Goal: Task Accomplishment & Management: Use online tool/utility

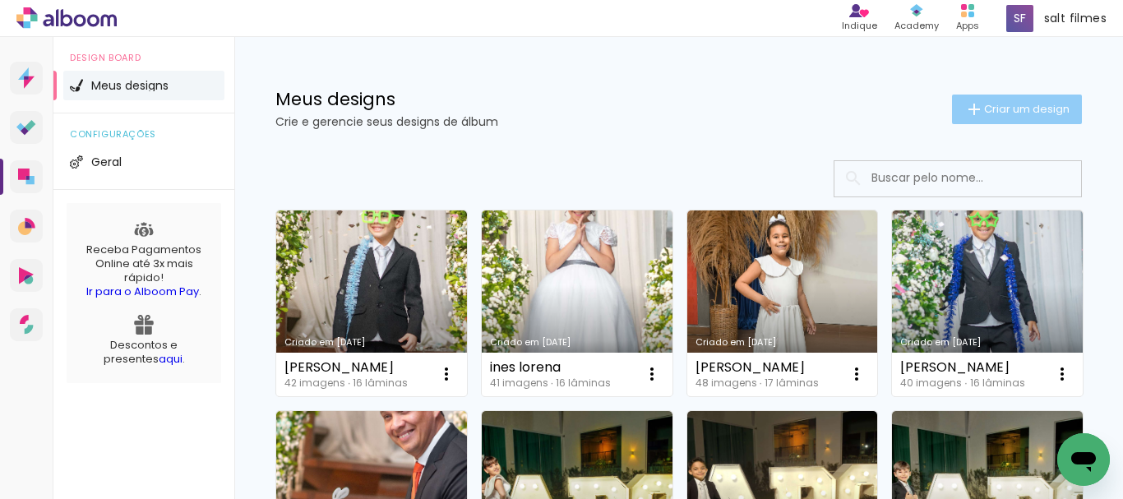
click at [984, 104] on span "Criar um design" at bounding box center [1027, 109] width 86 height 11
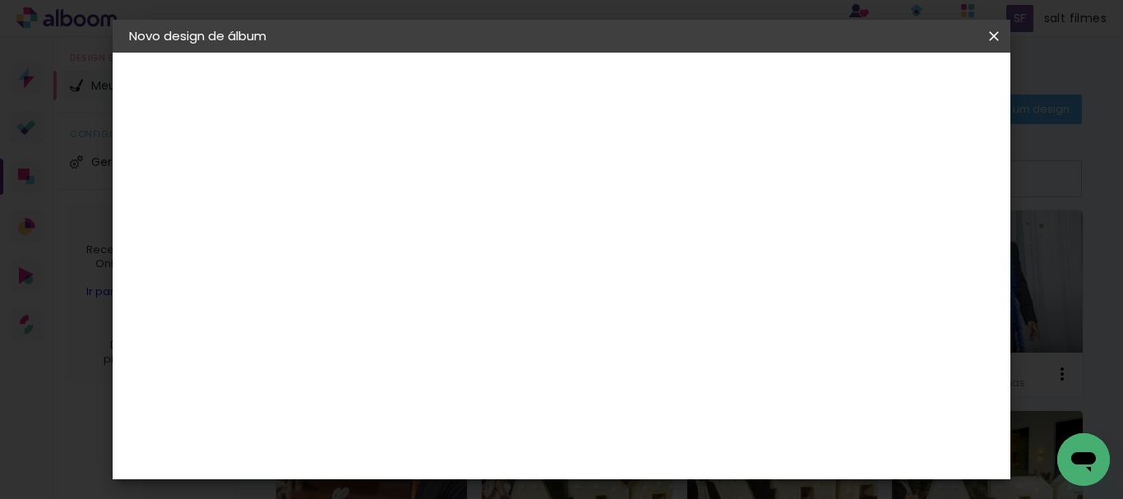
click at [398, 228] on input at bounding box center [398, 220] width 0 height 25
type input "camila e [PERSON_NAME]"
click at [567, 97] on paper-button "Avançar" at bounding box center [526, 87] width 81 height 28
click at [443, 319] on input at bounding box center [440, 313] width 166 height 21
type input "go"
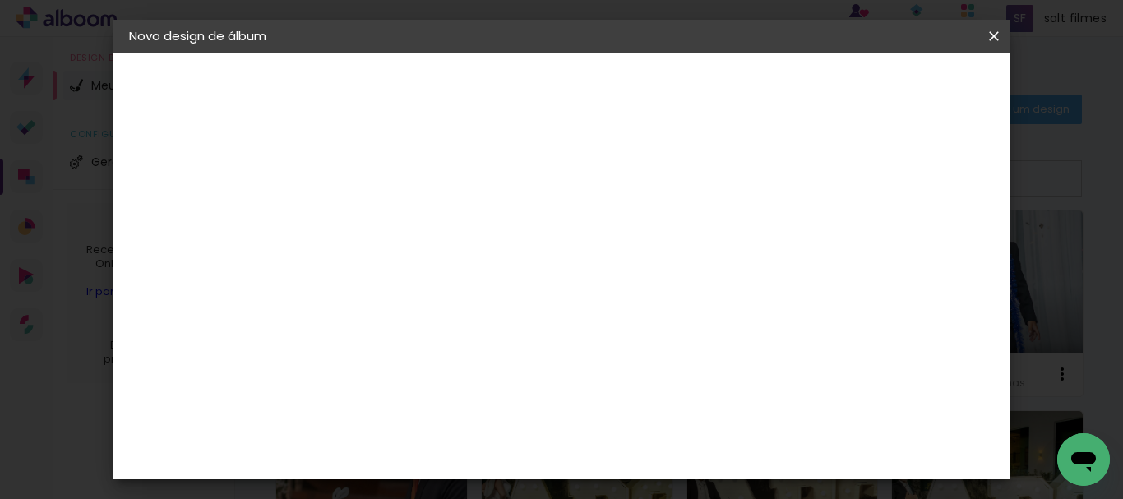
type paper-input "go"
click at [441, 357] on paper-item "Go image" at bounding box center [423, 375] width 145 height 43
click at [0, 0] on slot "Tamanho Livre" at bounding box center [0, 0] width 0 height 0
click at [496, 381] on paper-item "Go image" at bounding box center [423, 375] width 145 height 43
click at [0, 0] on slot "Avançar" at bounding box center [0, 0] width 0 height 0
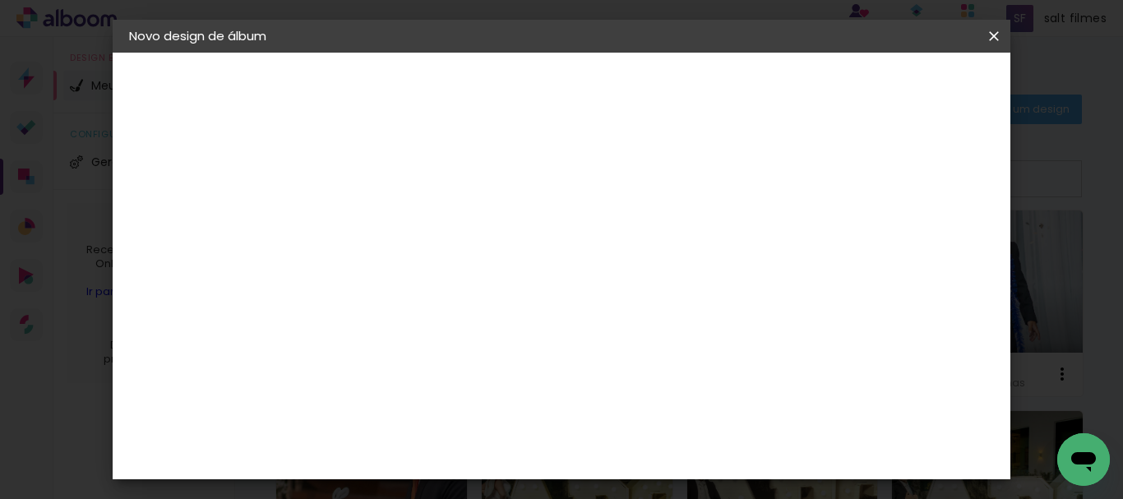
click at [462, 276] on input "text" at bounding box center [430, 286] width 64 height 25
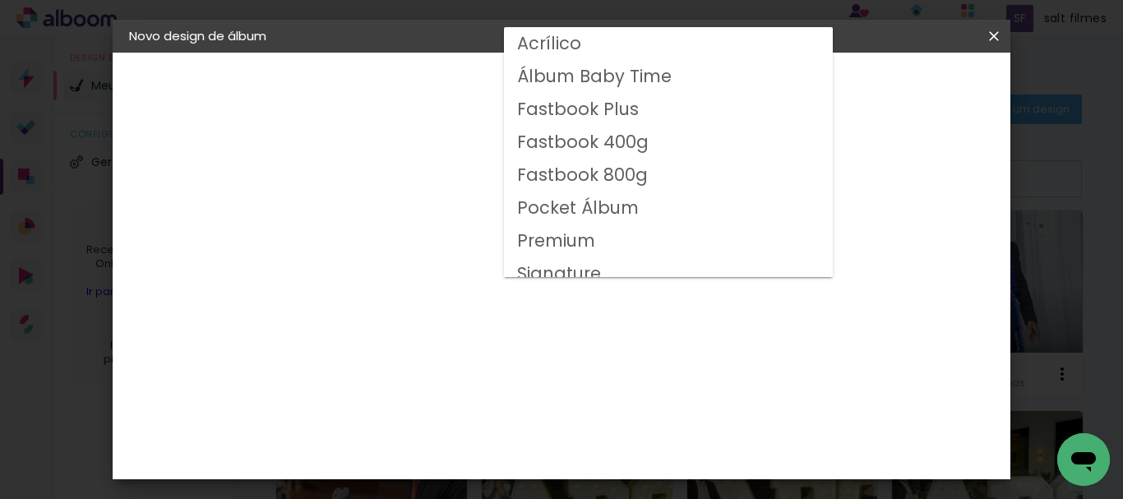
click at [0, 0] on slot "Fastbook 800g" at bounding box center [0, 0] width 0 height 0
type input "Fastbook 800g"
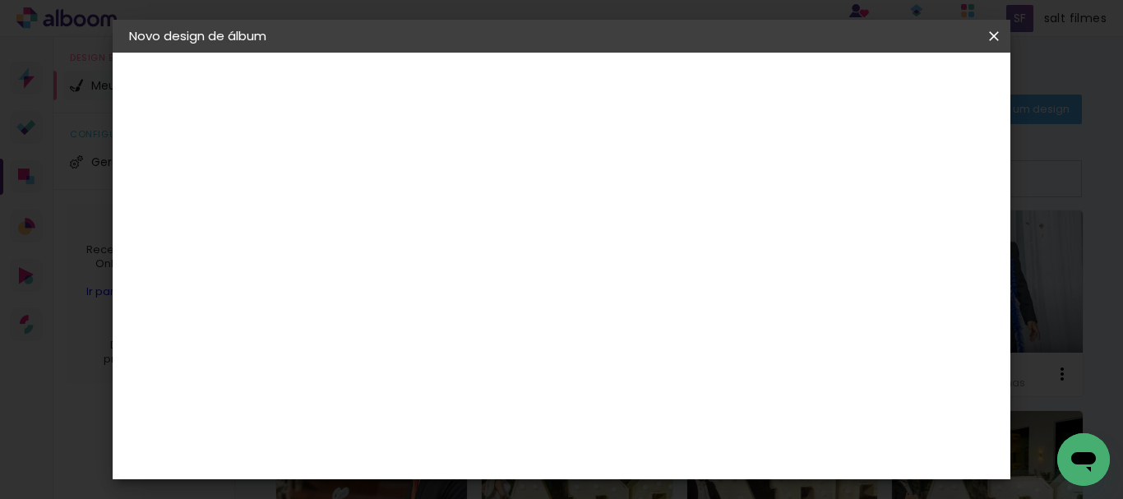
scroll to position [329, 0]
click at [666, 95] on paper-button "Avançar" at bounding box center [626, 87] width 81 height 28
click at [646, 85] on span "Iniciar design" at bounding box center [627, 92] width 38 height 23
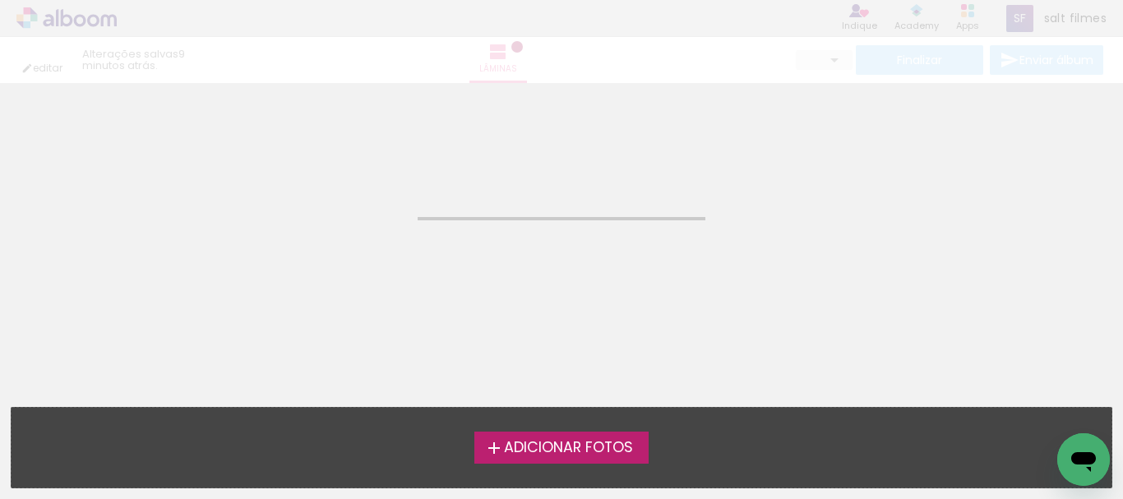
click at [581, 448] on span "Adicionar Fotos" at bounding box center [568, 448] width 129 height 15
click at [0, 0] on input "file" at bounding box center [0, 0] width 0 height 0
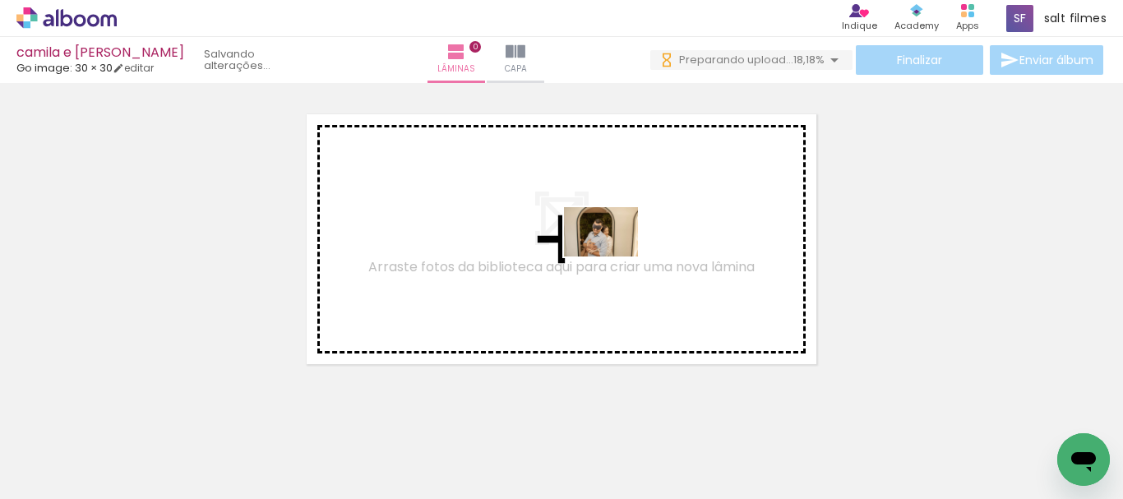
drag, startPoint x: 276, startPoint y: 452, endPoint x: 614, endPoint y: 257, distance: 389.5
click at [614, 257] on quentale-workspace at bounding box center [561, 249] width 1123 height 499
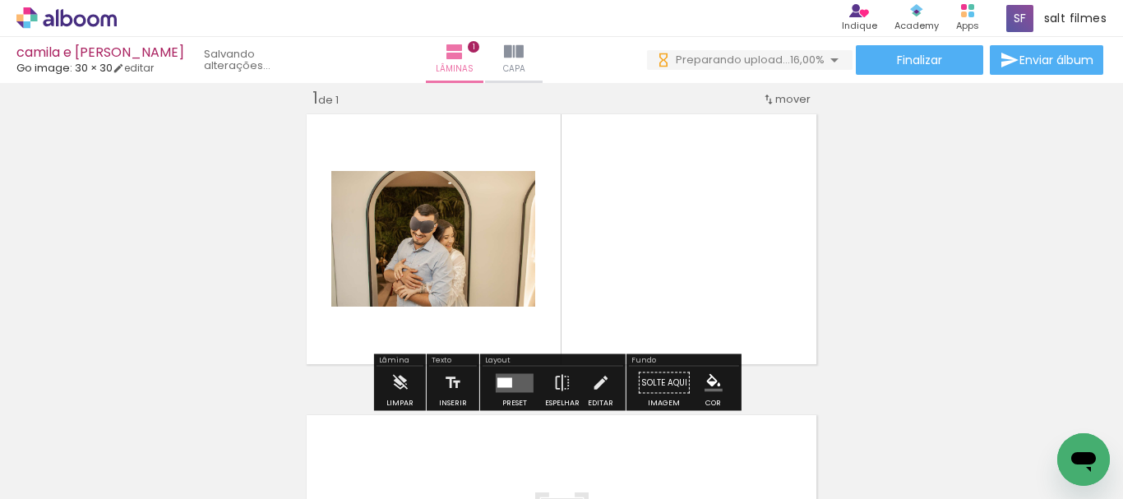
click at [517, 379] on quentale-layouter at bounding box center [515, 382] width 38 height 19
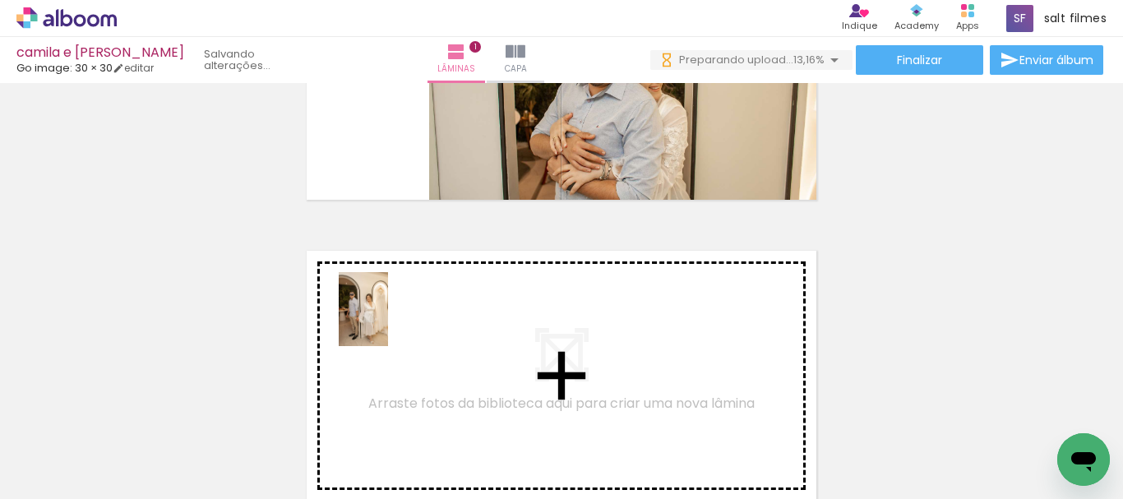
drag, startPoint x: 371, startPoint y: 334, endPoint x: 388, endPoint y: 322, distance: 21.2
click at [388, 322] on quentale-workspace at bounding box center [561, 249] width 1123 height 499
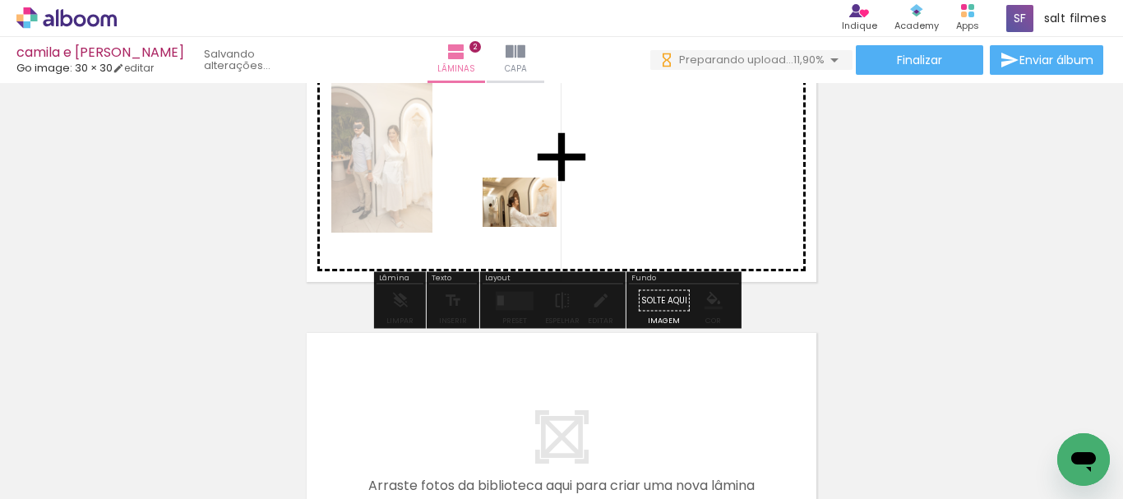
drag, startPoint x: 405, startPoint y: 396, endPoint x: 536, endPoint y: 217, distance: 221.9
click at [536, 217] on quentale-workspace at bounding box center [561, 249] width 1123 height 499
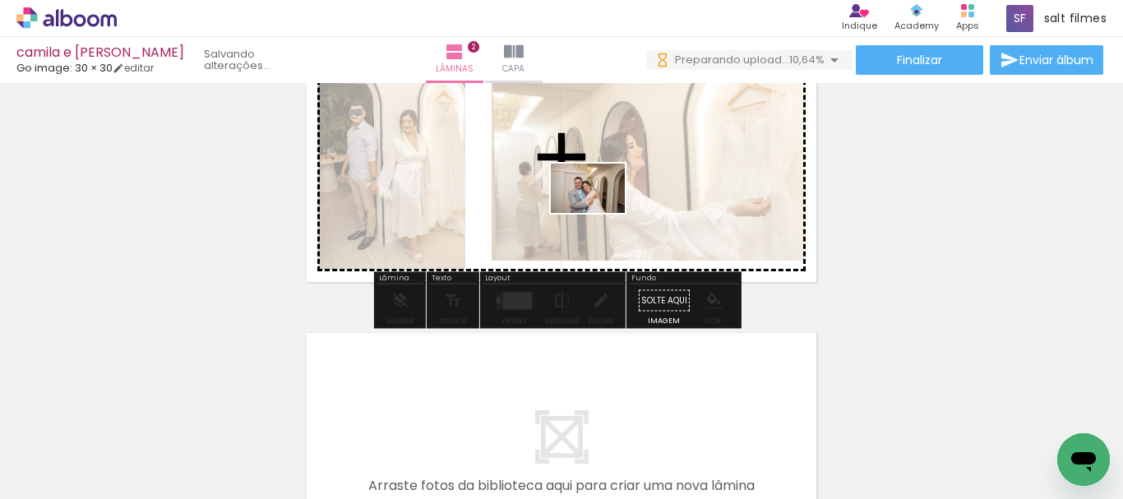
drag, startPoint x: 624, startPoint y: 367, endPoint x: 598, endPoint y: 211, distance: 158.5
click at [598, 211] on quentale-workspace at bounding box center [561, 249] width 1123 height 499
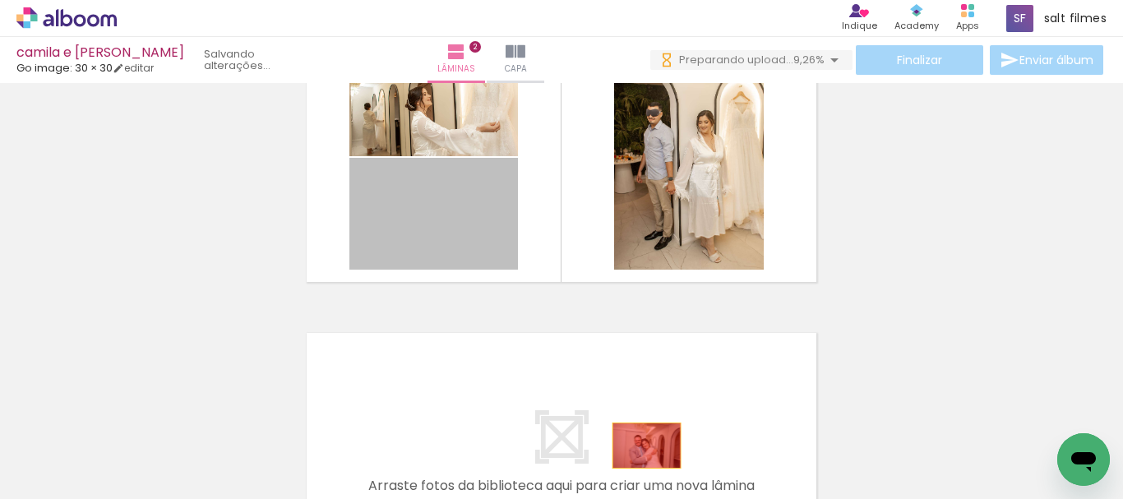
drag, startPoint x: 464, startPoint y: 246, endPoint x: 638, endPoint y: 447, distance: 266.5
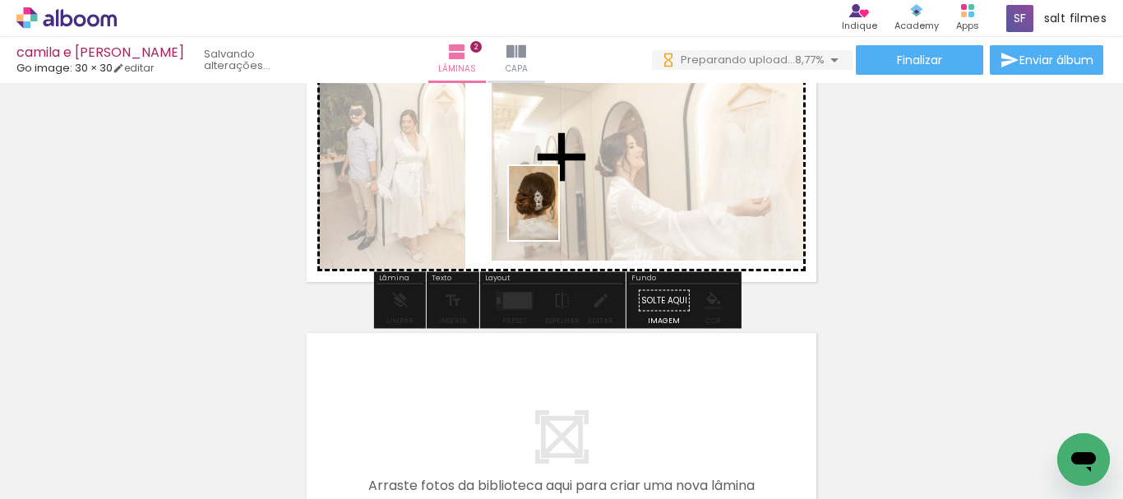
drag, startPoint x: 469, startPoint y: 422, endPoint x: 558, endPoint y: 215, distance: 225.1
click at [558, 215] on quentale-workspace at bounding box center [561, 249] width 1123 height 499
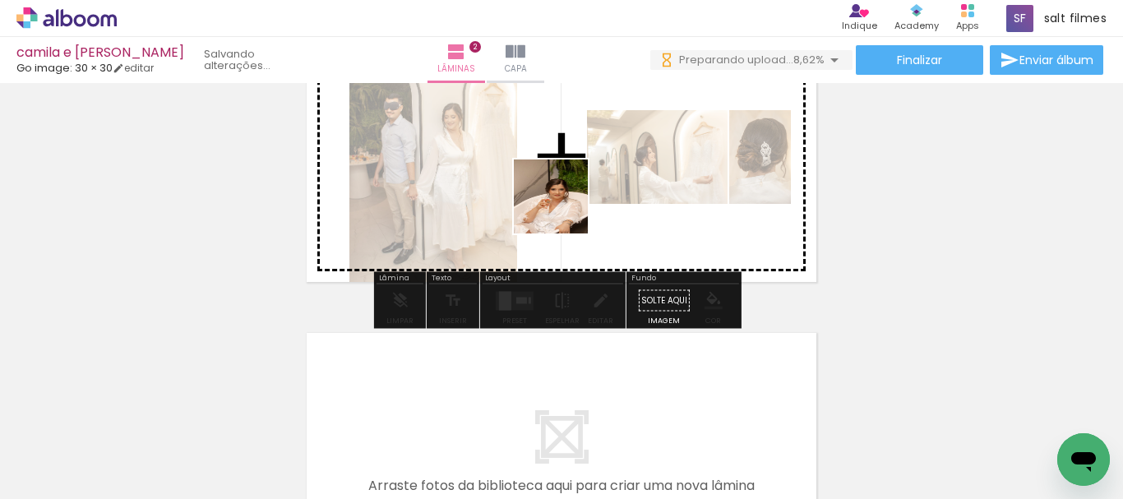
drag, startPoint x: 547, startPoint y: 435, endPoint x: 773, endPoint y: 266, distance: 282.1
click at [566, 168] on quentale-workspace at bounding box center [561, 249] width 1123 height 499
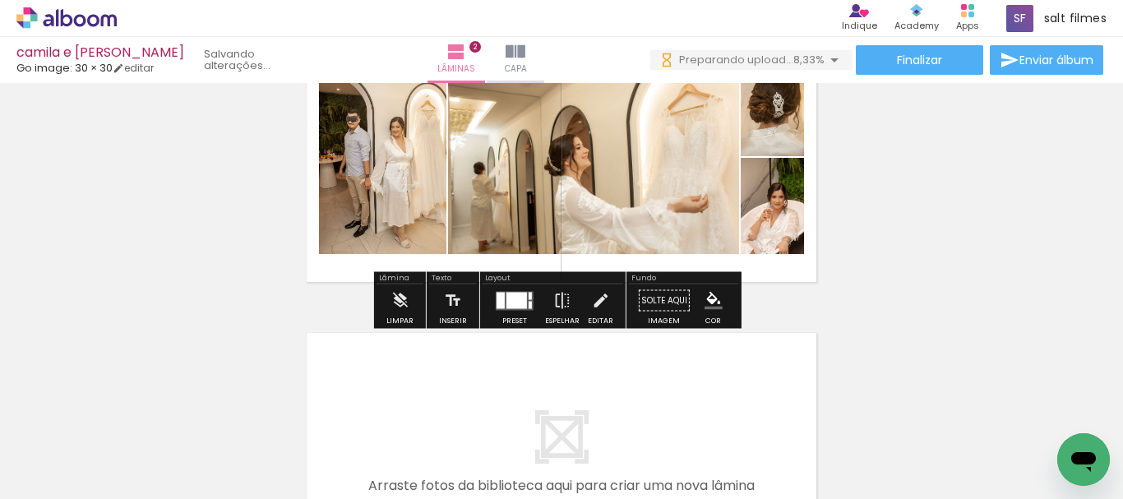
click at [497, 303] on div at bounding box center [501, 300] width 8 height 16
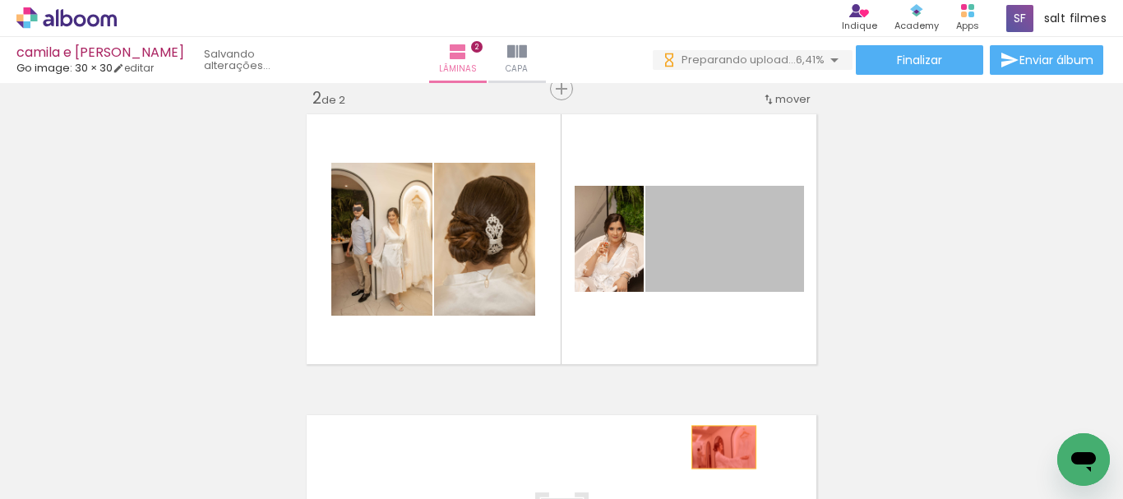
drag, startPoint x: 747, startPoint y: 280, endPoint x: 938, endPoint y: 359, distance: 206.5
click at [716, 443] on quentale-workspace at bounding box center [561, 249] width 1123 height 499
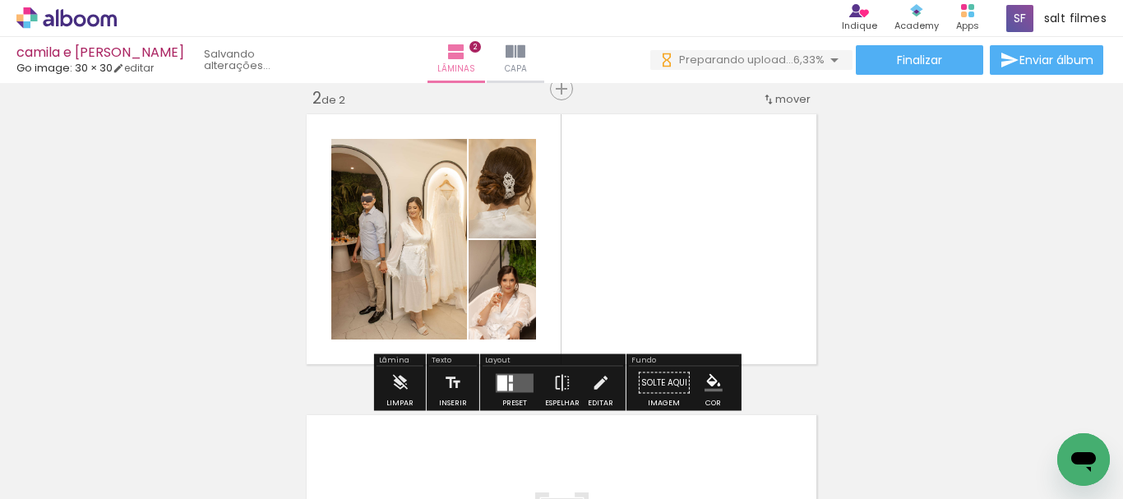
click at [509, 376] on div at bounding box center [511, 378] width 4 height 7
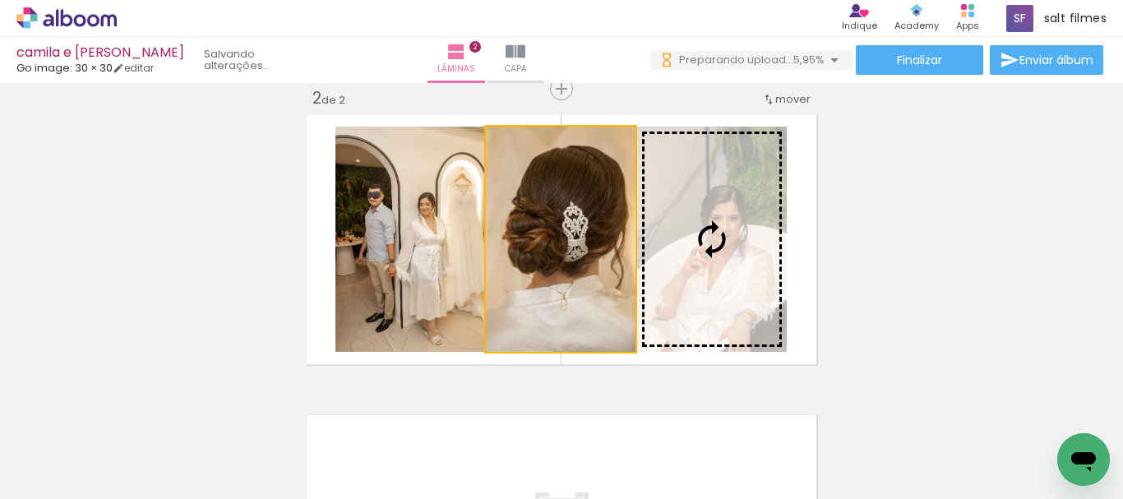
drag, startPoint x: 600, startPoint y: 290, endPoint x: 858, endPoint y: 268, distance: 259.2
click at [0, 0] on slot at bounding box center [0, 0] width 0 height 0
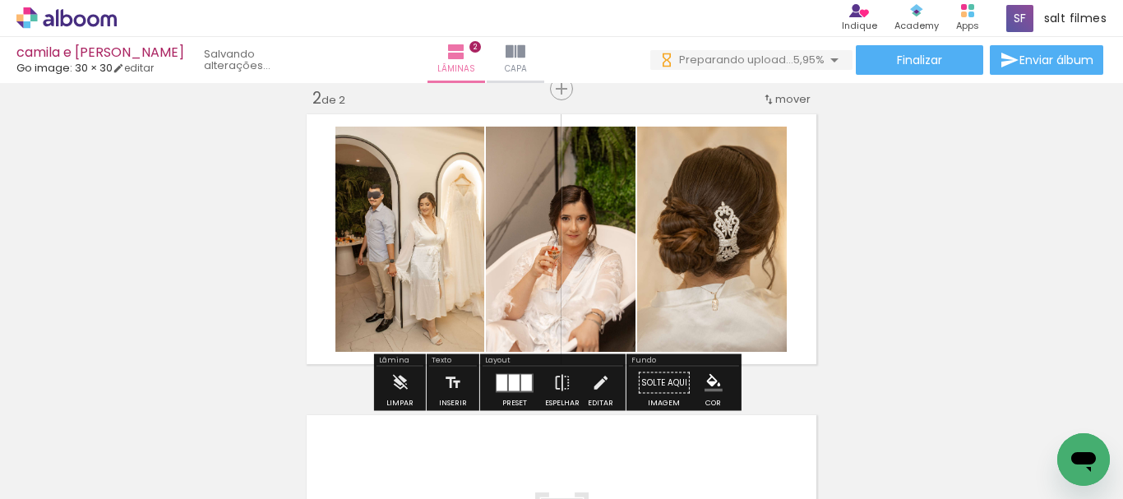
drag, startPoint x: 678, startPoint y: 277, endPoint x: 639, endPoint y: 273, distance: 38.9
click at [0, 0] on slot at bounding box center [0, 0] width 0 height 0
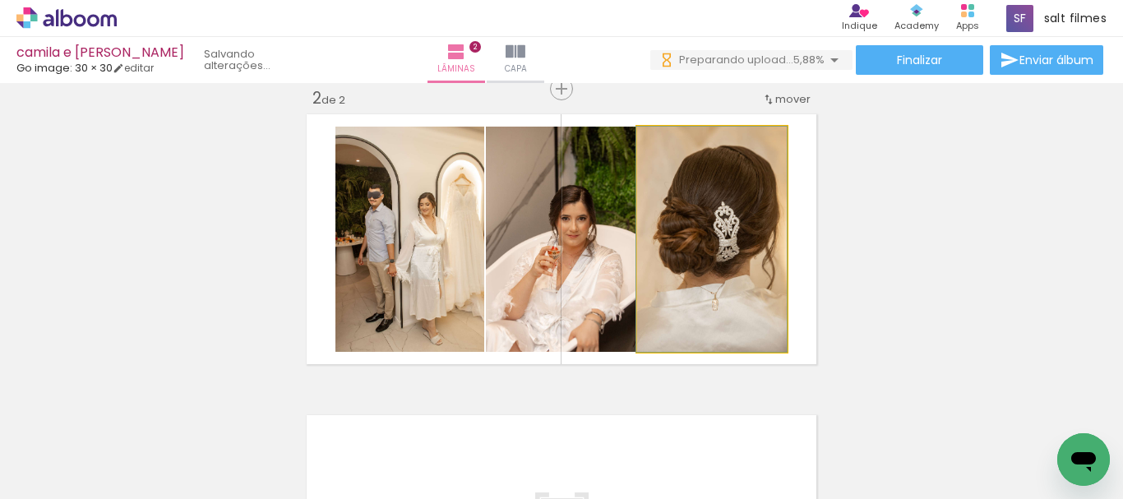
drag, startPoint x: 706, startPoint y: 271, endPoint x: 628, endPoint y: 274, distance: 78.2
click at [0, 0] on slot at bounding box center [0, 0] width 0 height 0
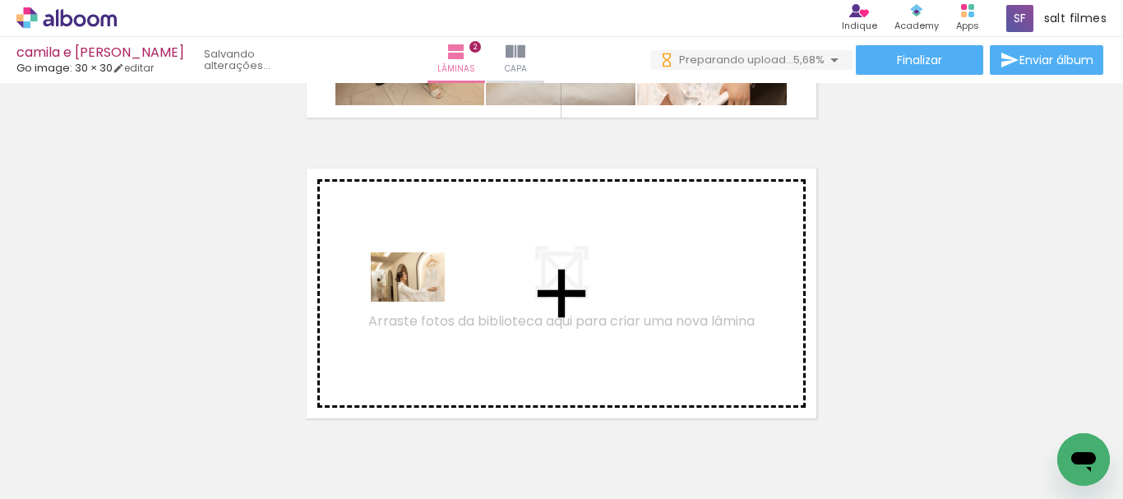
drag, startPoint x: 395, startPoint y: 382, endPoint x: 420, endPoint y: 302, distance: 83.8
click at [420, 302] on quentale-workspace at bounding box center [561, 249] width 1123 height 499
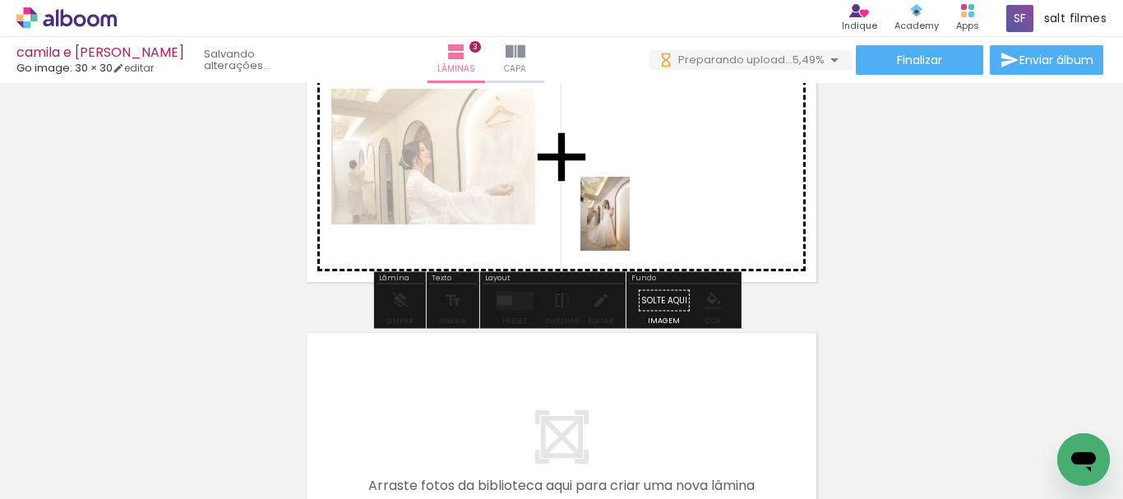
drag, startPoint x: 691, startPoint y: 336, endPoint x: 626, endPoint y: 220, distance: 132.9
click at [628, 223] on quentale-workspace at bounding box center [561, 249] width 1123 height 499
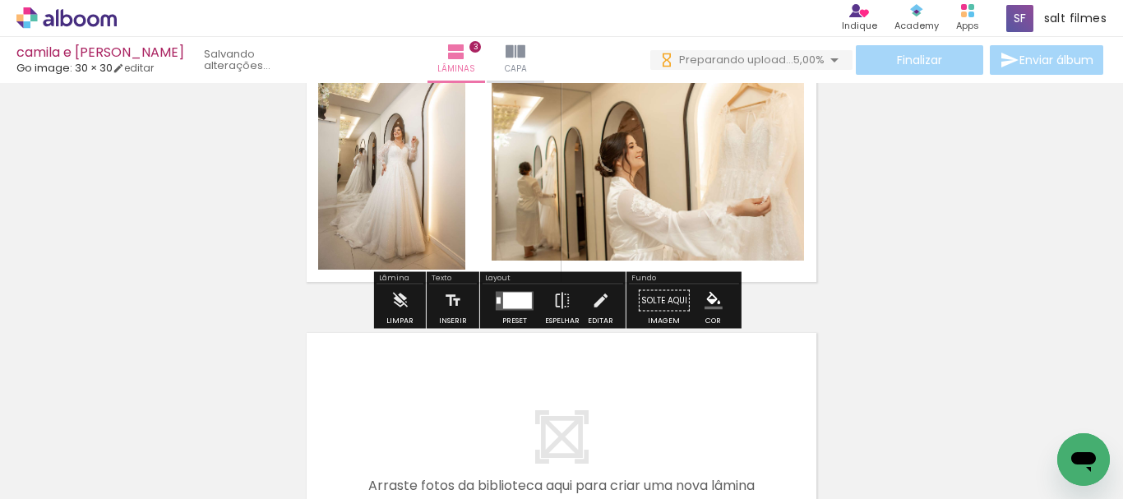
click at [513, 303] on div at bounding box center [517, 300] width 29 height 16
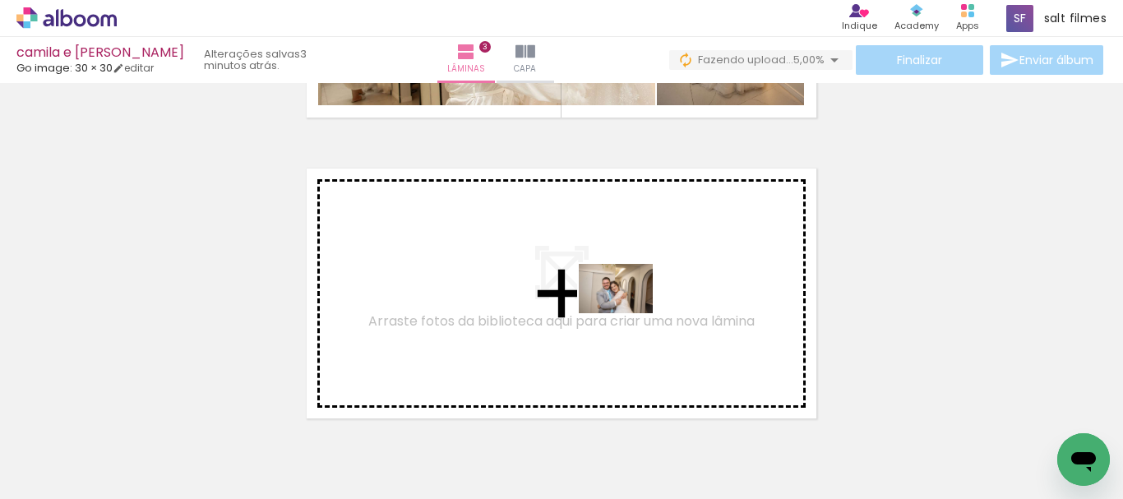
drag, startPoint x: 644, startPoint y: 385, endPoint x: 628, endPoint y: 313, distance: 73.2
click at [628, 313] on quentale-workspace at bounding box center [561, 249] width 1123 height 499
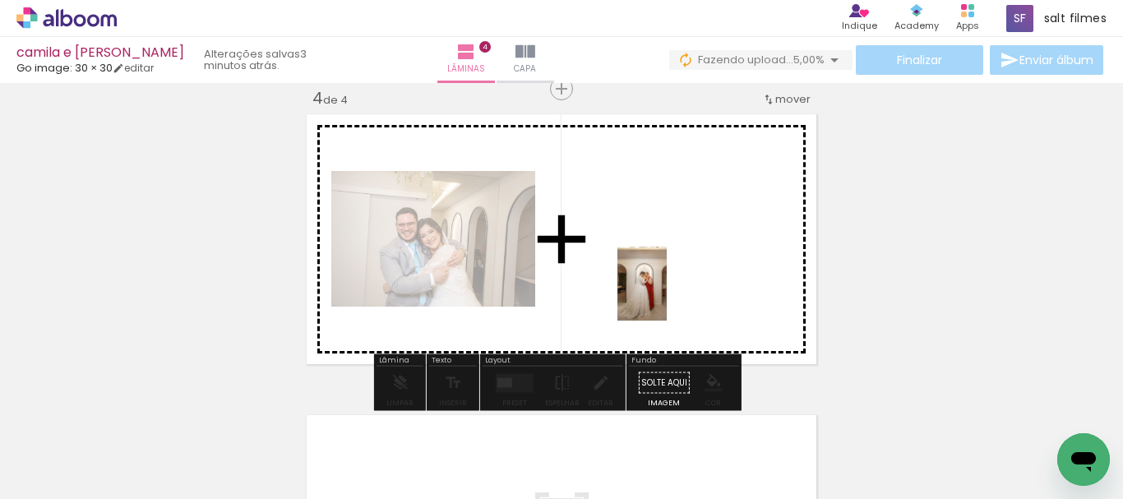
drag, startPoint x: 802, startPoint y: 415, endPoint x: 864, endPoint y: 401, distance: 63.2
click at [659, 288] on quentale-workspace at bounding box center [561, 249] width 1123 height 499
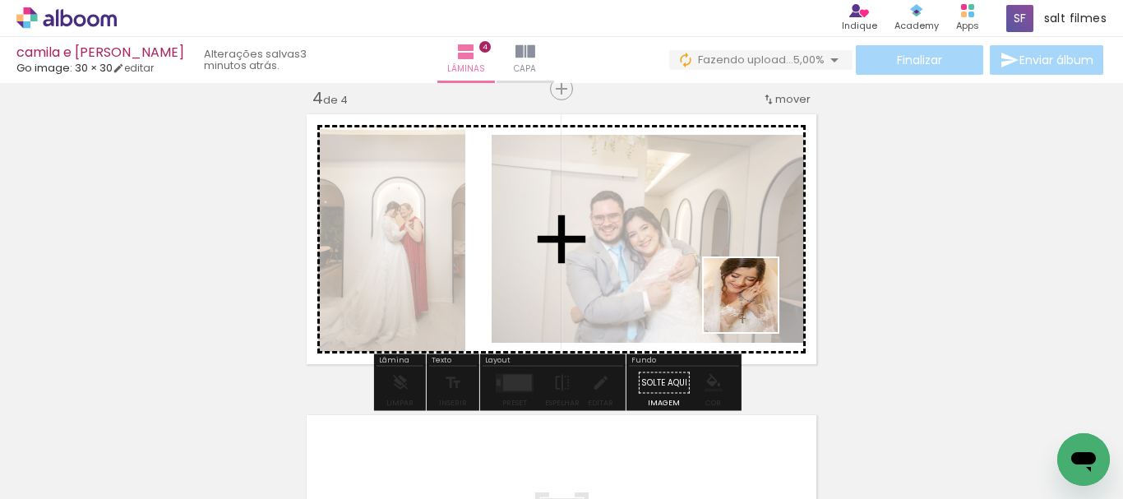
drag, startPoint x: 904, startPoint y: 421, endPoint x: 915, endPoint y: 291, distance: 130.4
click at [731, 284] on quentale-workspace at bounding box center [561, 249] width 1123 height 499
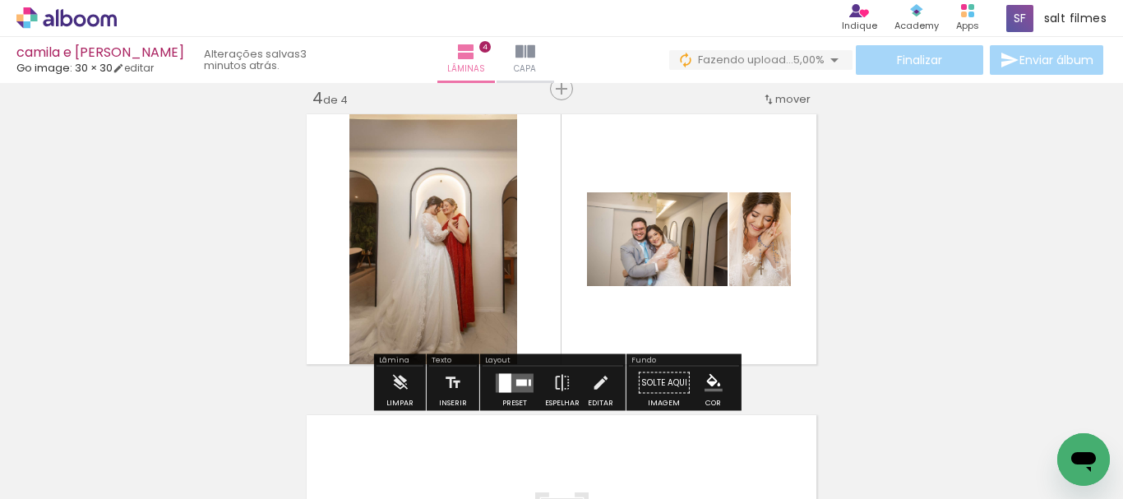
click at [507, 388] on div at bounding box center [505, 382] width 12 height 19
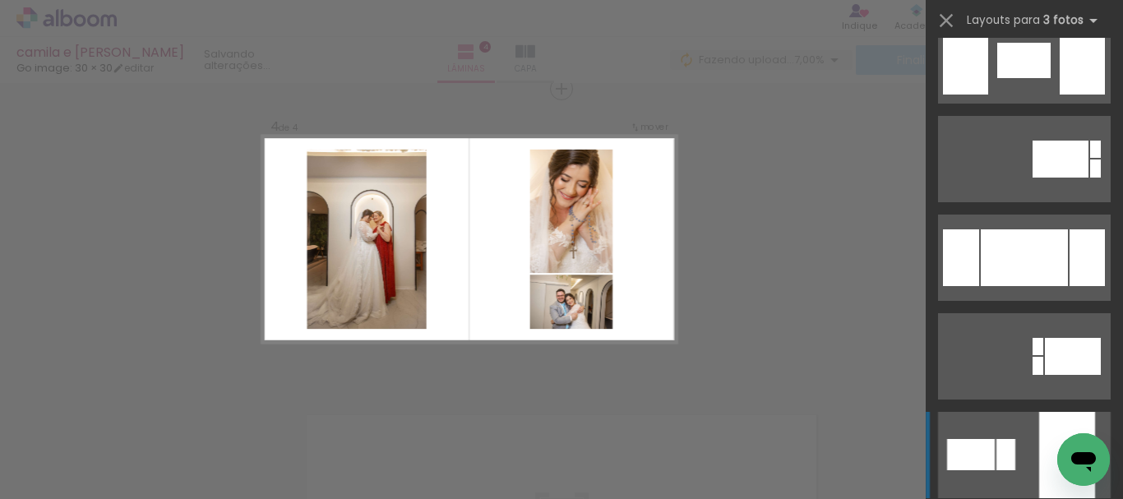
scroll to position [3208, 0]
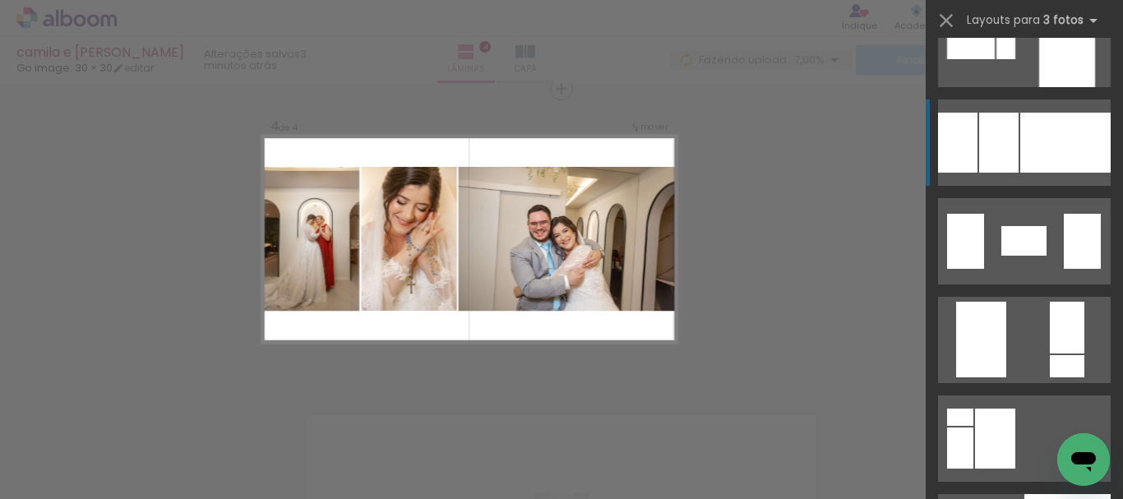
click at [1047, 162] on div at bounding box center [1066, 143] width 90 height 60
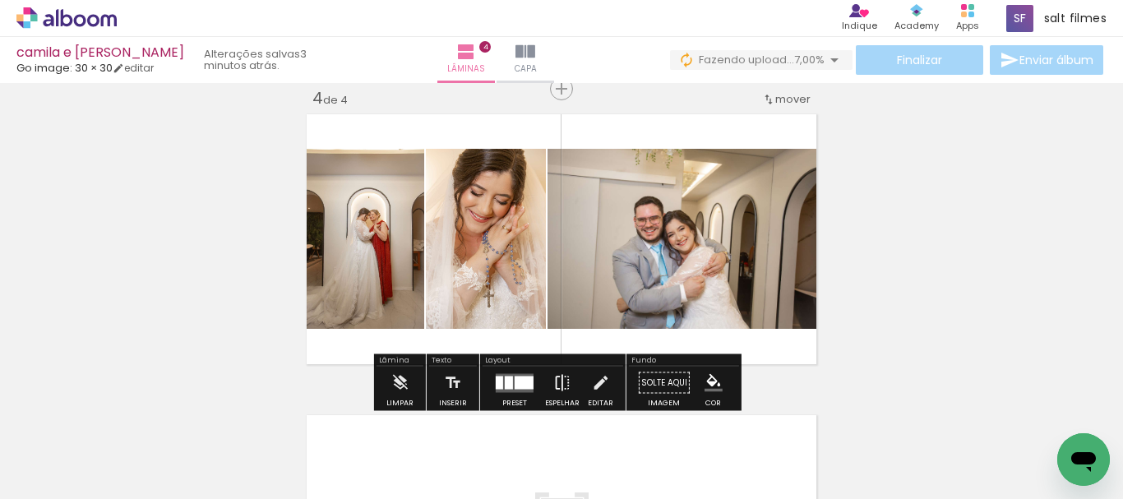
click at [555, 385] on iron-icon at bounding box center [563, 383] width 18 height 33
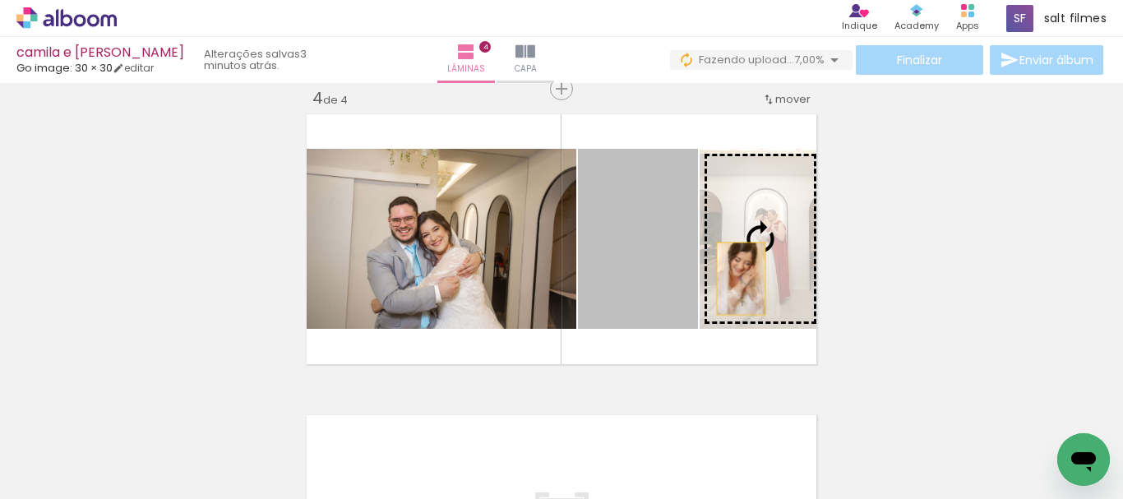
drag, startPoint x: 664, startPoint y: 297, endPoint x: 852, endPoint y: 269, distance: 190.4
click at [0, 0] on slot at bounding box center [0, 0] width 0 height 0
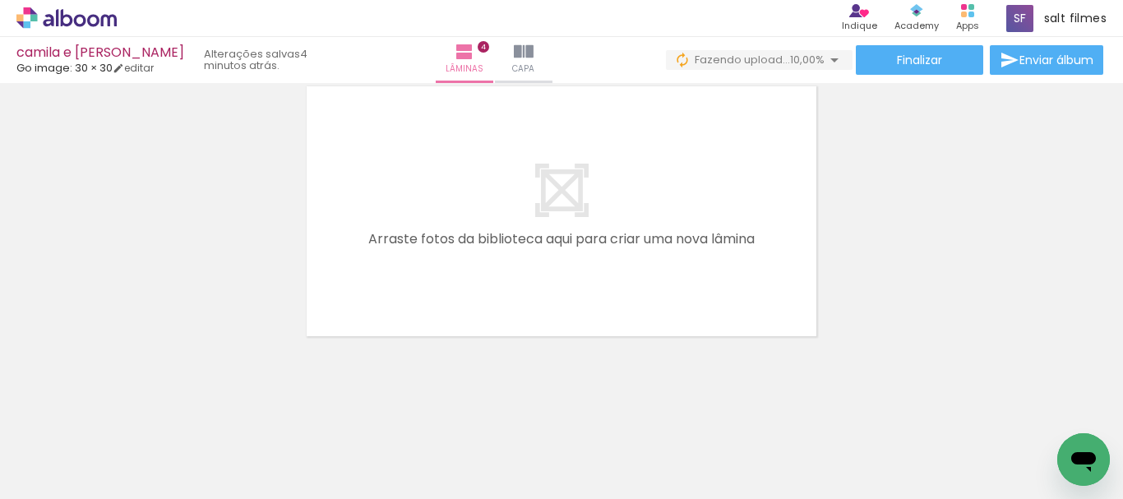
scroll to position [0, 4569]
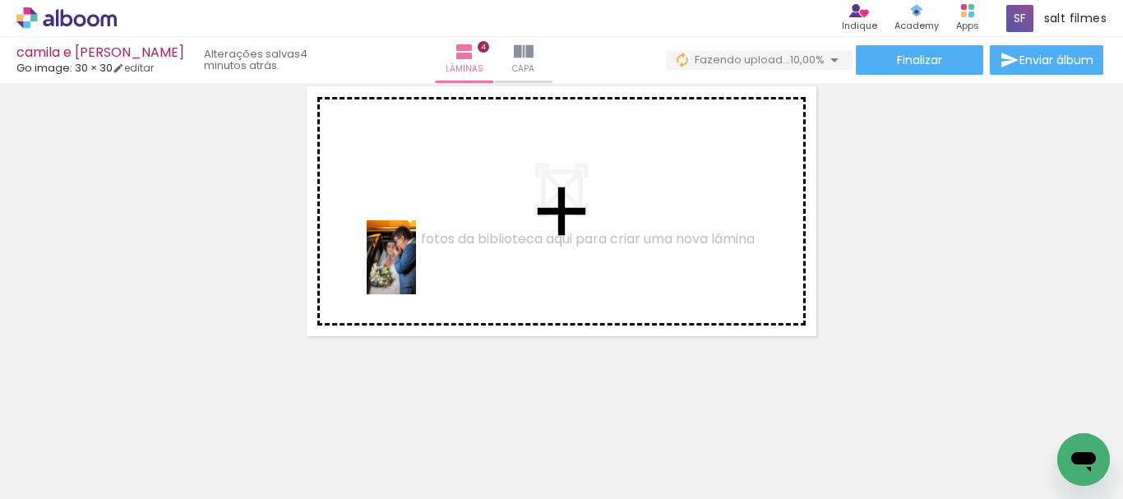
drag, startPoint x: 309, startPoint y: 445, endPoint x: 416, endPoint y: 270, distance: 205.2
click at [416, 270] on quentale-workspace at bounding box center [561, 249] width 1123 height 499
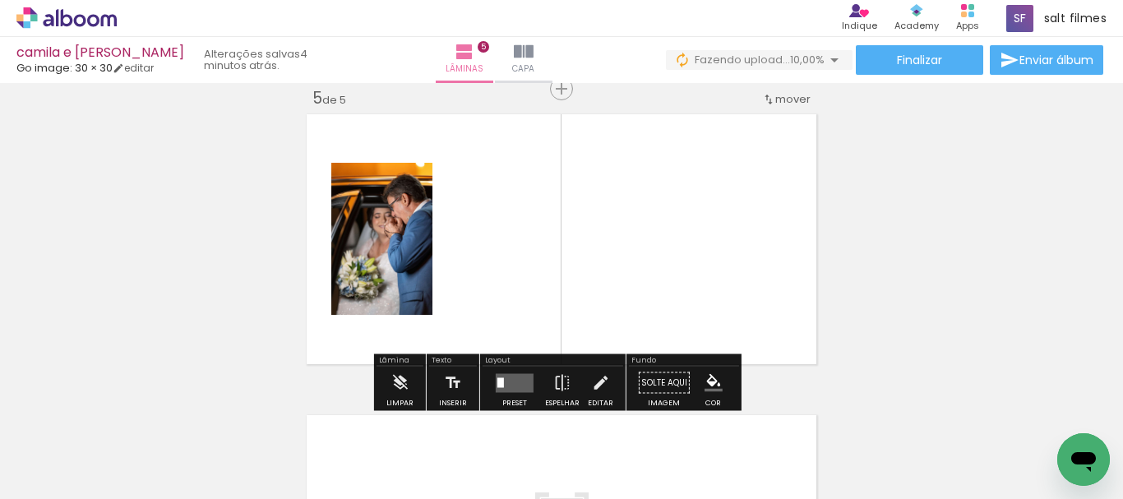
scroll to position [1225, 0]
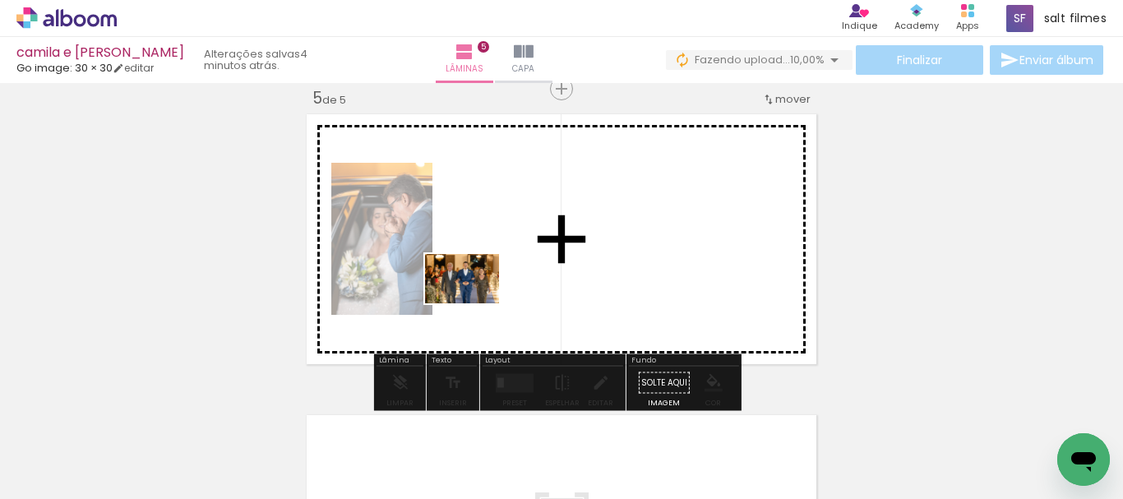
drag, startPoint x: 409, startPoint y: 444, endPoint x: 486, endPoint y: 281, distance: 180.3
click at [486, 281] on quentale-workspace at bounding box center [561, 249] width 1123 height 499
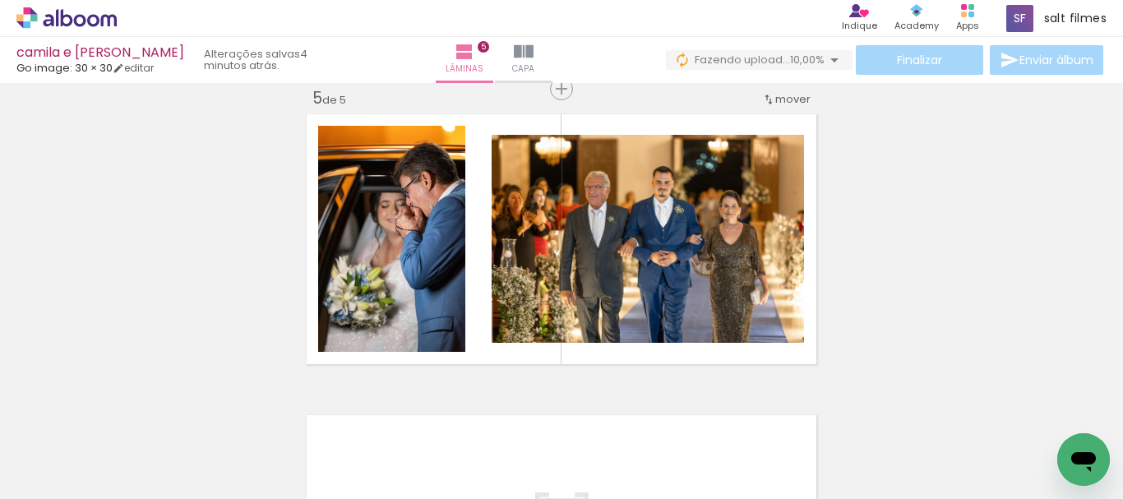
scroll to position [0, 540]
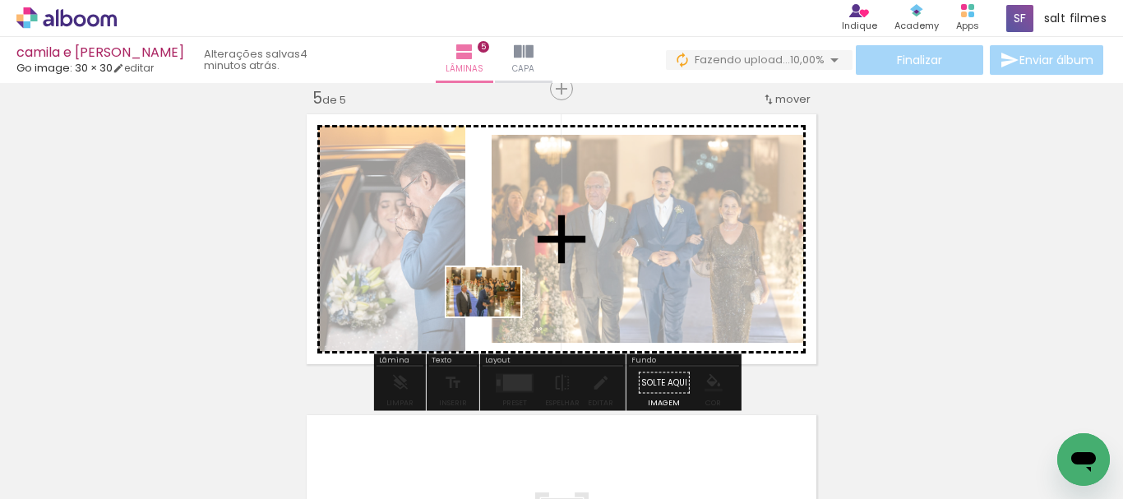
drag, startPoint x: 462, startPoint y: 439, endPoint x: 608, endPoint y: 331, distance: 181.1
click at [496, 316] on quentale-workspace at bounding box center [561, 249] width 1123 height 499
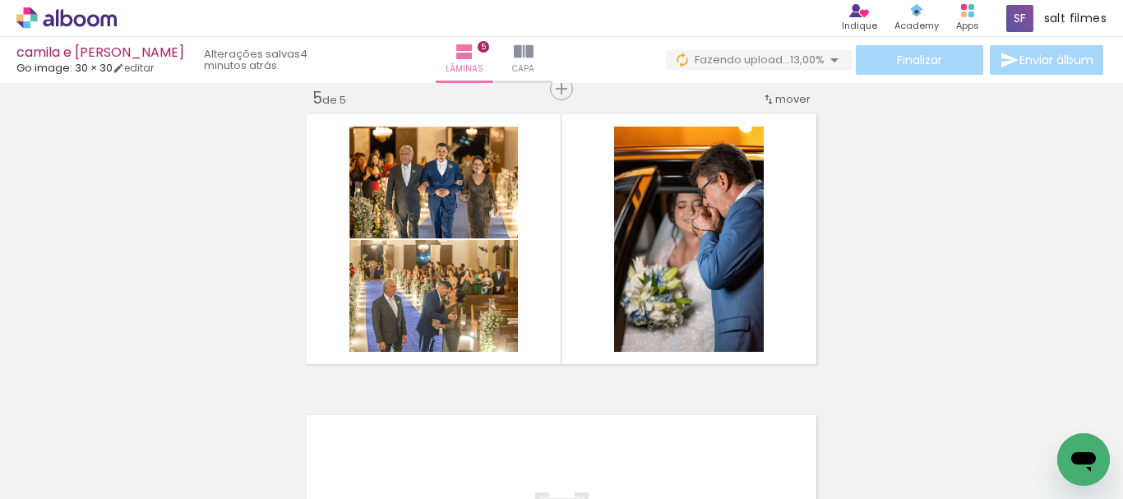
scroll to position [0, 4391]
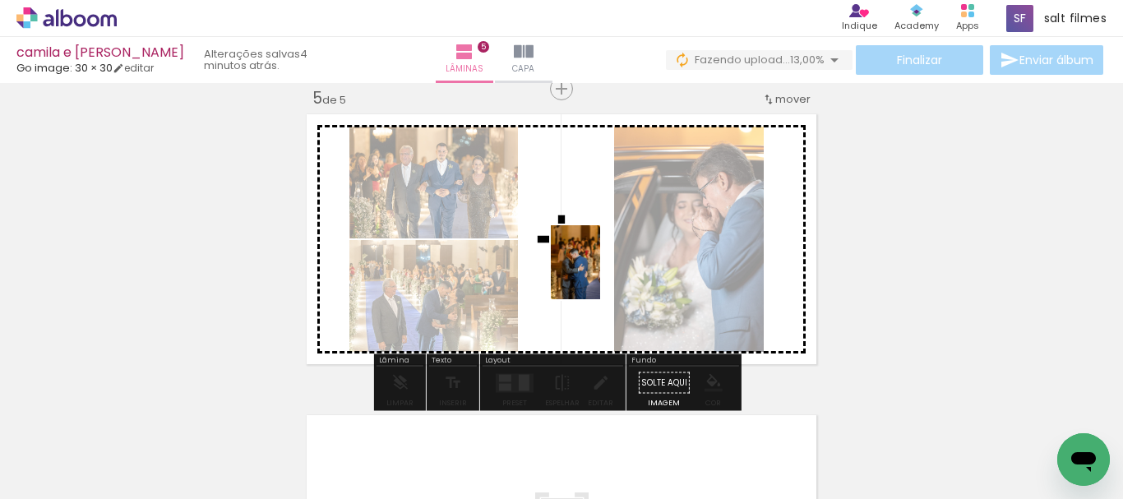
drag, startPoint x: 646, startPoint y: 405, endPoint x: 600, endPoint y: 275, distance: 138.4
click at [600, 275] on quentale-workspace at bounding box center [561, 249] width 1123 height 499
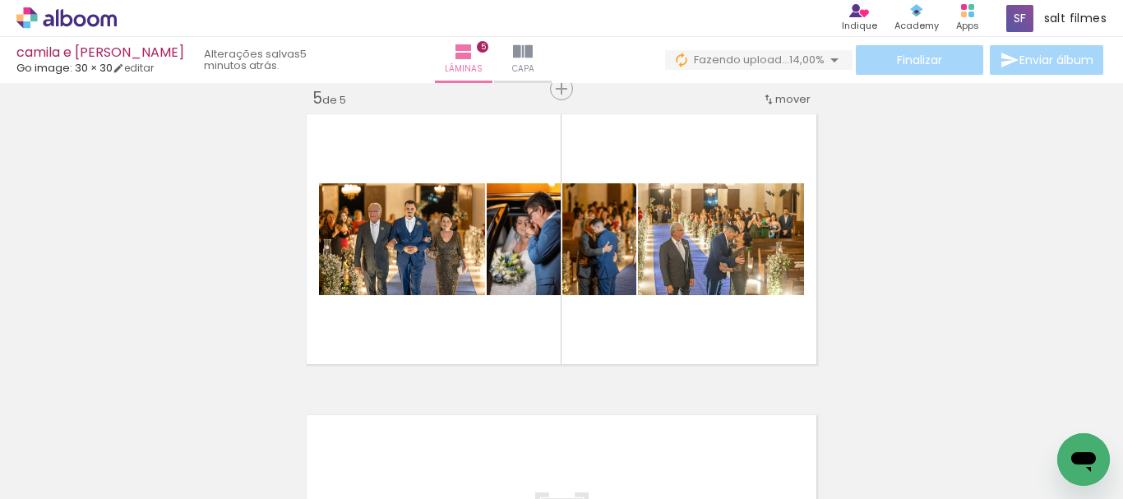
scroll to position [0, 4630]
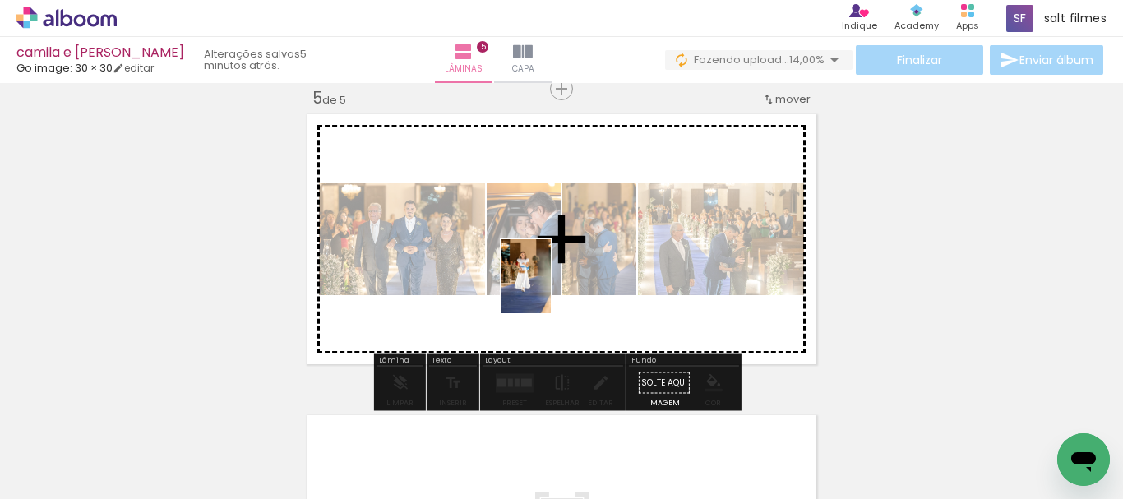
drag, startPoint x: 530, startPoint y: 421, endPoint x: 551, endPoint y: 289, distance: 134.1
click at [551, 289] on quentale-workspace at bounding box center [561, 249] width 1123 height 499
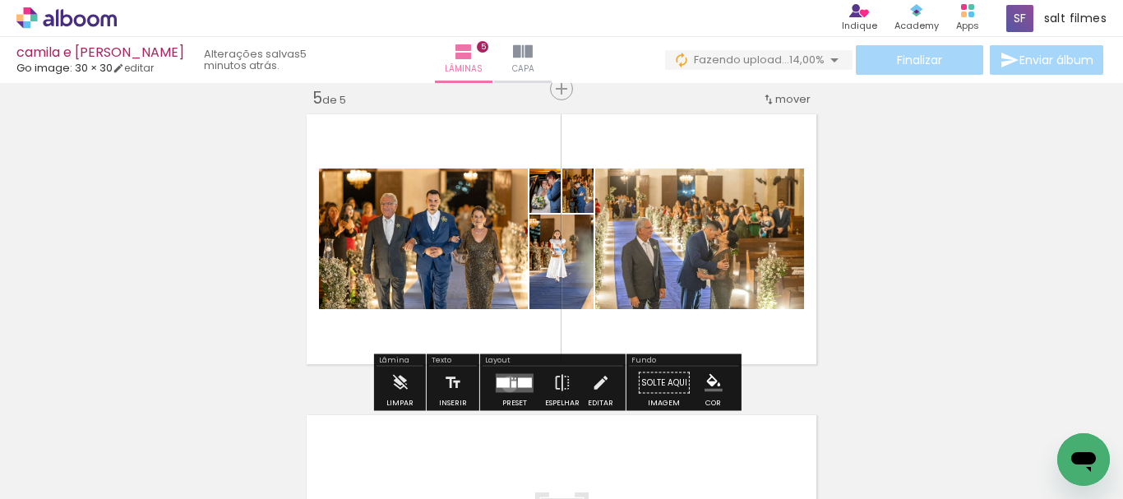
click at [506, 384] on div at bounding box center [503, 383] width 13 height 10
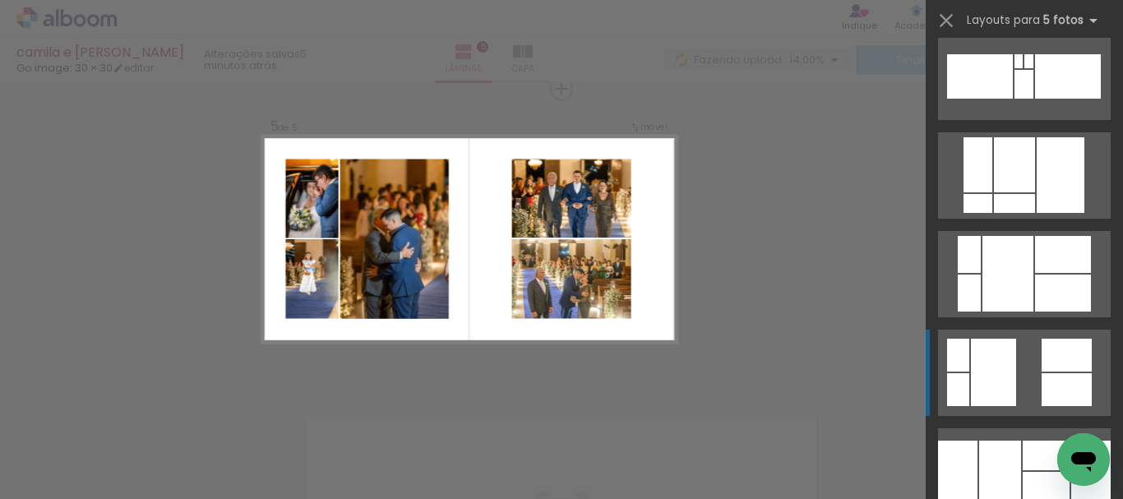
scroll to position [987, 0]
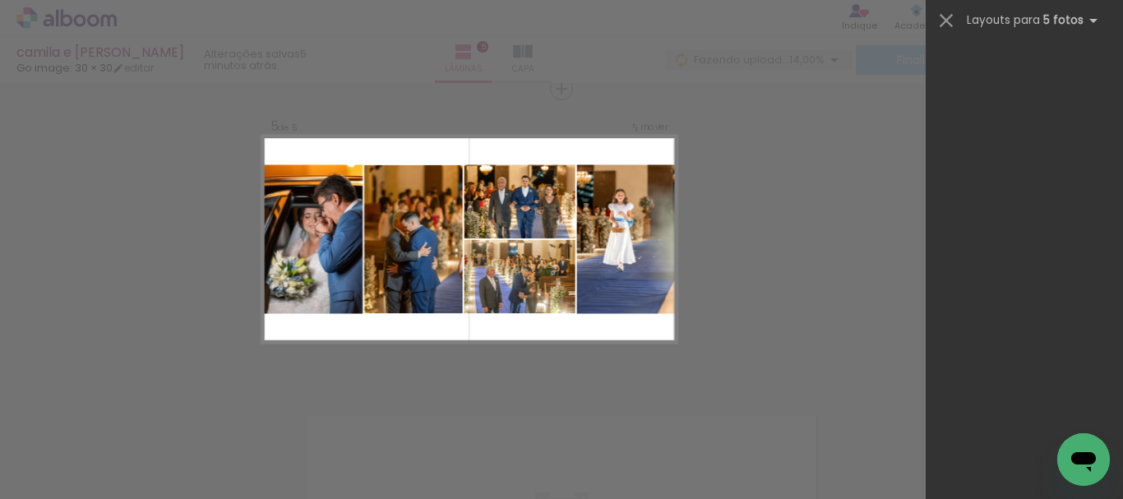
scroll to position [0, 4630]
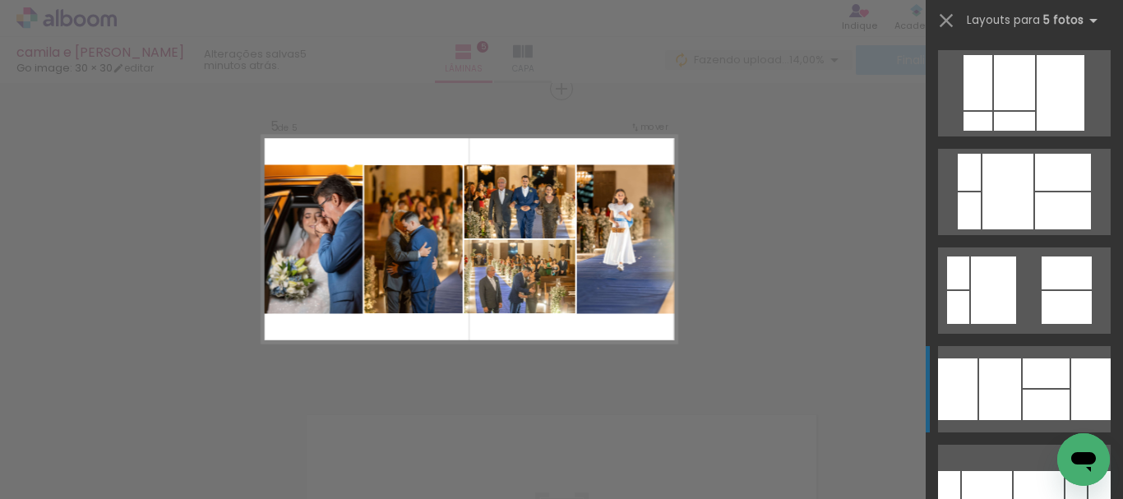
click at [991, 373] on div at bounding box center [1001, 390] width 42 height 62
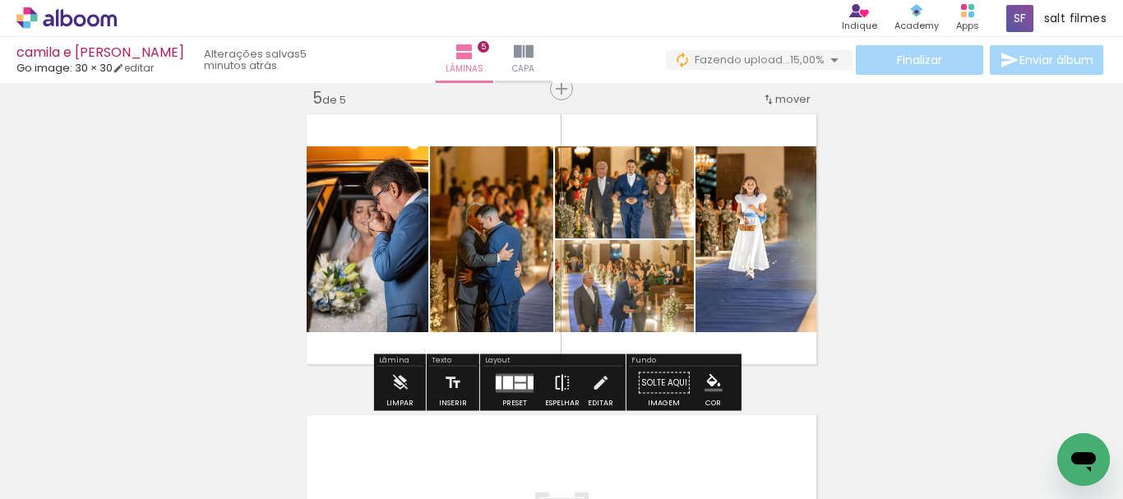
click at [560, 381] on iron-icon at bounding box center [563, 383] width 18 height 33
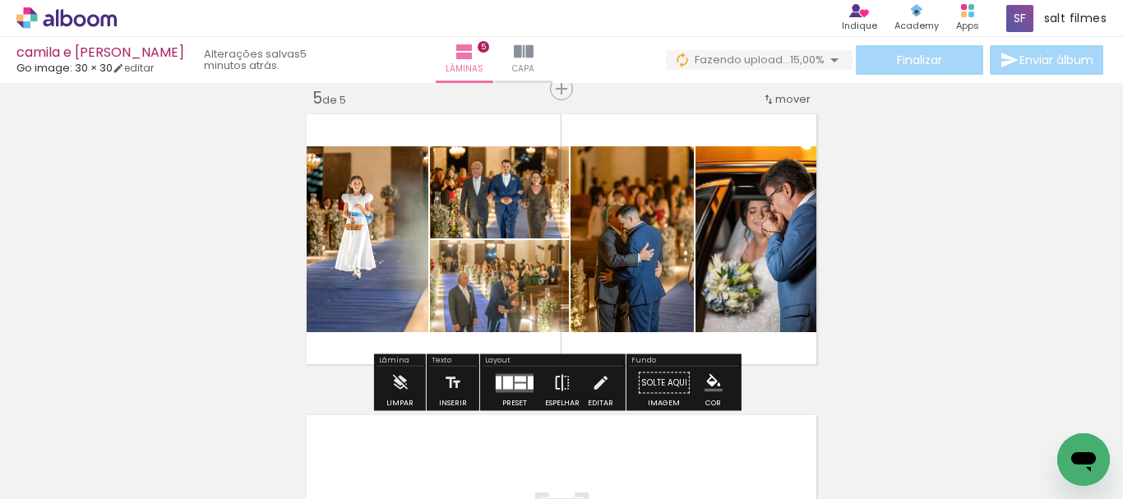
click at [560, 381] on iron-icon at bounding box center [563, 383] width 18 height 33
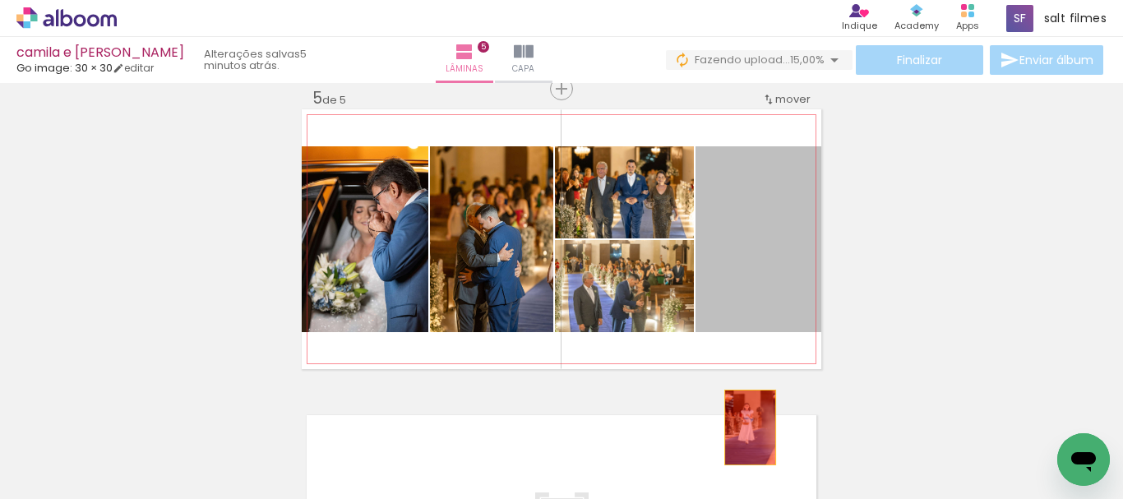
drag, startPoint x: 765, startPoint y: 288, endPoint x: 782, endPoint y: 397, distance: 110.7
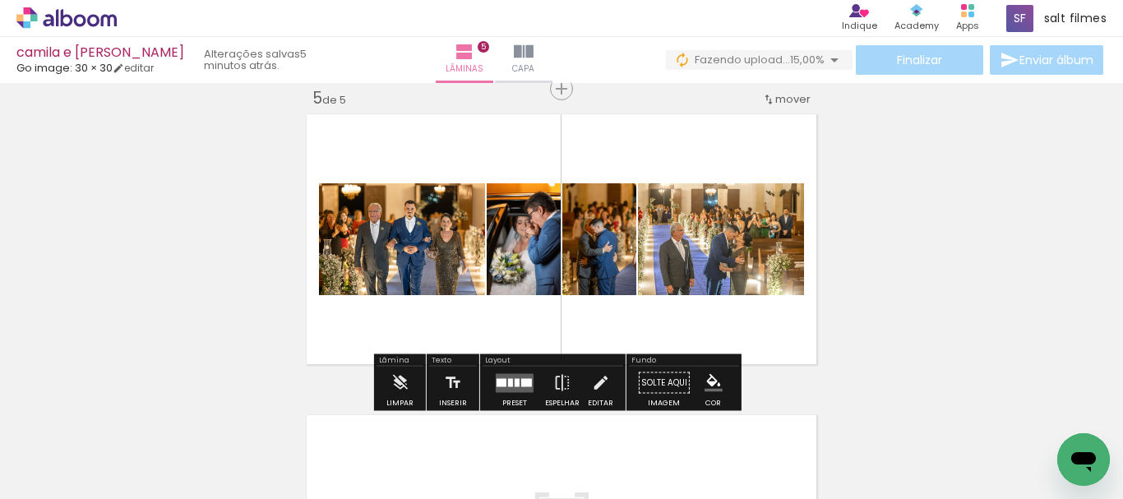
click at [515, 382] on div at bounding box center [517, 382] width 5 height 8
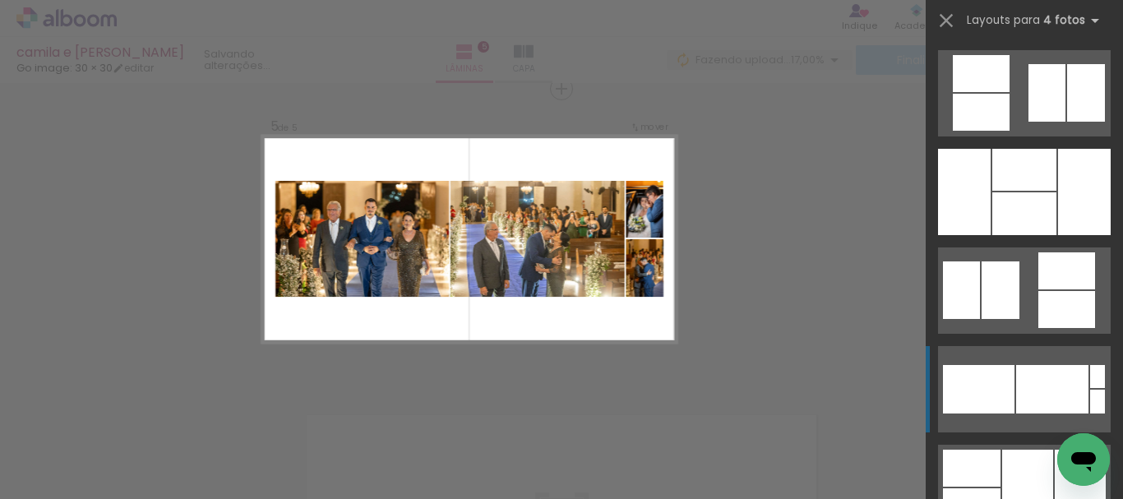
scroll to position [2138, 0]
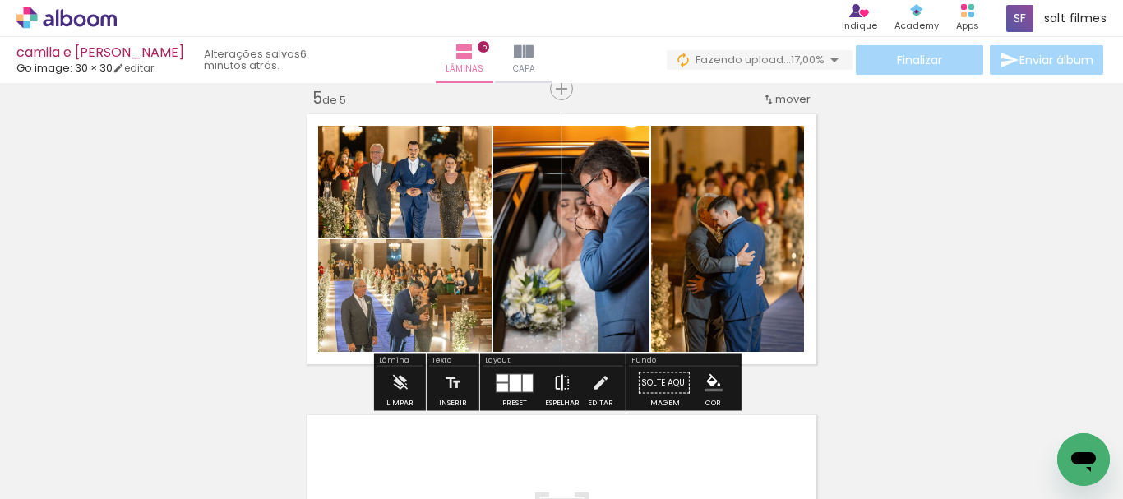
click at [555, 385] on iron-icon at bounding box center [563, 383] width 18 height 33
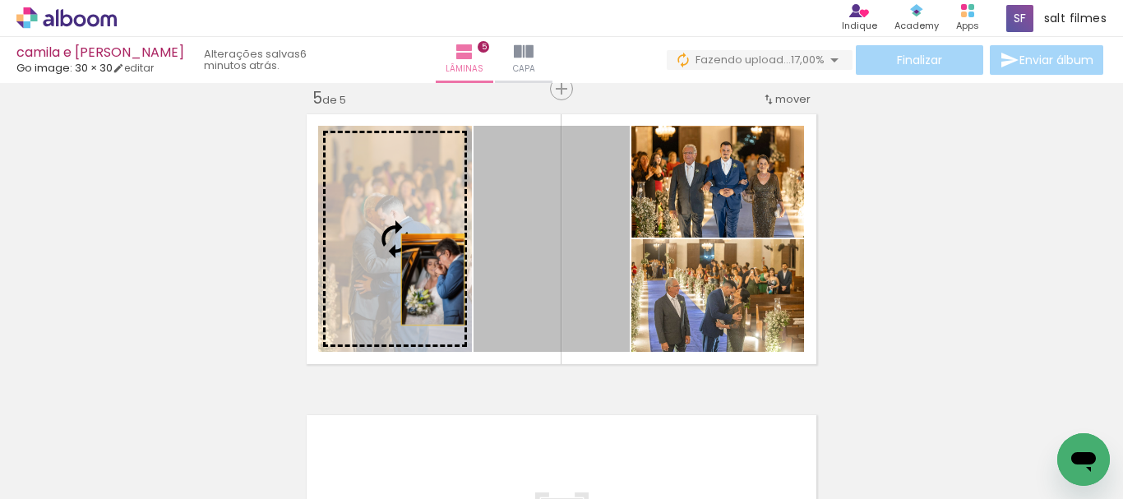
drag, startPoint x: 528, startPoint y: 301, endPoint x: 685, endPoint y: 273, distance: 159.6
click at [0, 0] on slot at bounding box center [0, 0] width 0 height 0
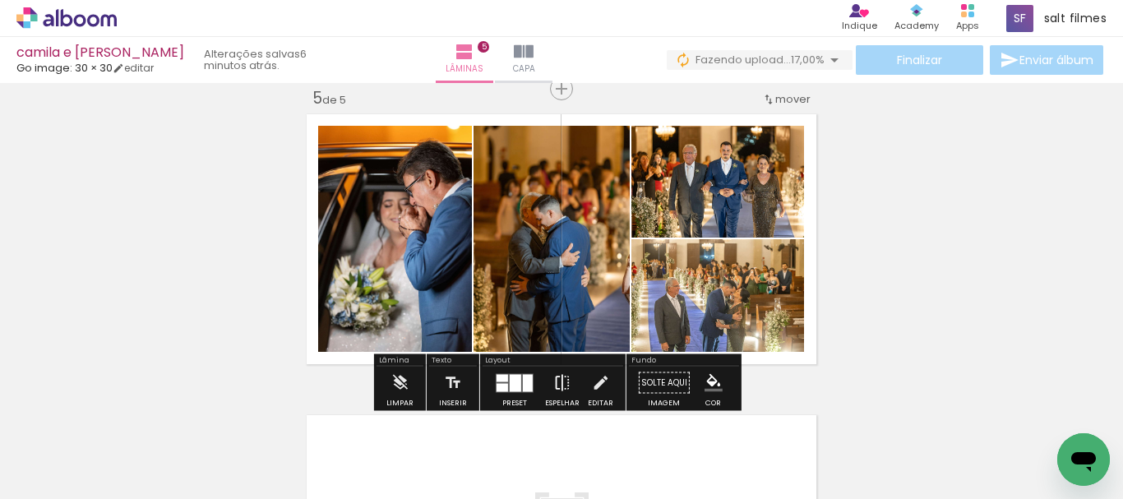
click at [565, 374] on iron-icon at bounding box center [563, 383] width 18 height 33
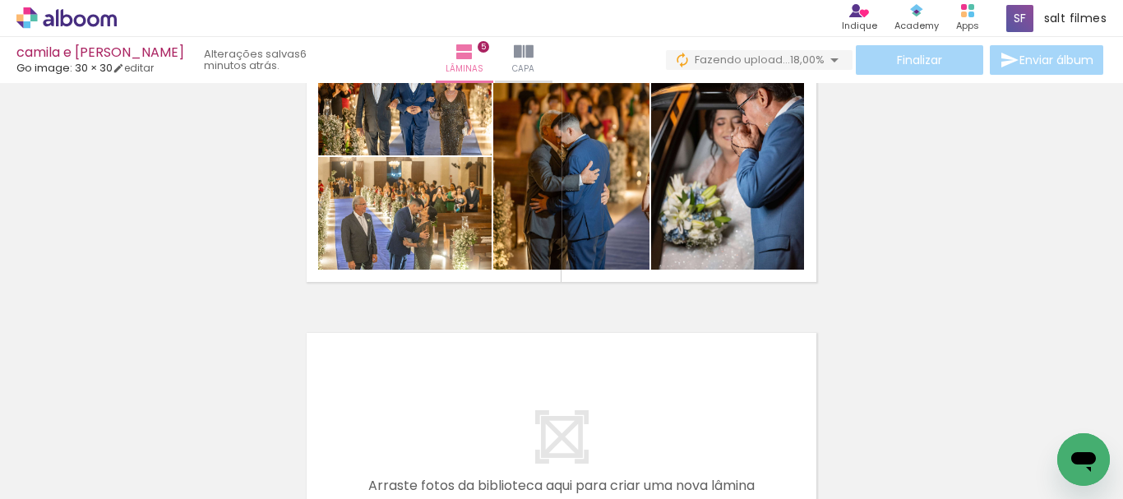
scroll to position [1390, 0]
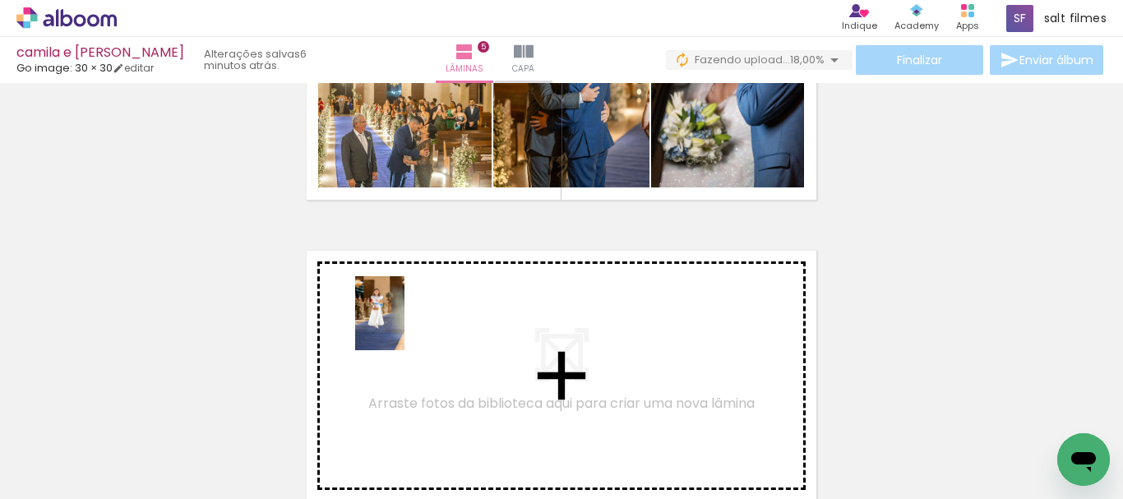
drag, startPoint x: 410, startPoint y: 416, endPoint x: 501, endPoint y: 430, distance: 92.4
click at [405, 325] on quentale-workspace at bounding box center [561, 249] width 1123 height 499
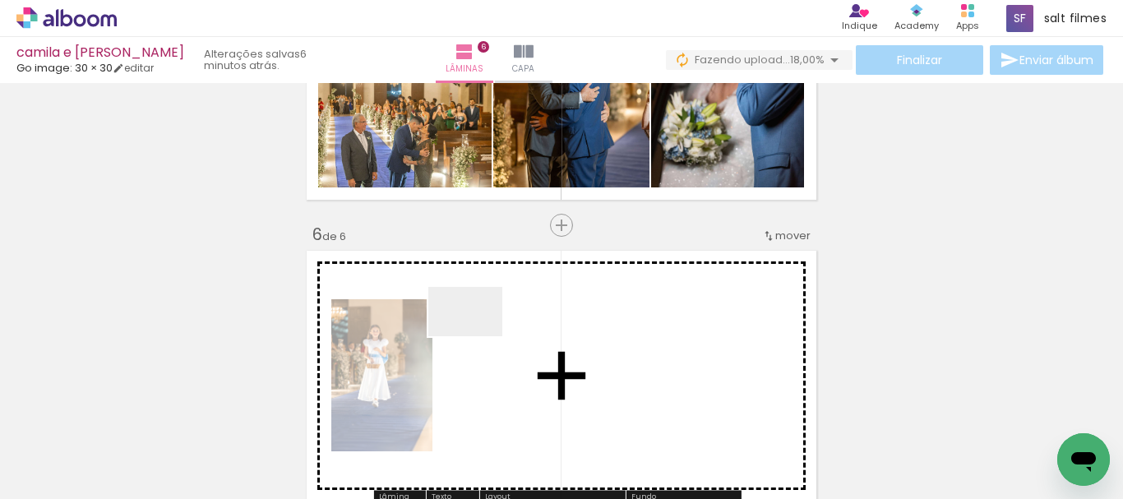
scroll to position [1526, 0]
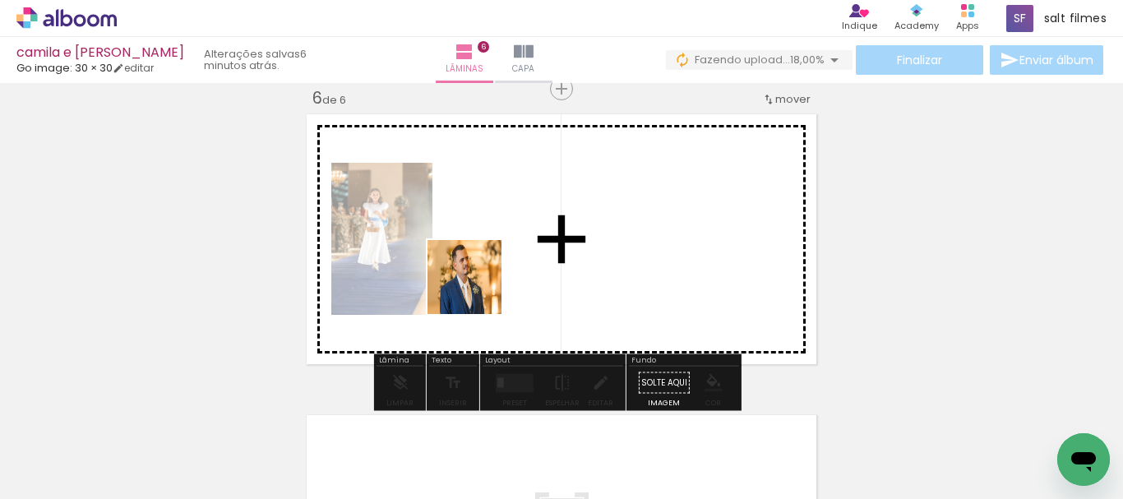
drag, startPoint x: 478, startPoint y: 336, endPoint x: 479, endPoint y: 280, distance: 56.0
click at [479, 280] on quentale-workspace at bounding box center [561, 249] width 1123 height 499
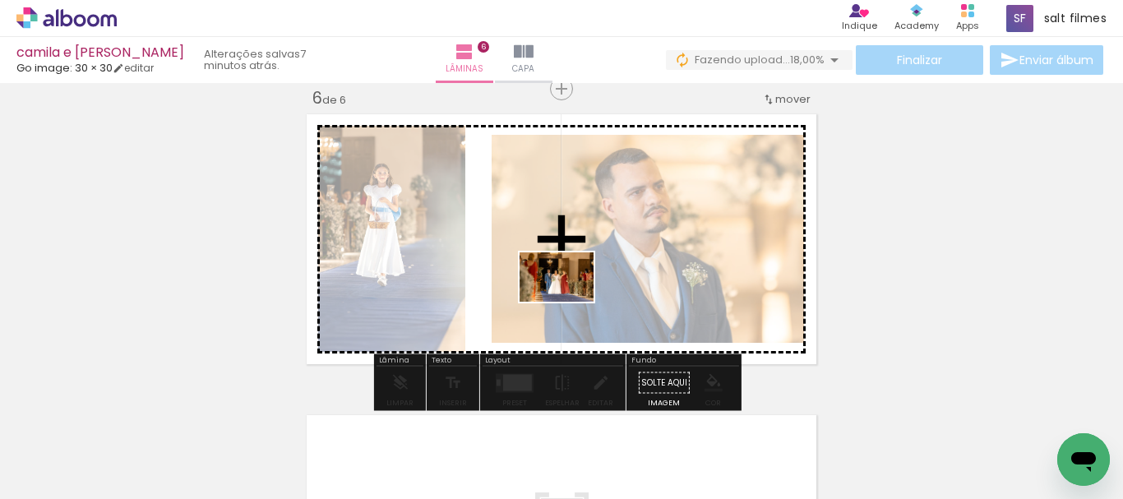
drag, startPoint x: 585, startPoint y: 436, endPoint x: 569, endPoint y: 302, distance: 135.0
click at [569, 302] on quentale-workspace at bounding box center [561, 249] width 1123 height 499
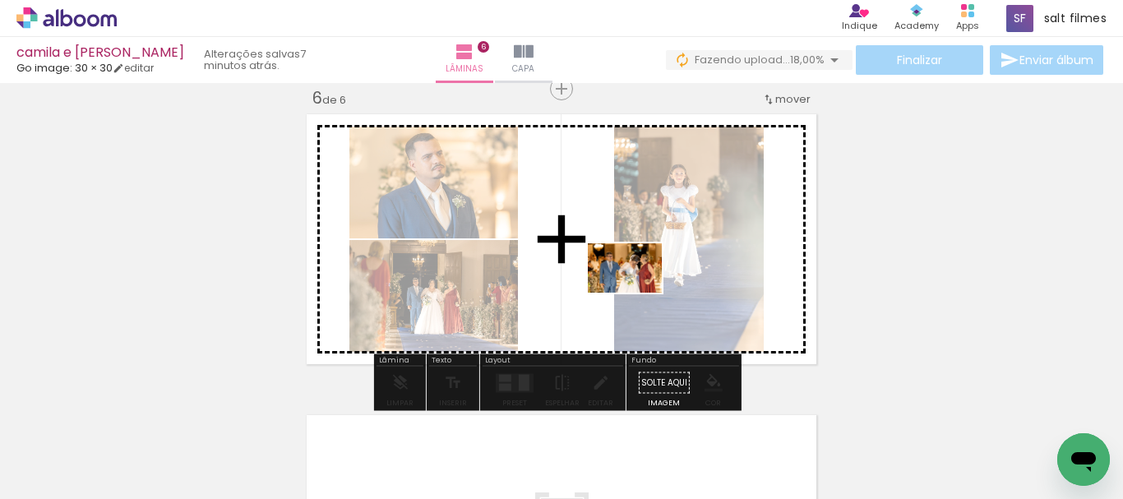
drag, startPoint x: 682, startPoint y: 413, endPoint x: 776, endPoint y: 443, distance: 99.4
click at [637, 289] on quentale-workspace at bounding box center [561, 249] width 1123 height 499
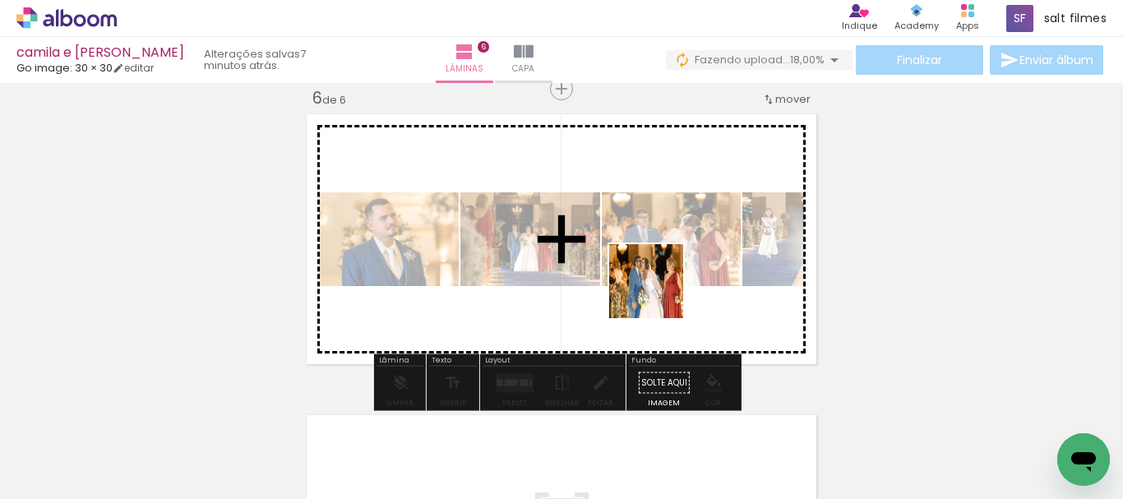
drag, startPoint x: 779, startPoint y: 446, endPoint x: 651, endPoint y: 282, distance: 208.0
click at [651, 282] on quentale-workspace at bounding box center [561, 249] width 1123 height 499
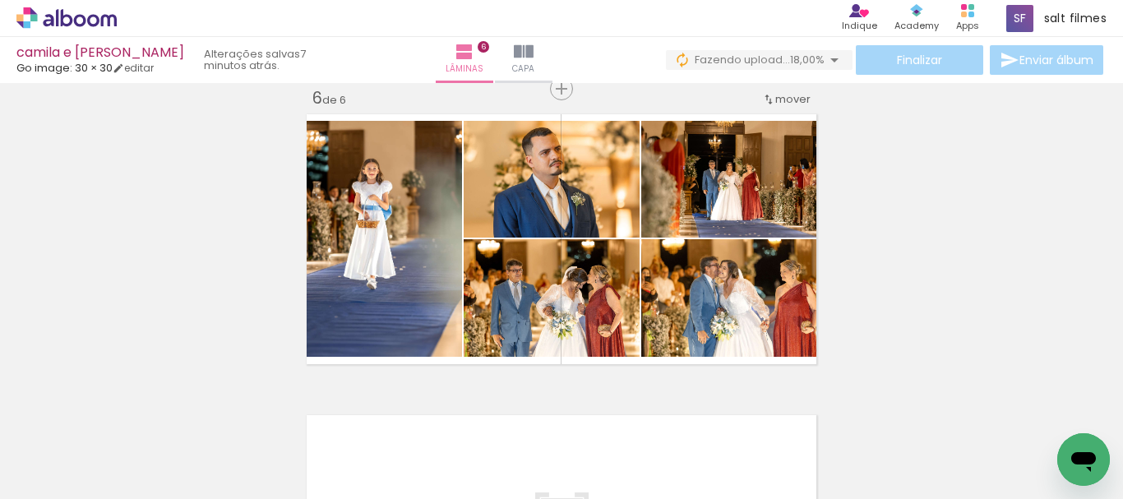
scroll to position [0, 840]
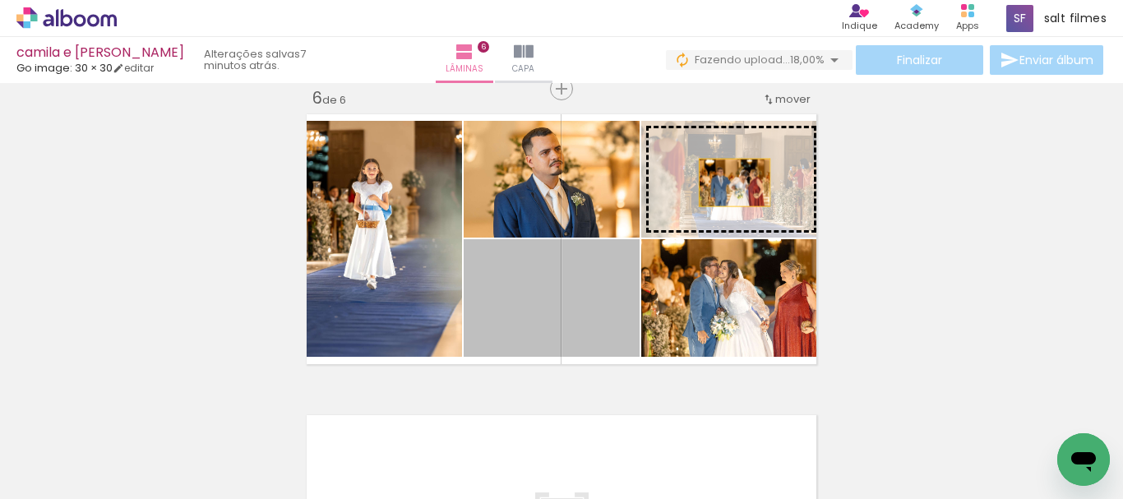
drag, startPoint x: 614, startPoint y: 303, endPoint x: 892, endPoint y: 192, distance: 299.6
click at [0, 0] on slot at bounding box center [0, 0] width 0 height 0
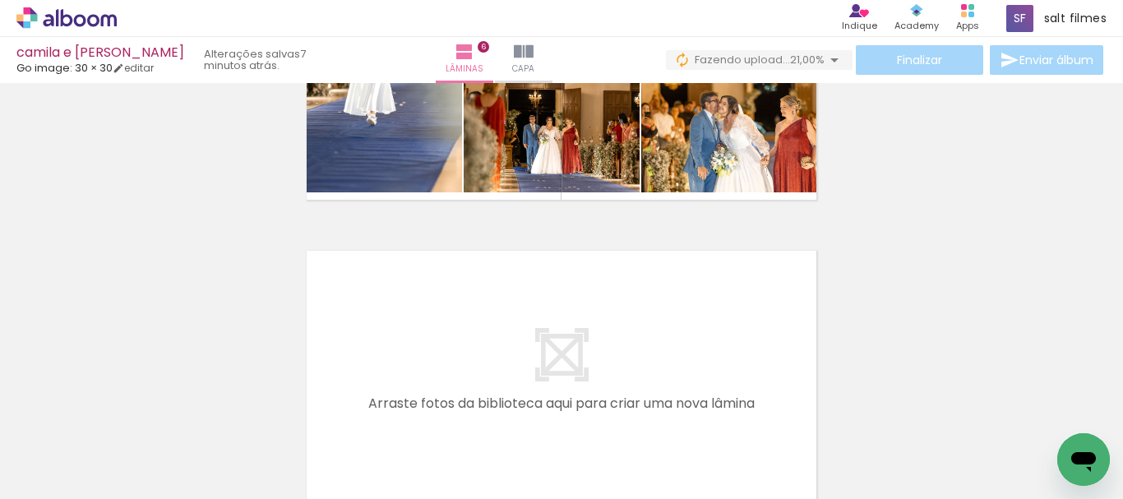
scroll to position [1773, 0]
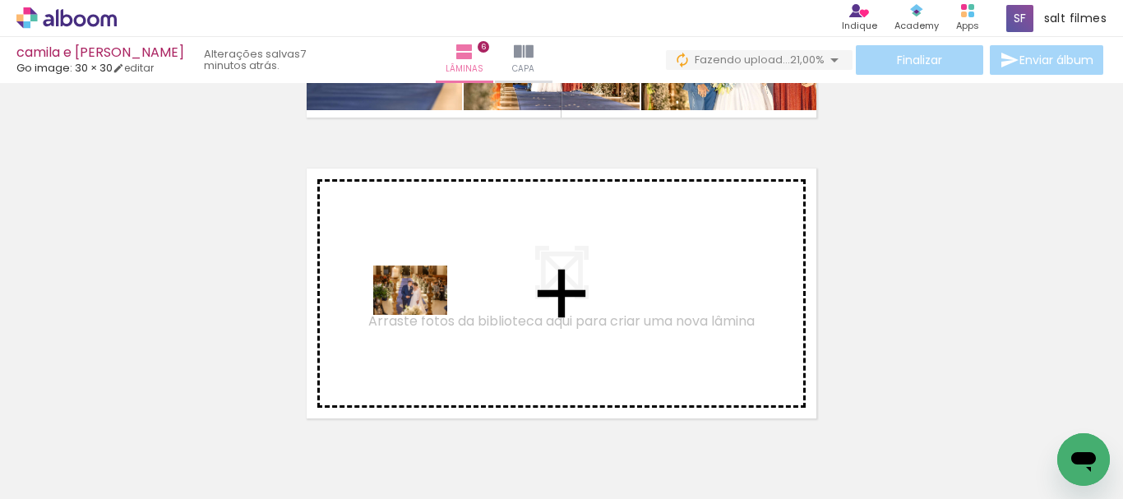
drag, startPoint x: 377, startPoint y: 407, endPoint x: 423, endPoint y: 315, distance: 103.0
click at [423, 315] on quentale-workspace at bounding box center [561, 249] width 1123 height 499
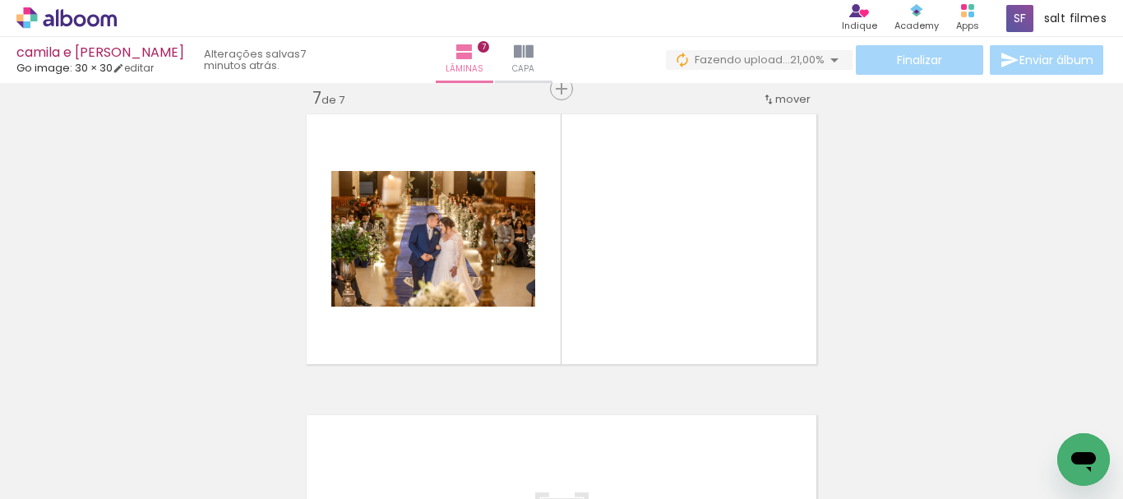
scroll to position [0, 5008]
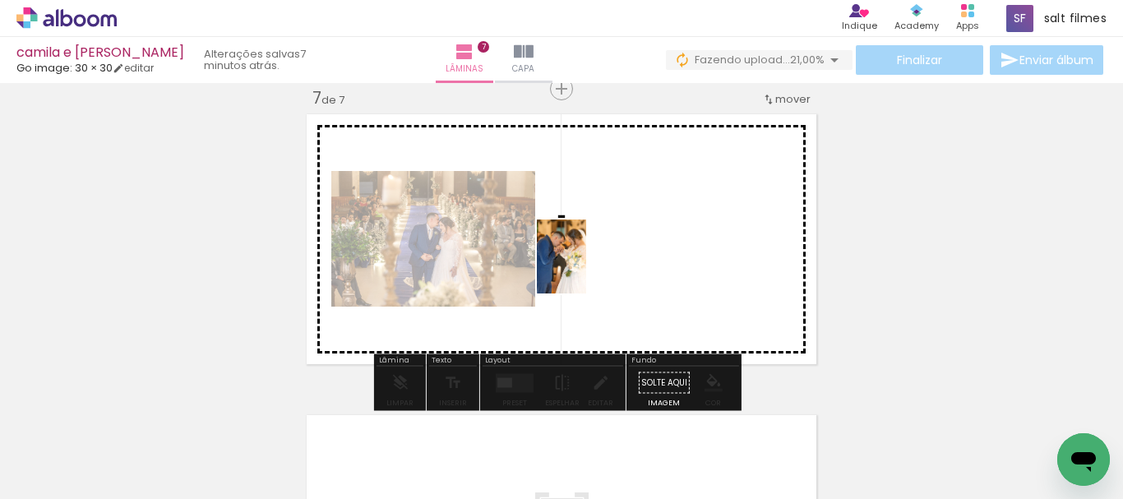
drag, startPoint x: 604, startPoint y: 447, endPoint x: 586, endPoint y: 269, distance: 178.5
click at [586, 269] on quentale-workspace at bounding box center [561, 249] width 1123 height 499
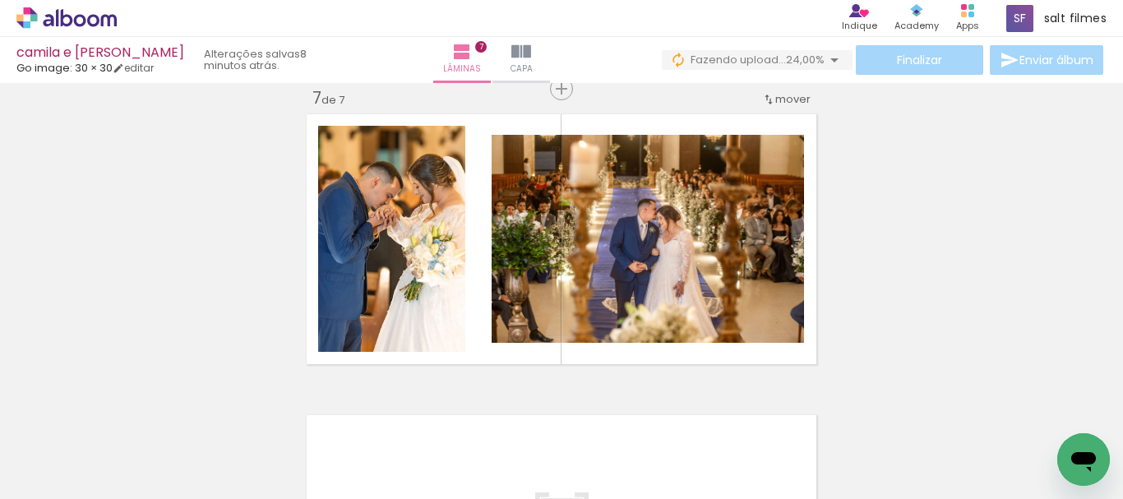
scroll to position [0, 693]
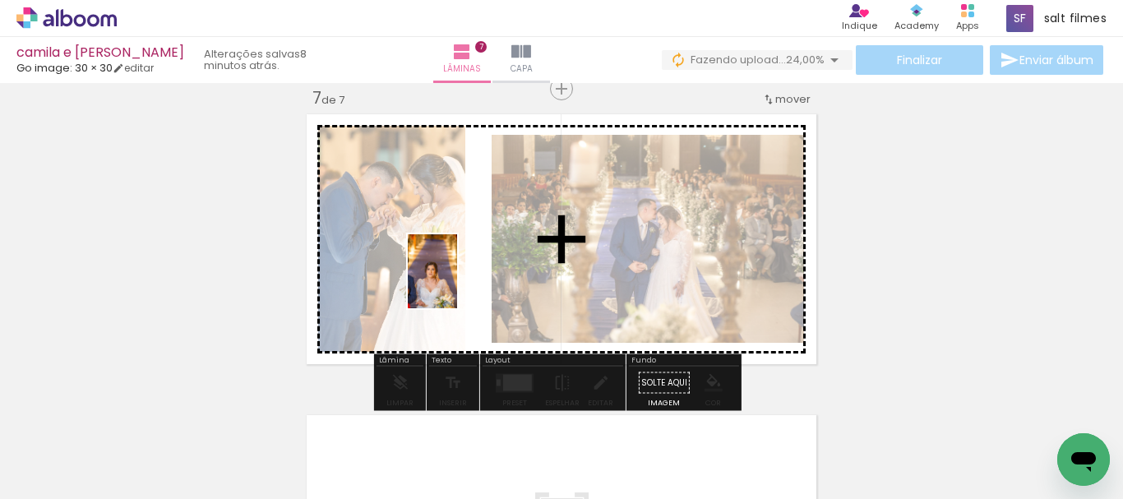
drag, startPoint x: 415, startPoint y: 435, endPoint x: 457, endPoint y: 284, distance: 157.0
click at [457, 284] on quentale-workspace at bounding box center [561, 249] width 1123 height 499
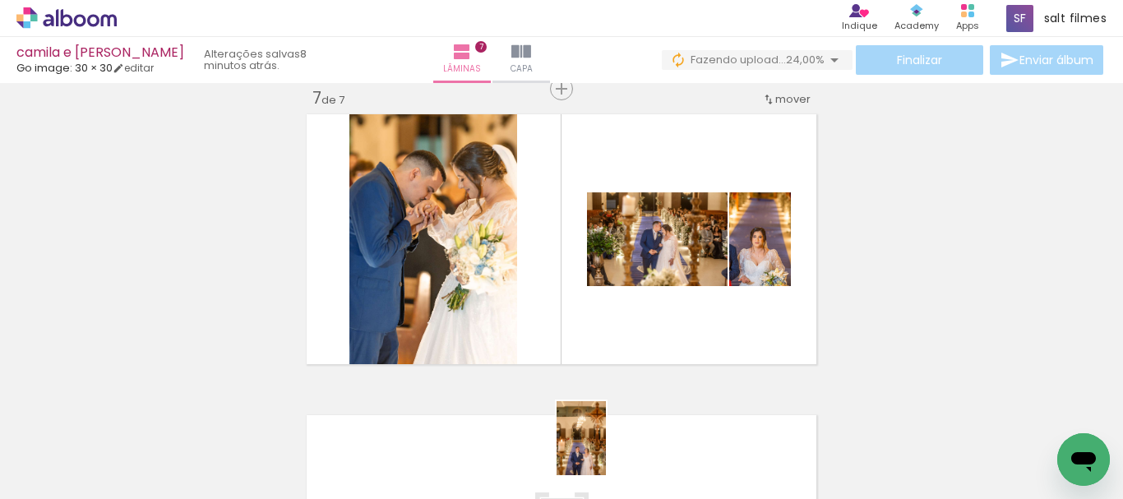
drag, startPoint x: 588, startPoint y: 432, endPoint x: 620, endPoint y: 453, distance: 38.6
click at [604, 453] on div at bounding box center [576, 443] width 54 height 81
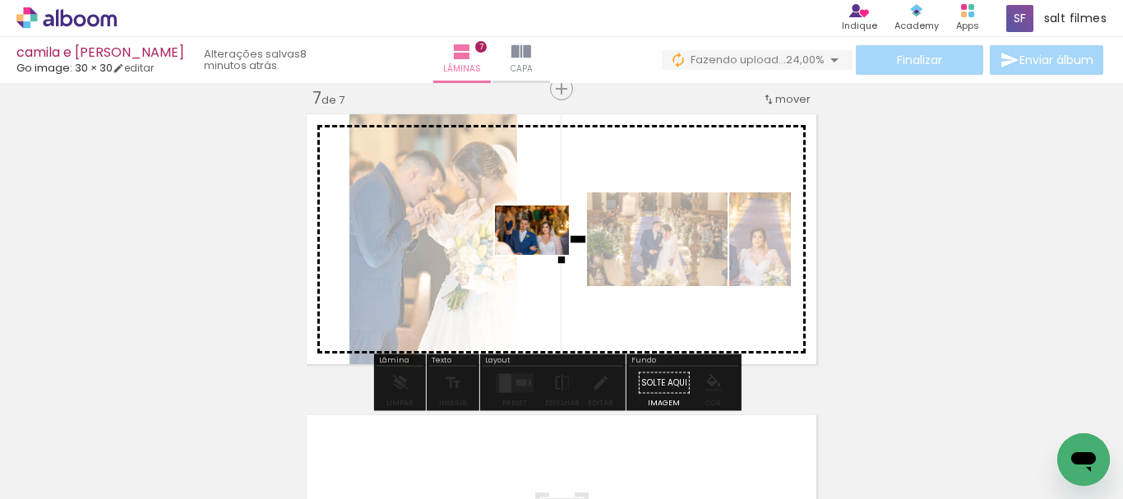
drag, startPoint x: 537, startPoint y: 323, endPoint x: 813, endPoint y: 257, distance: 283.5
click at [544, 255] on quentale-workspace at bounding box center [561, 249] width 1123 height 499
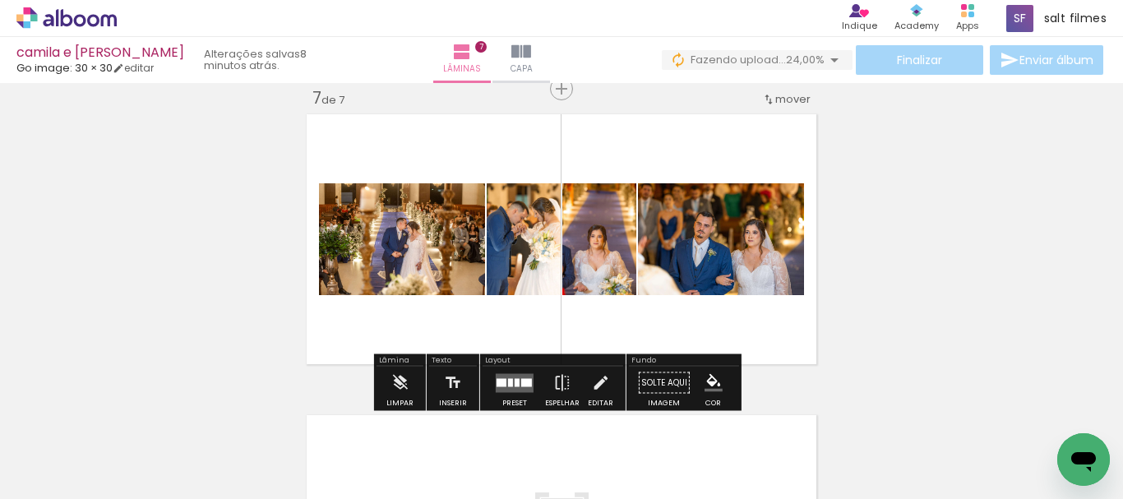
scroll to position [0, 5177]
click at [521, 380] on div at bounding box center [526, 382] width 11 height 8
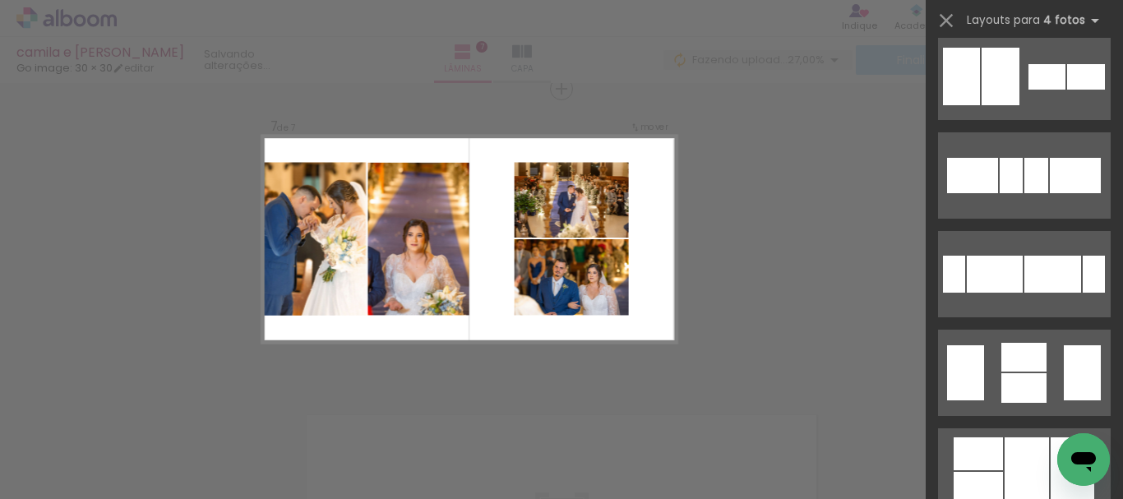
scroll to position [740, 0]
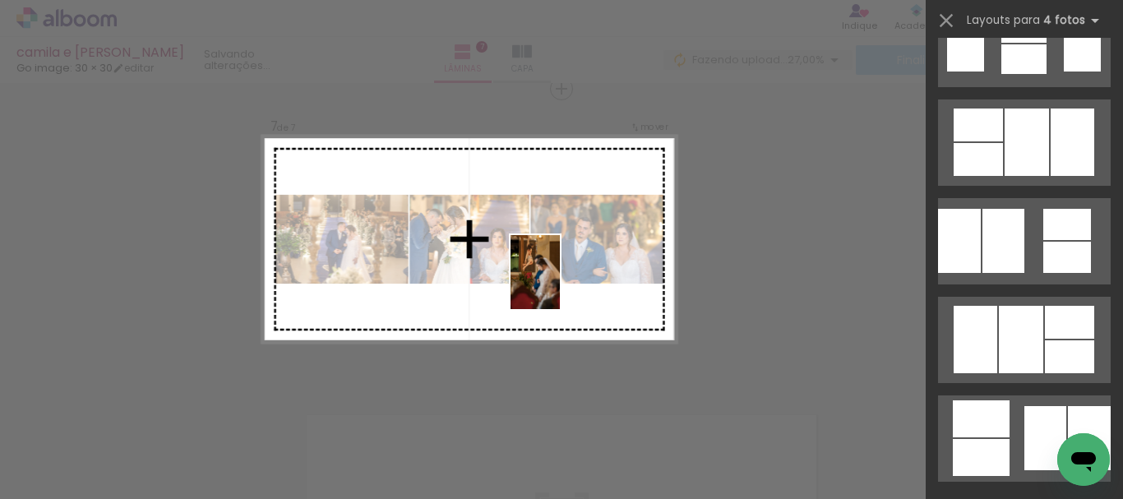
drag, startPoint x: 561, startPoint y: 300, endPoint x: 560, endPoint y: 285, distance: 15.6
click at [560, 285] on quentale-workspace at bounding box center [561, 249] width 1123 height 499
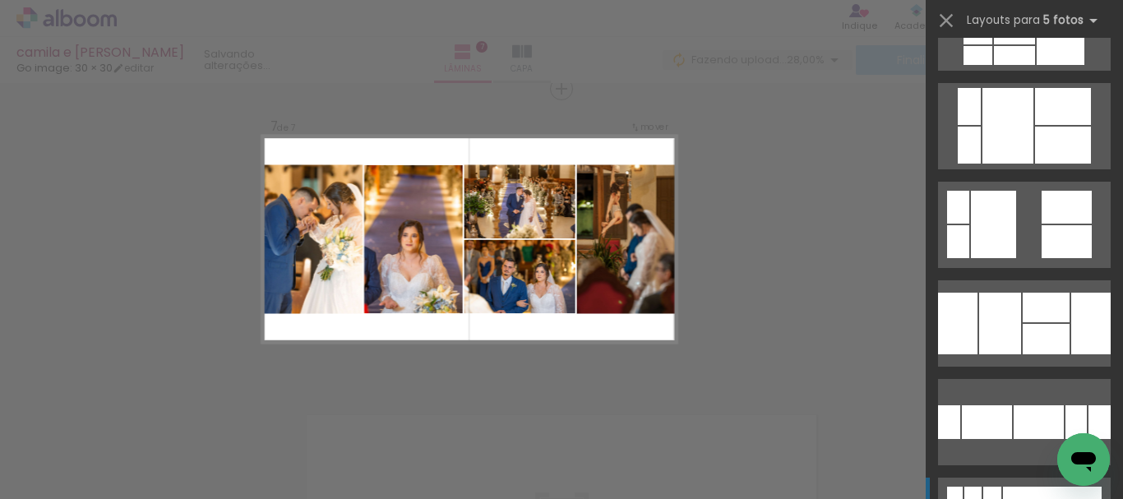
scroll to position [1135, 0]
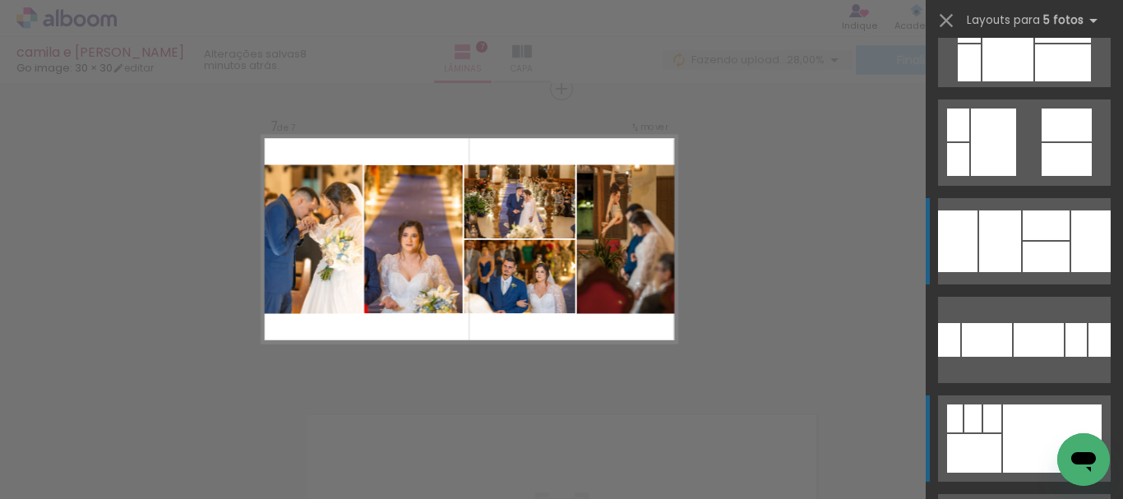
click at [1030, 261] on div at bounding box center [1046, 257] width 47 height 30
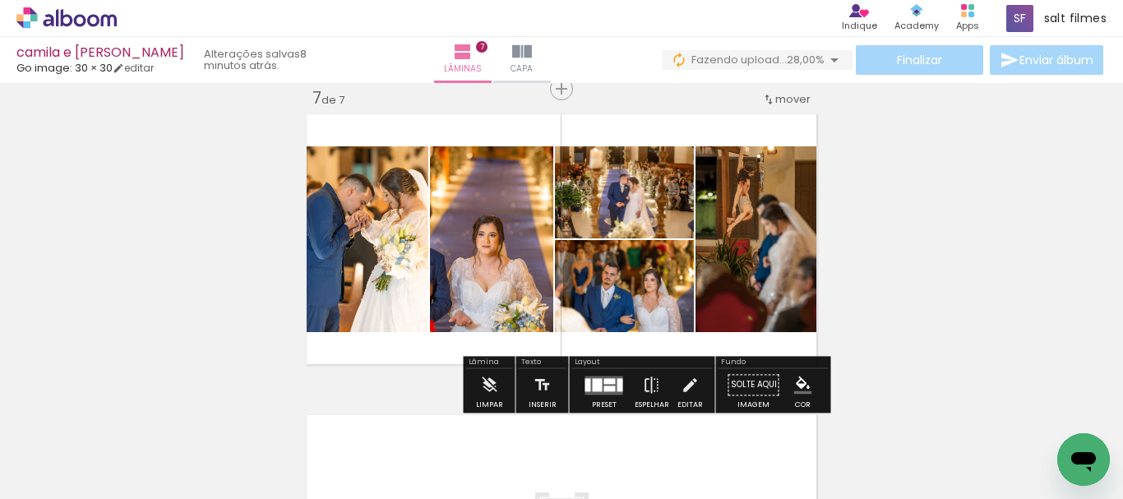
click at [593, 382] on div at bounding box center [598, 384] width 10 height 13
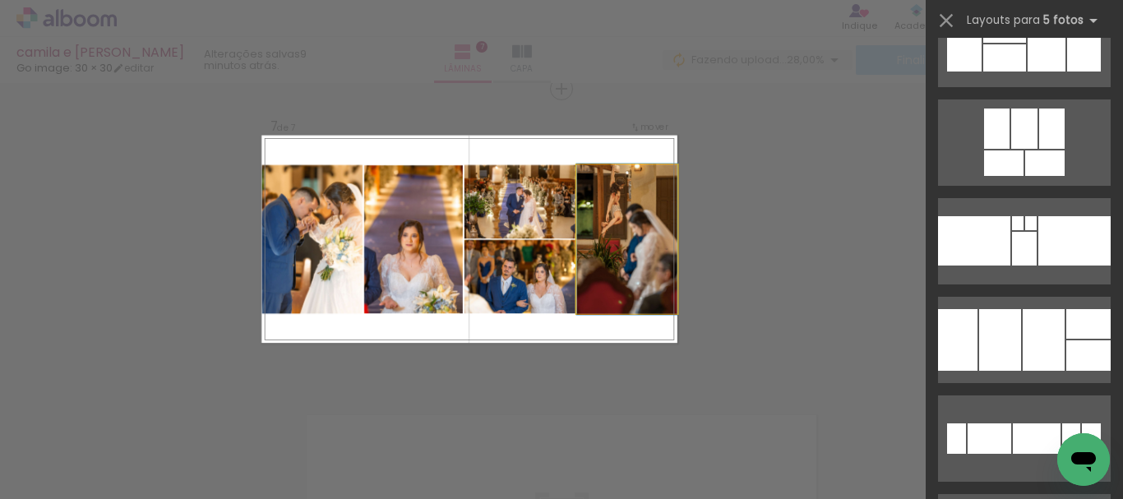
scroll to position [1283, 0]
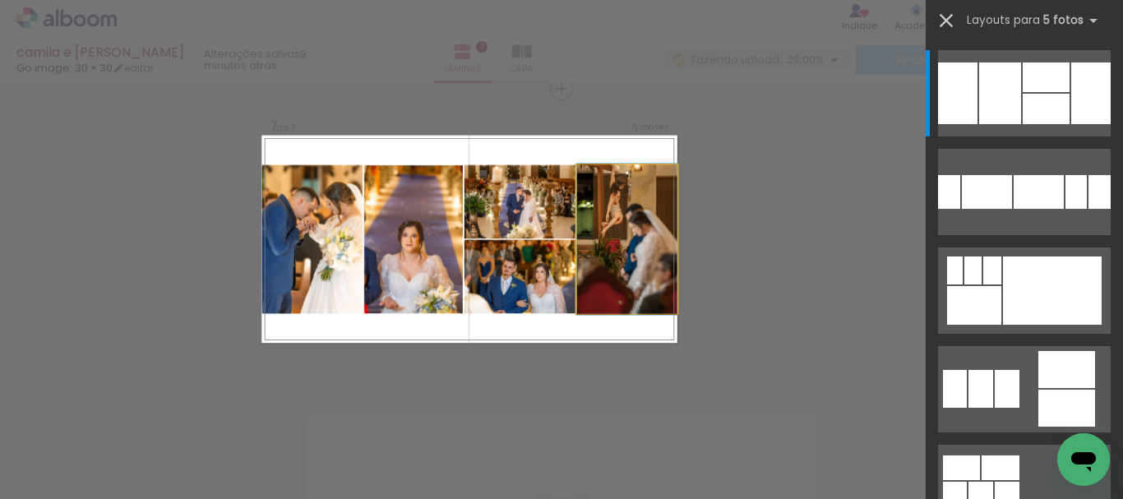
drag, startPoint x: 653, startPoint y: 294, endPoint x: 951, endPoint y: 21, distance: 403.4
click at [946, 22] on iron-icon at bounding box center [946, 20] width 23 height 23
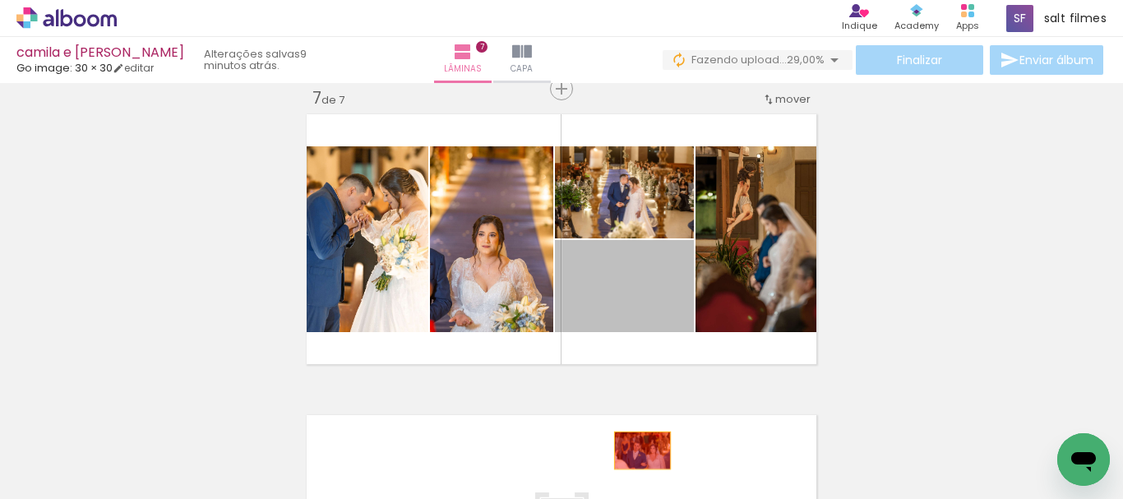
drag, startPoint x: 655, startPoint y: 304, endPoint x: 813, endPoint y: 405, distance: 186.4
click at [636, 448] on quentale-workspace at bounding box center [561, 249] width 1123 height 499
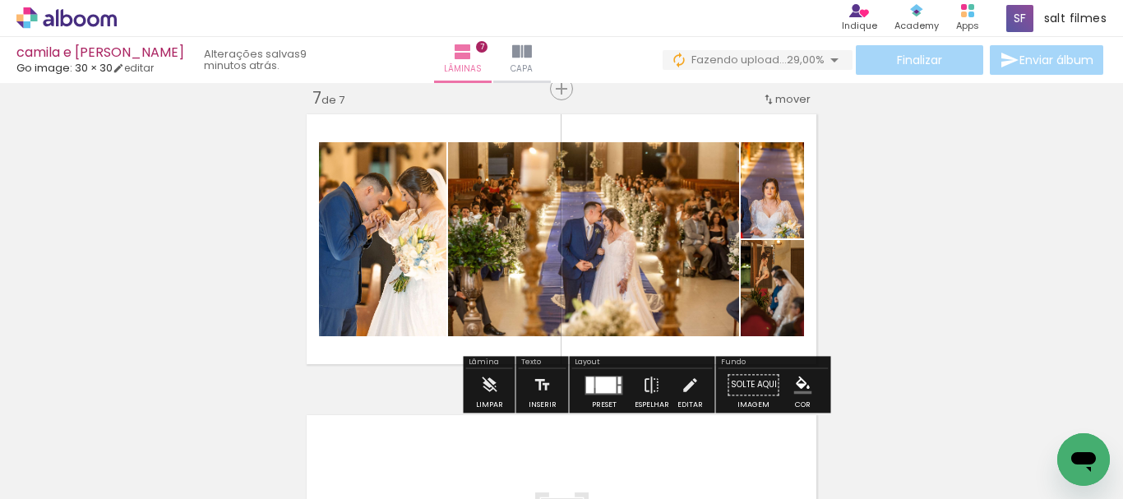
click at [596, 382] on div at bounding box center [606, 385] width 21 height 16
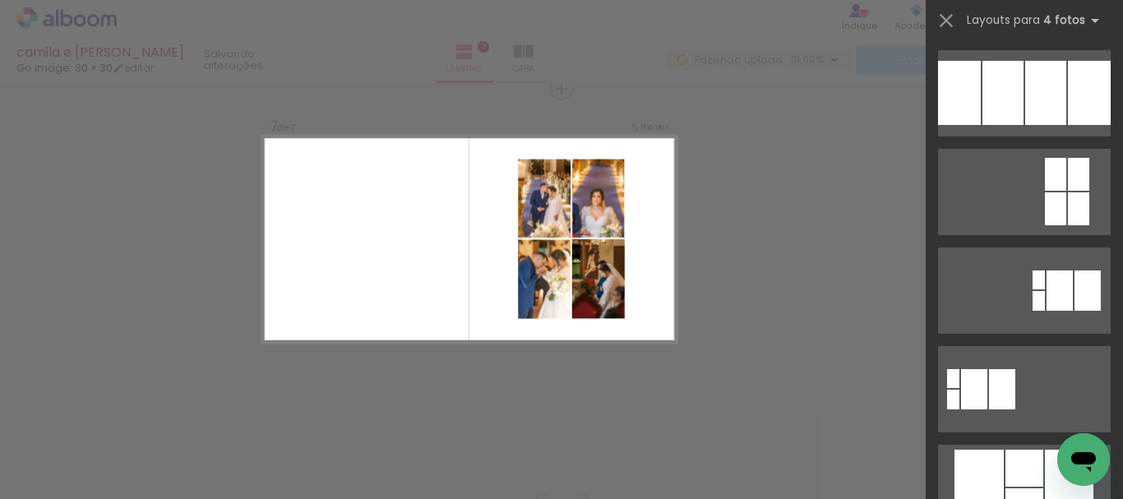
scroll to position [7320, 0]
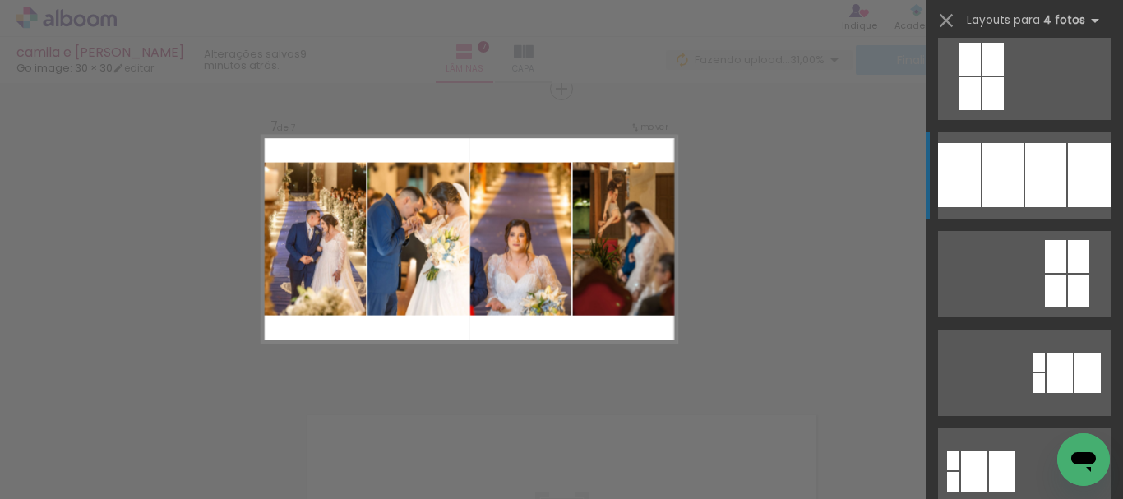
click at [1004, 76] on div at bounding box center [993, 59] width 21 height 33
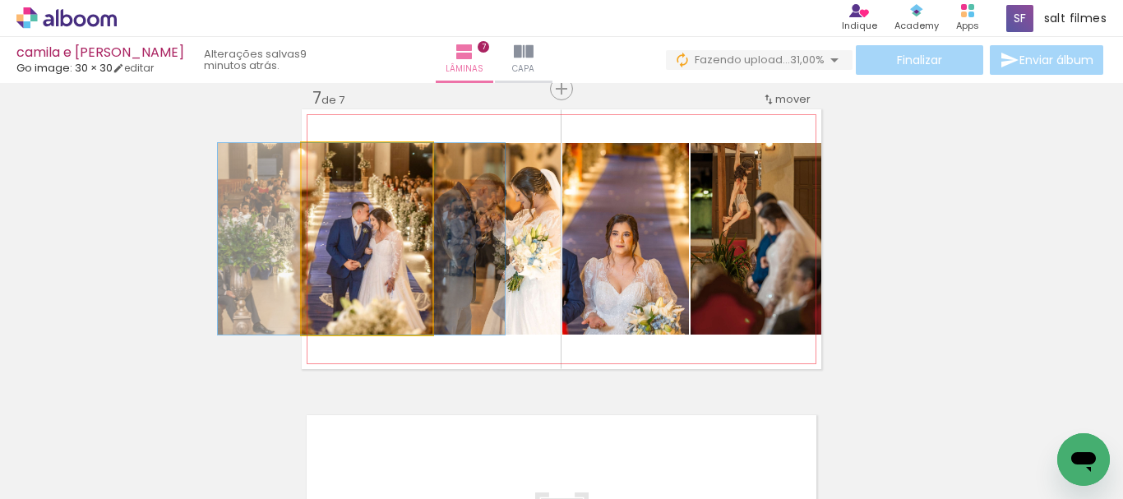
drag, startPoint x: 386, startPoint y: 253, endPoint x: 380, endPoint y: 265, distance: 12.9
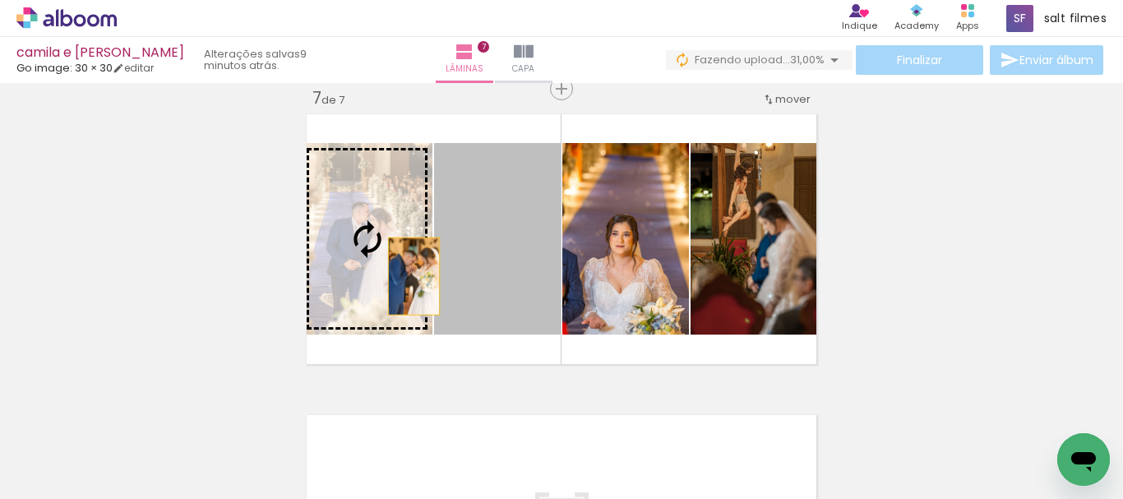
drag, startPoint x: 510, startPoint y: 289, endPoint x: 408, endPoint y: 276, distance: 102.7
click at [0, 0] on slot at bounding box center [0, 0] width 0 height 0
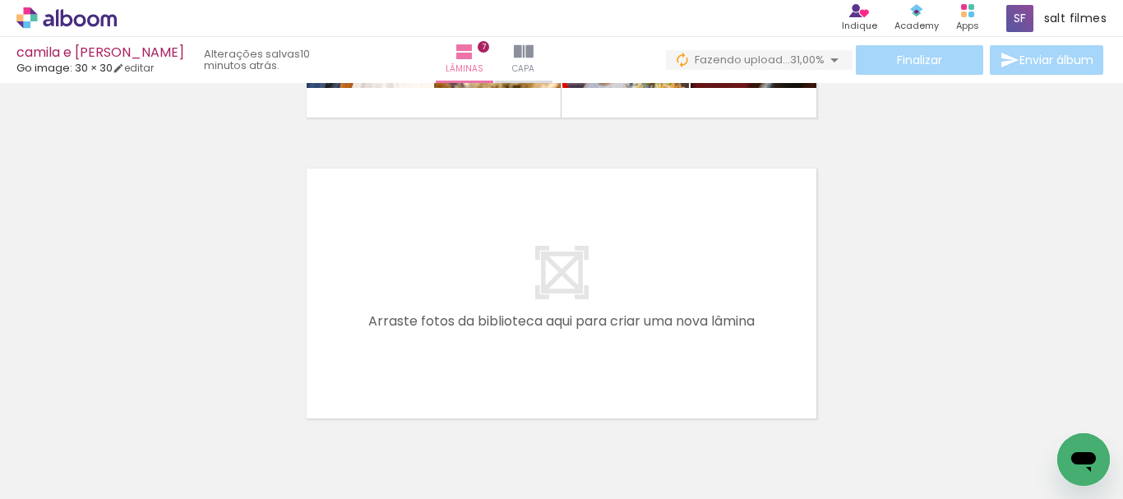
scroll to position [0, 840]
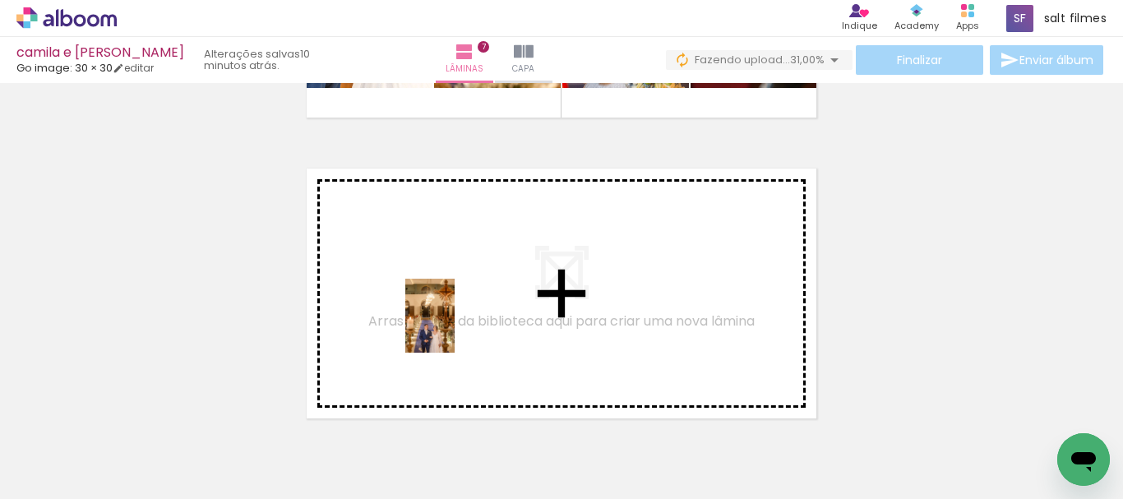
drag, startPoint x: 419, startPoint y: 435, endPoint x: 455, endPoint y: 327, distance: 113.7
click at [455, 327] on quentale-workspace at bounding box center [561, 249] width 1123 height 499
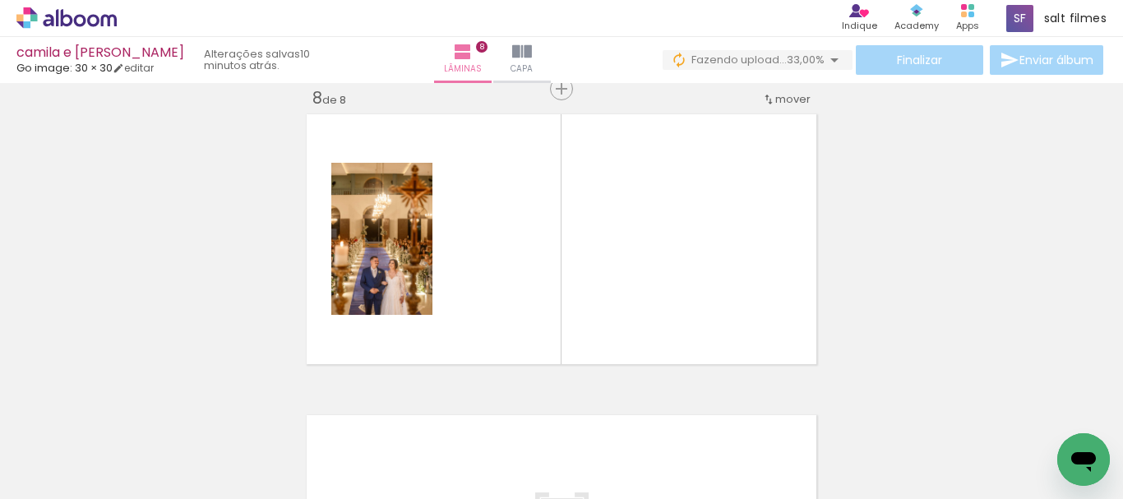
scroll to position [0, 5107]
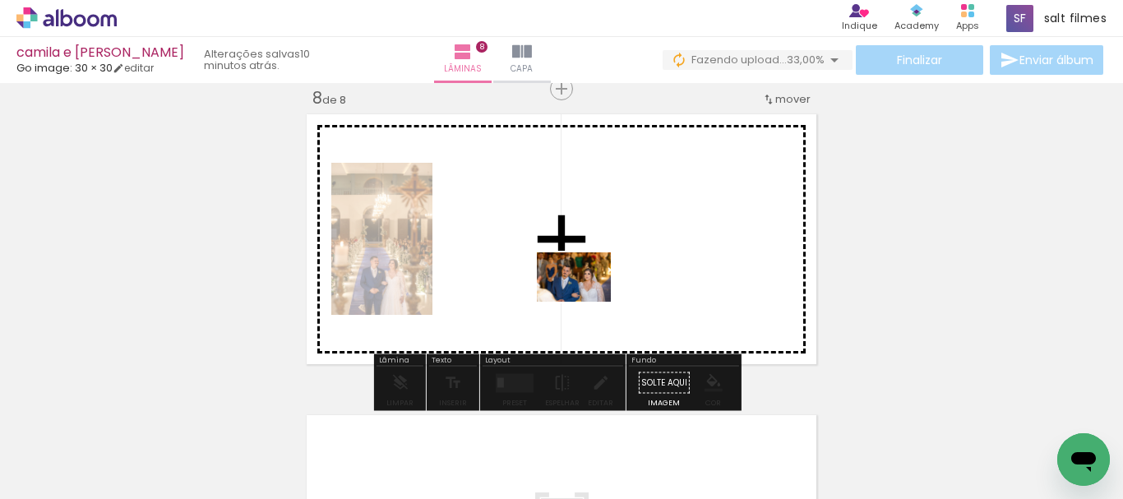
drag, startPoint x: 586, startPoint y: 347, endPoint x: 777, endPoint y: 368, distance: 192.7
click at [583, 299] on quentale-workspace at bounding box center [561, 249] width 1123 height 499
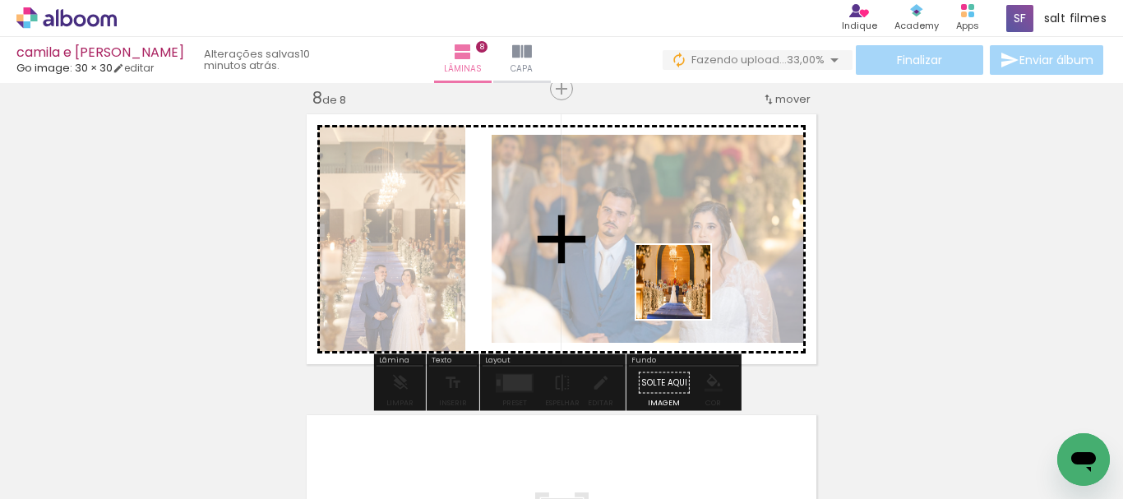
drag, startPoint x: 716, startPoint y: 337, endPoint x: 660, endPoint y: 266, distance: 90.2
click at [660, 266] on quentale-workspace at bounding box center [561, 249] width 1123 height 499
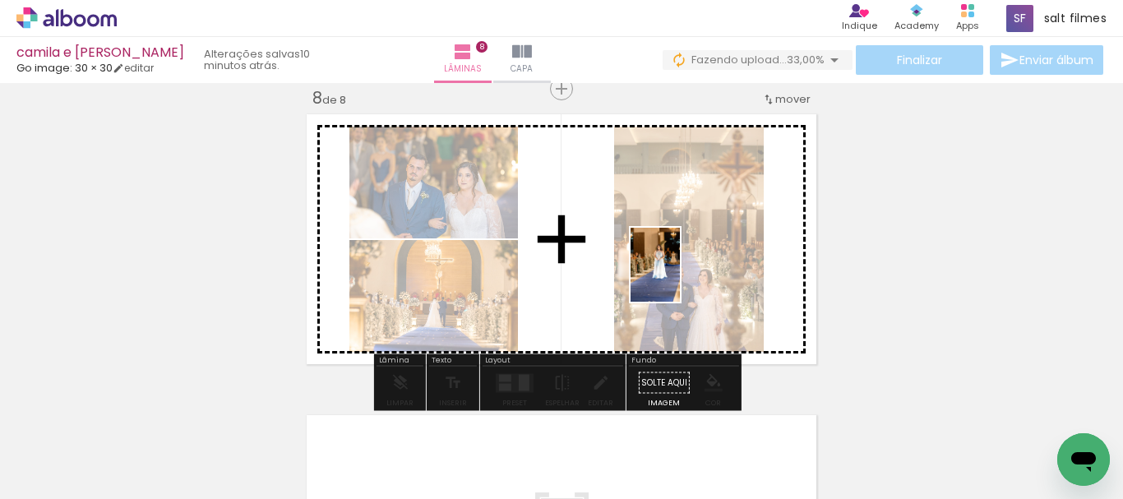
drag, startPoint x: 862, startPoint y: 432, endPoint x: 932, endPoint y: 405, distance: 75.0
click at [667, 266] on quentale-workspace at bounding box center [561, 249] width 1123 height 499
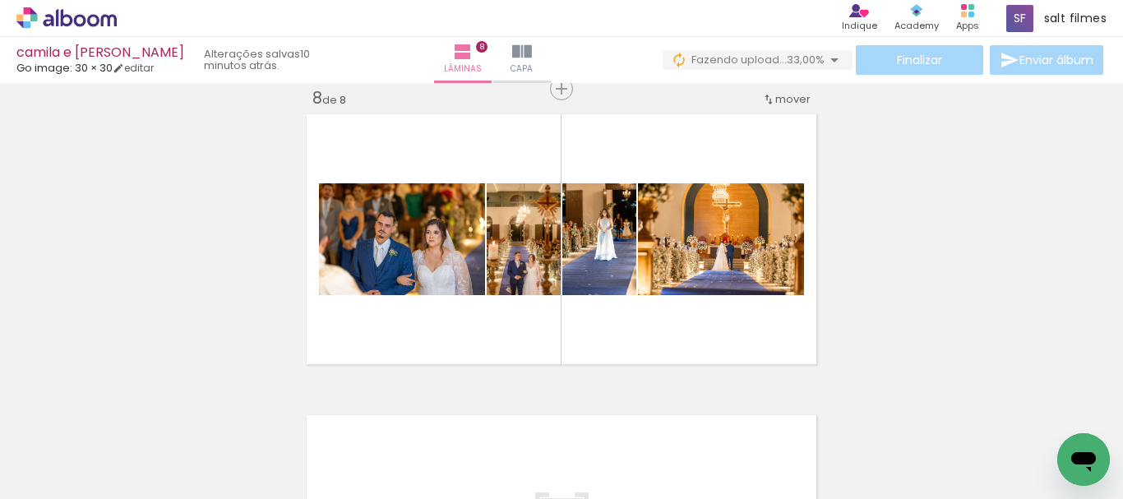
scroll to position [0, 5285]
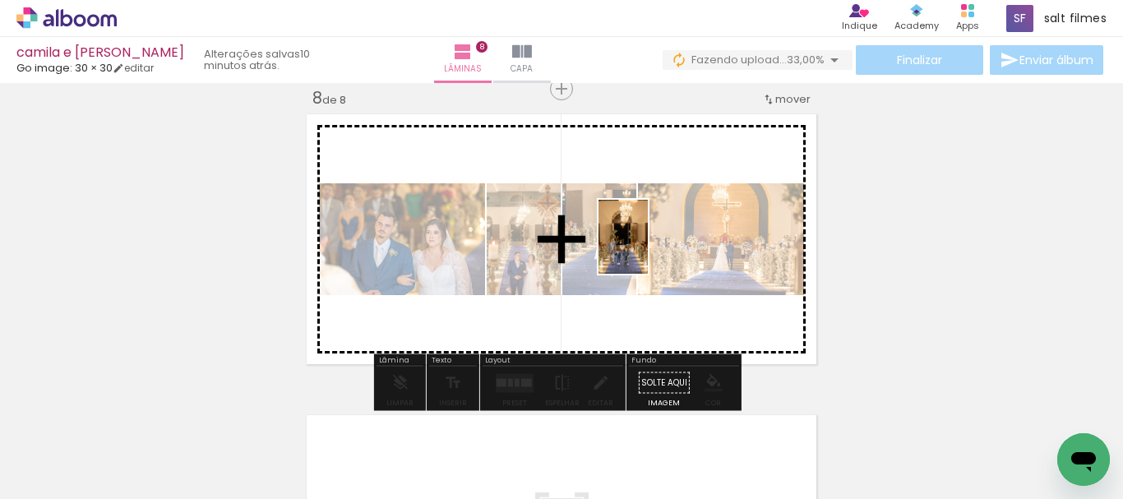
drag, startPoint x: 726, startPoint y: 373, endPoint x: 648, endPoint y: 249, distance: 146.7
click at [648, 249] on quentale-workspace at bounding box center [561, 249] width 1123 height 499
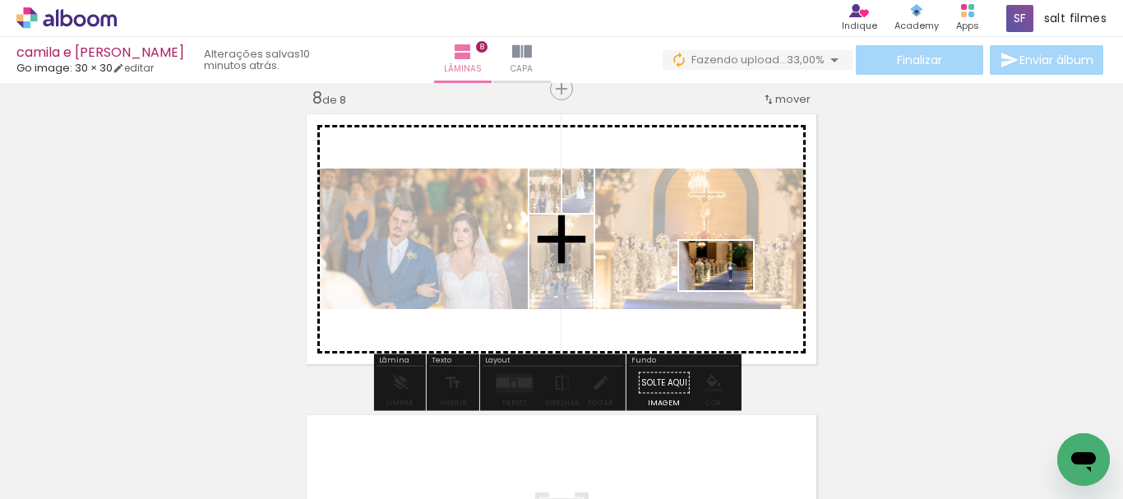
drag, startPoint x: 859, startPoint y: 424, endPoint x: 789, endPoint y: 325, distance: 121.4
click at [721, 281] on quentale-workspace at bounding box center [561, 249] width 1123 height 499
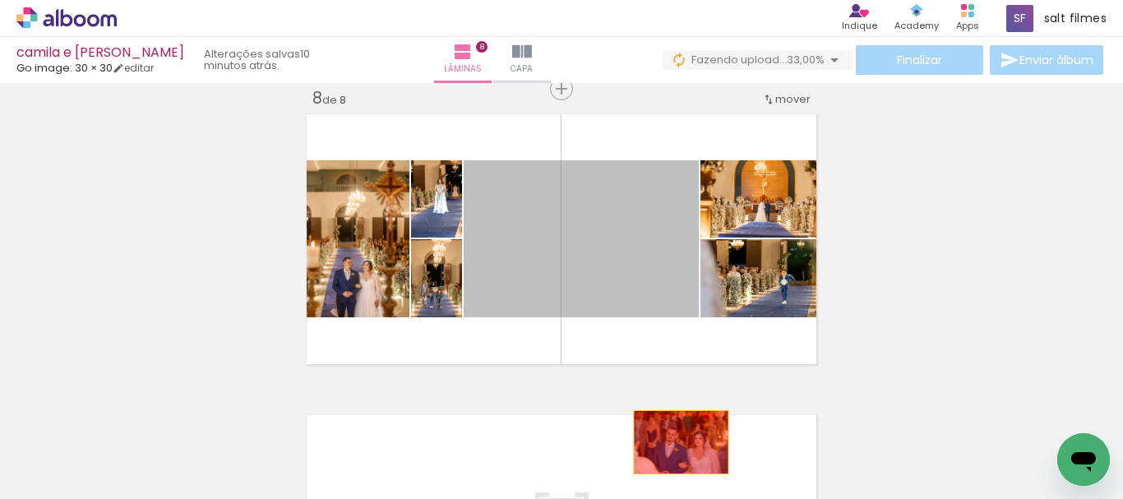
drag, startPoint x: 639, startPoint y: 279, endPoint x: 906, endPoint y: 363, distance: 279.4
click at [681, 443] on quentale-workspace at bounding box center [561, 249] width 1123 height 499
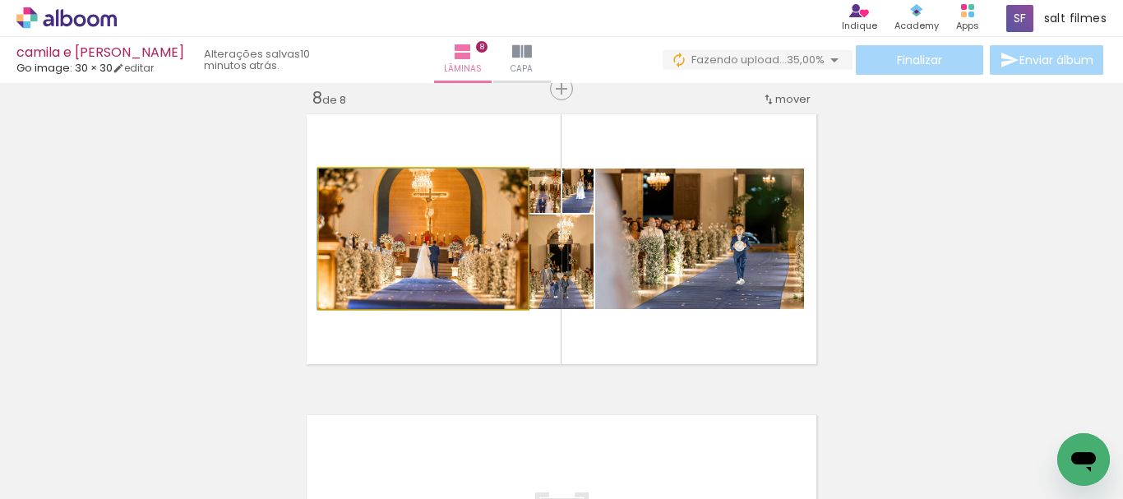
click at [465, 264] on quentale-photo at bounding box center [423, 239] width 209 height 141
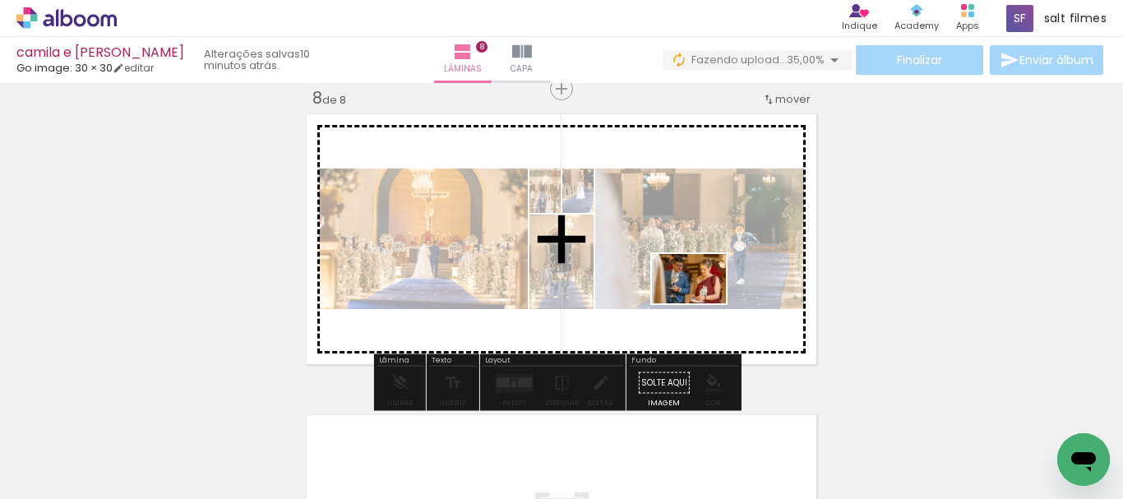
drag, startPoint x: 838, startPoint y: 378, endPoint x: 850, endPoint y: 324, distance: 54.7
click at [680, 285] on quentale-workspace at bounding box center [561, 249] width 1123 height 499
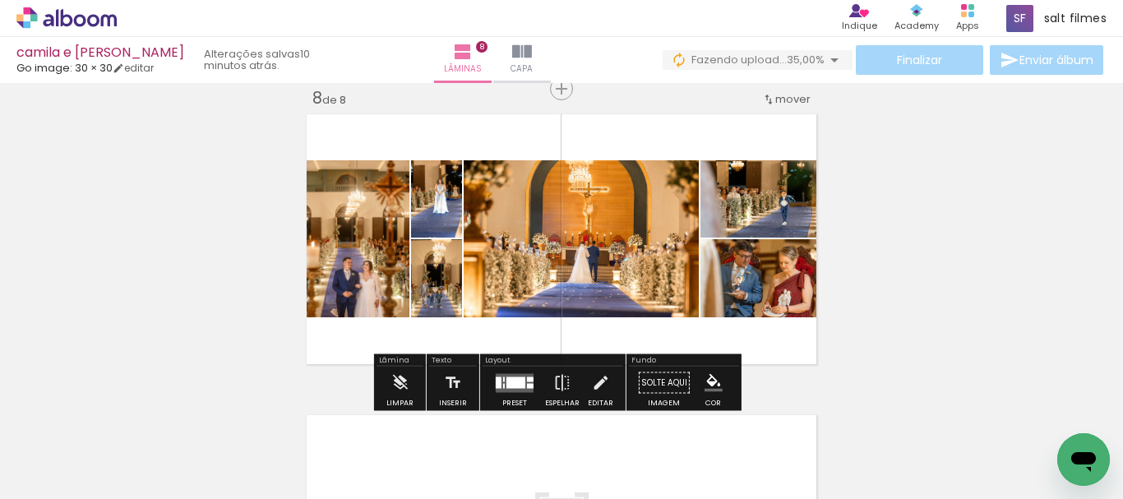
click at [517, 383] on div at bounding box center [516, 383] width 19 height 12
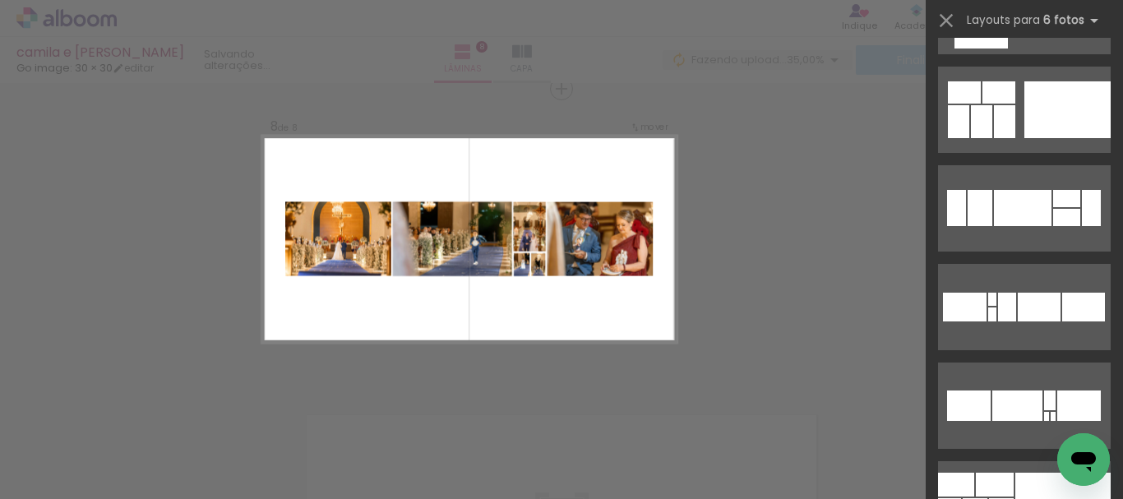
scroll to position [740, 0]
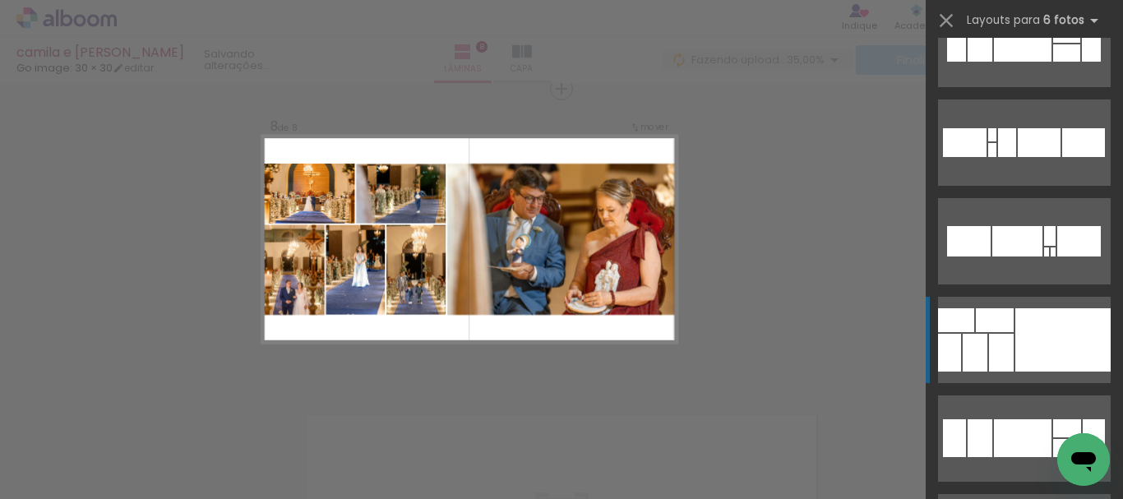
click at [1025, 344] on div at bounding box center [1063, 339] width 95 height 63
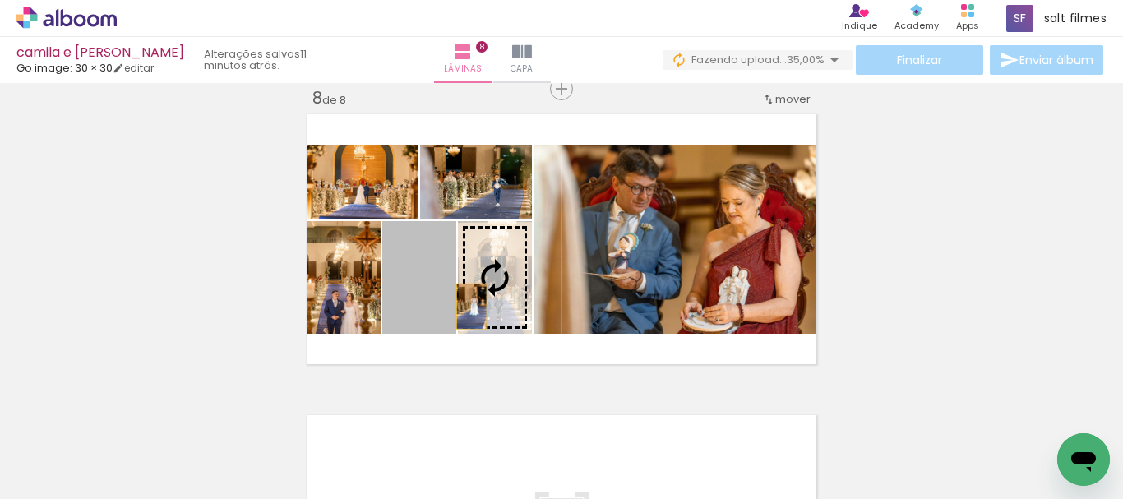
drag, startPoint x: 434, startPoint y: 309, endPoint x: 693, endPoint y: 282, distance: 259.7
click at [0, 0] on slot at bounding box center [0, 0] width 0 height 0
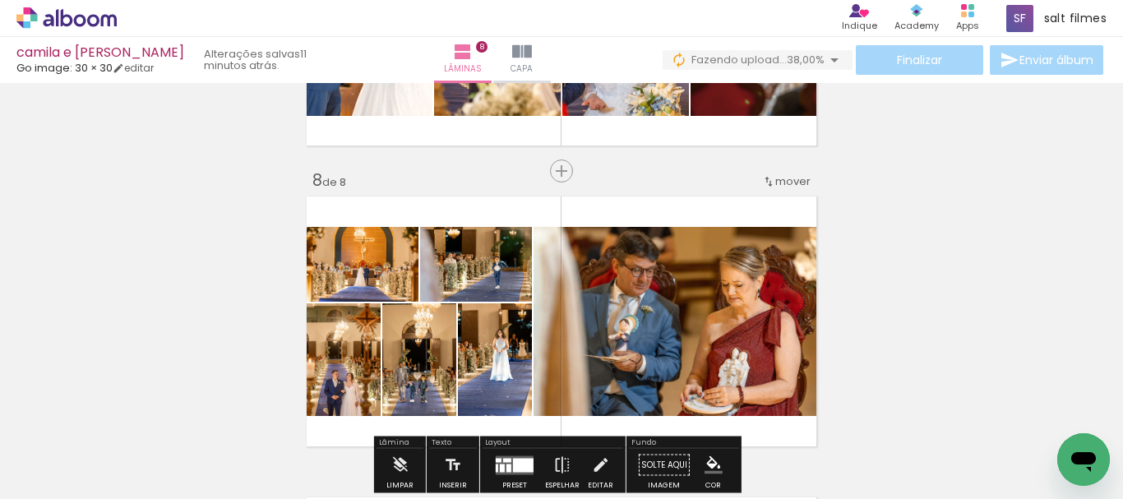
scroll to position [2129, 0]
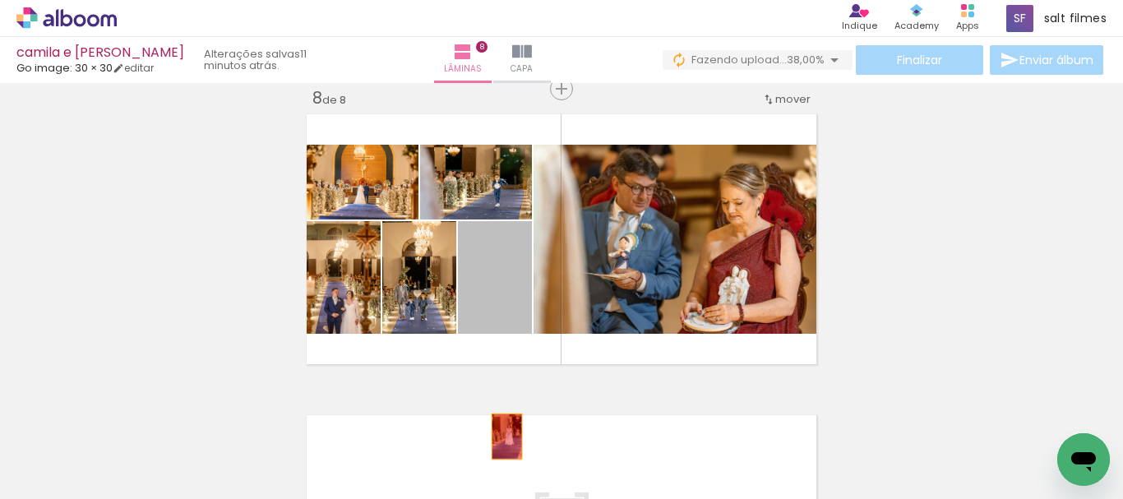
drag, startPoint x: 510, startPoint y: 295, endPoint x: 786, endPoint y: 257, distance: 278.9
click at [499, 436] on quentale-workspace at bounding box center [561, 249] width 1123 height 499
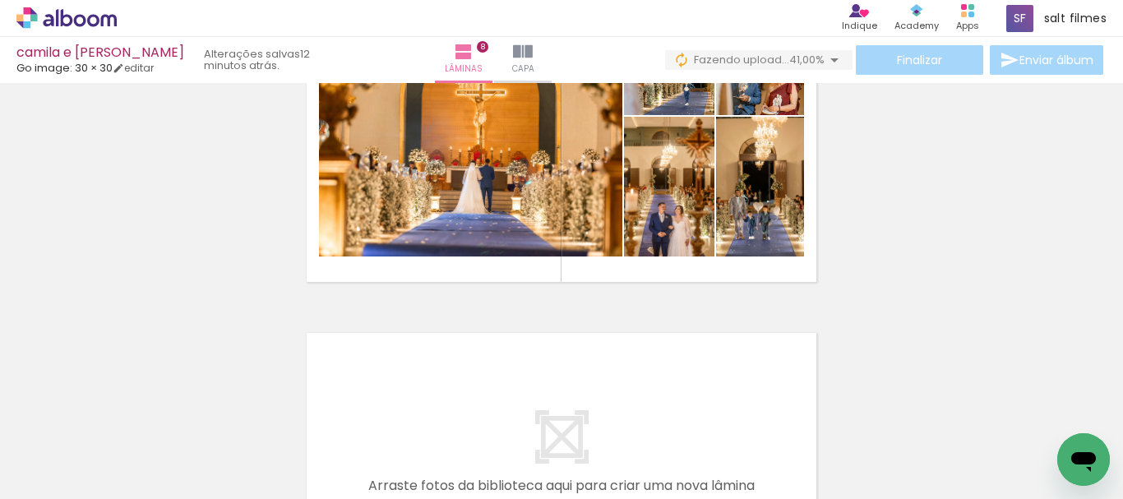
scroll to position [2293, 0]
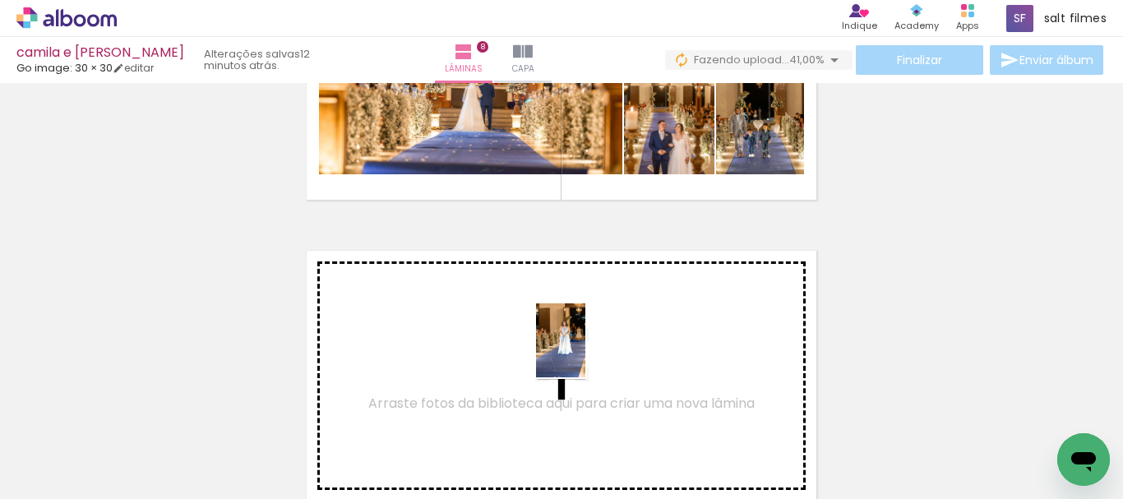
drag, startPoint x: 693, startPoint y: 424, endPoint x: 910, endPoint y: 429, distance: 216.4
click at [583, 349] on quentale-workspace at bounding box center [561, 249] width 1123 height 499
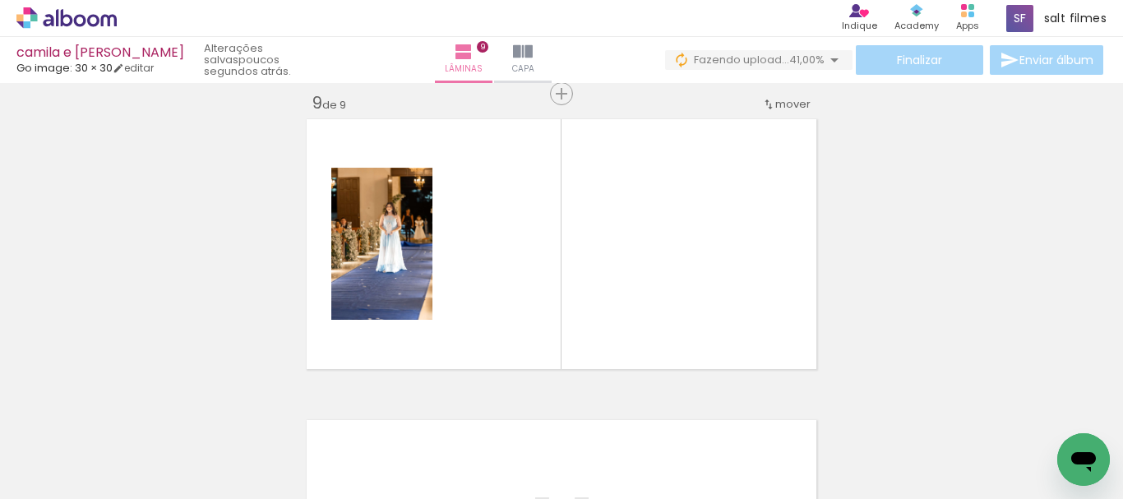
scroll to position [2430, 0]
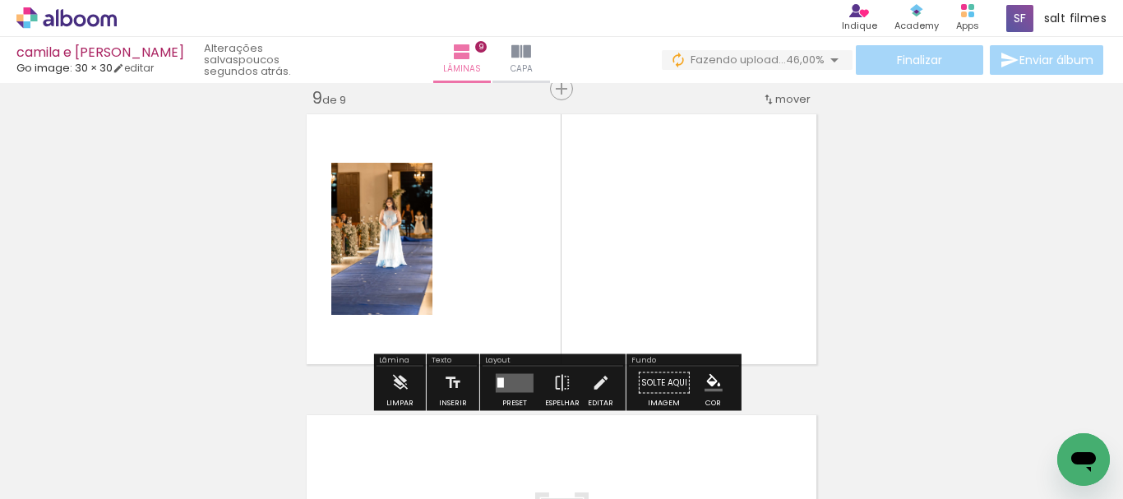
scroll to position [0, 5285]
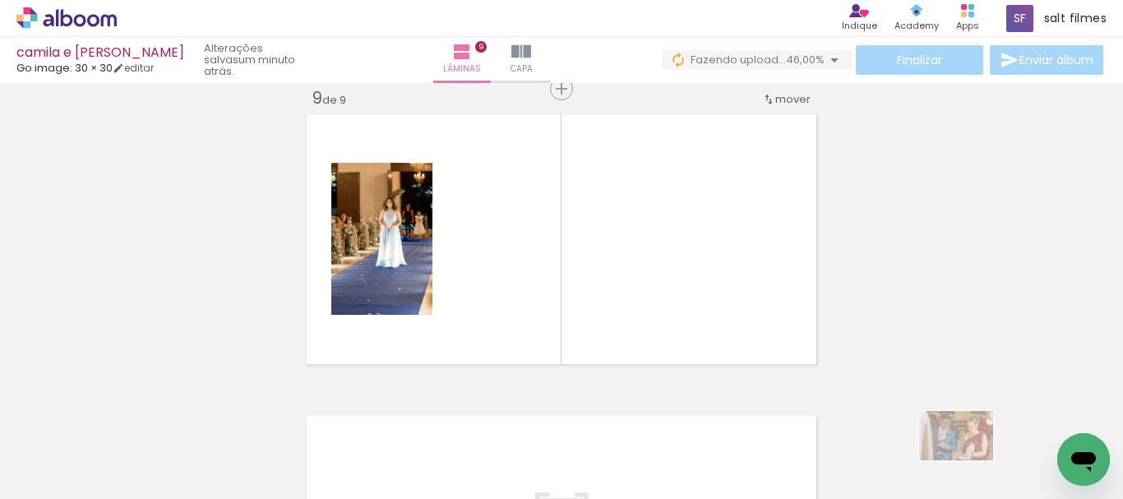
drag, startPoint x: 951, startPoint y: 471, endPoint x: 969, endPoint y: 461, distance: 21.0
click at [969, 461] on quentale-thumb at bounding box center [959, 443] width 92 height 95
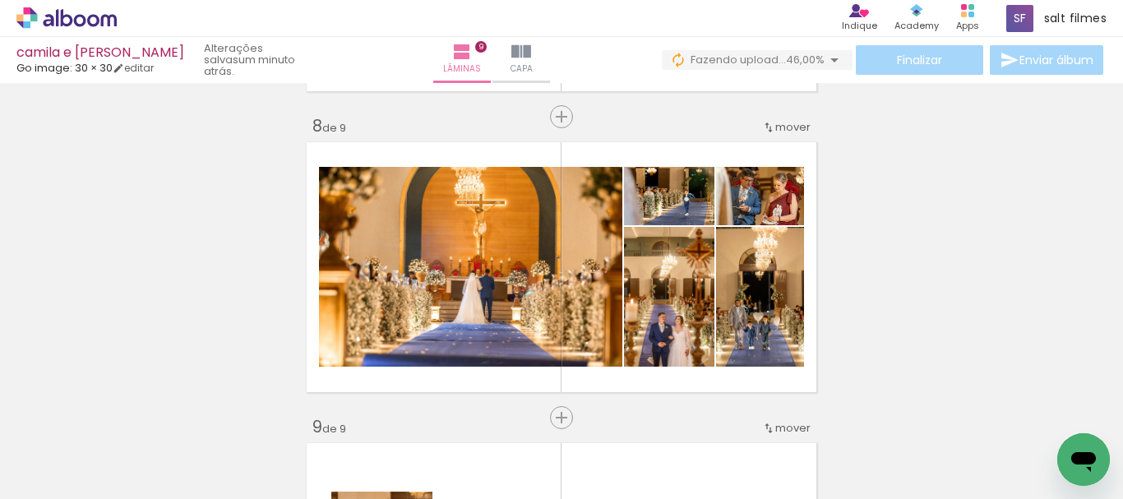
scroll to position [2183, 0]
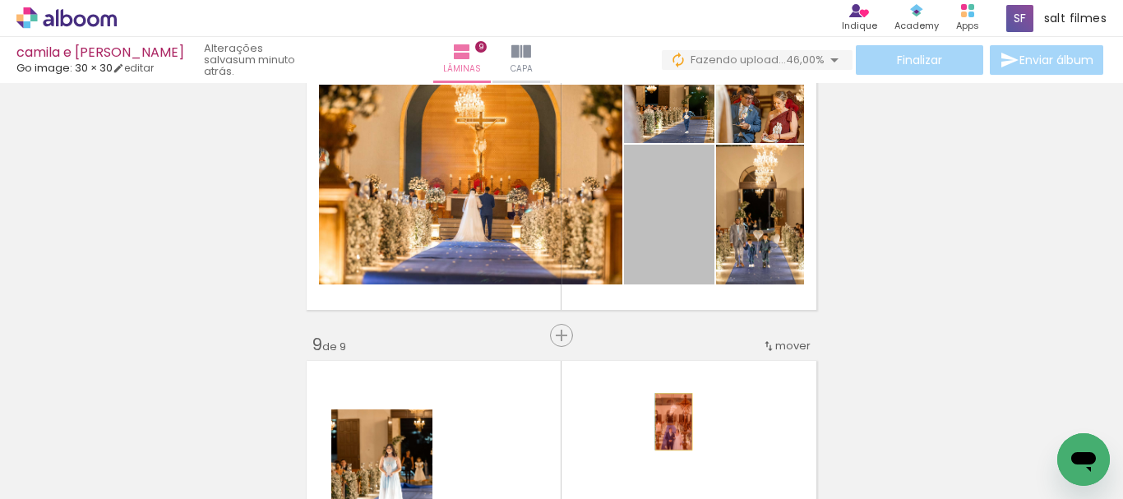
drag, startPoint x: 687, startPoint y: 261, endPoint x: 897, endPoint y: 335, distance: 223.2
click at [667, 443] on quentale-workspace at bounding box center [561, 249] width 1123 height 499
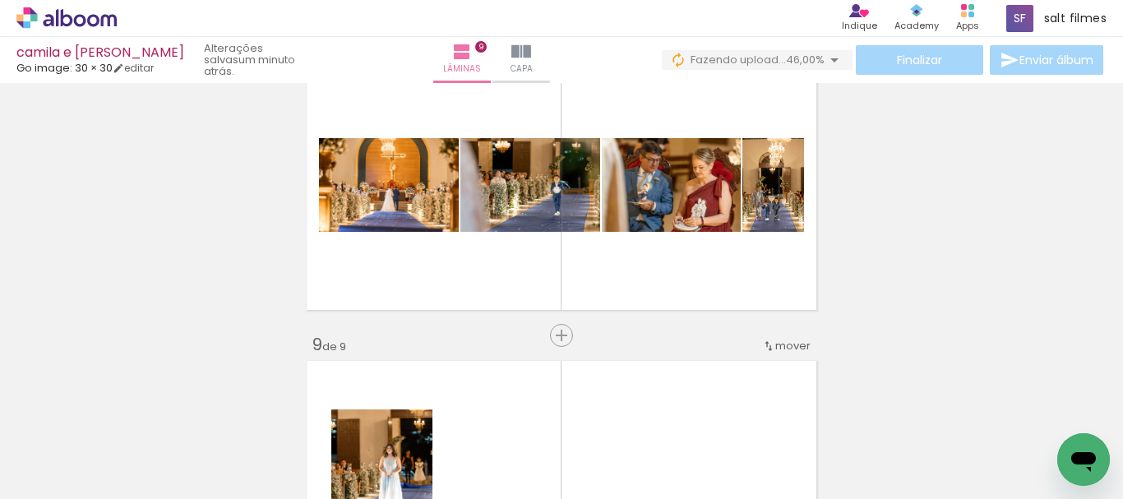
scroll to position [2347, 0]
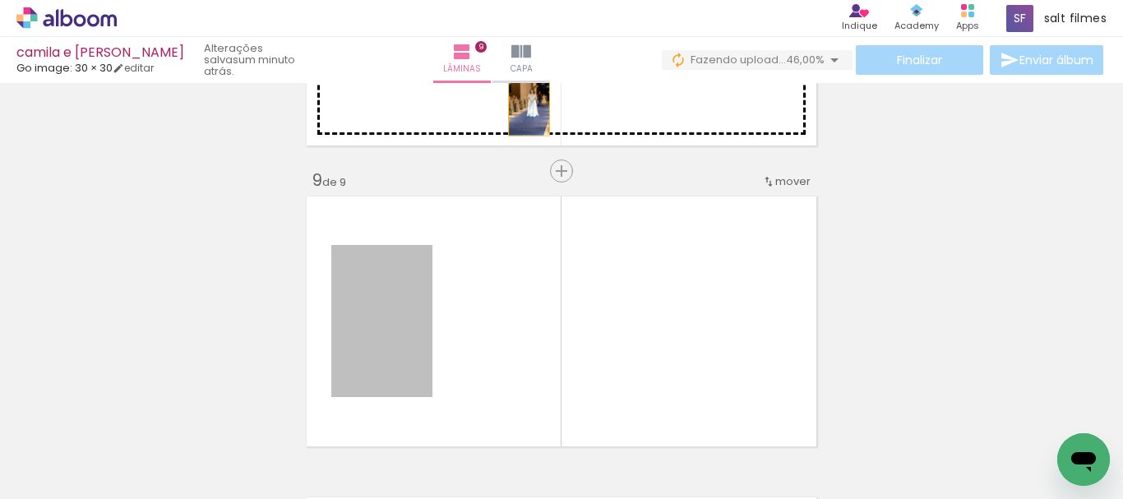
drag, startPoint x: 448, startPoint y: 268, endPoint x: 523, endPoint y: 105, distance: 179.2
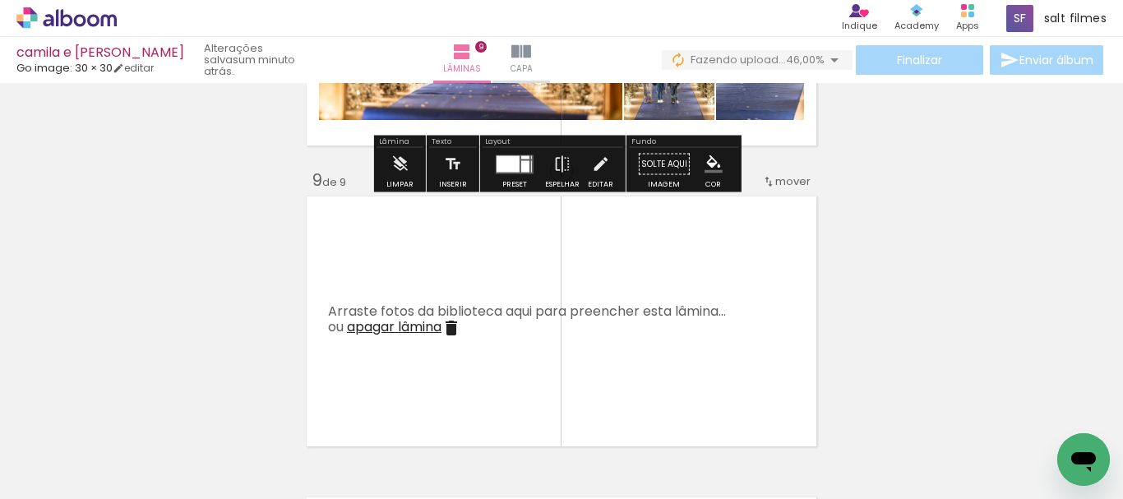
scroll to position [2183, 0]
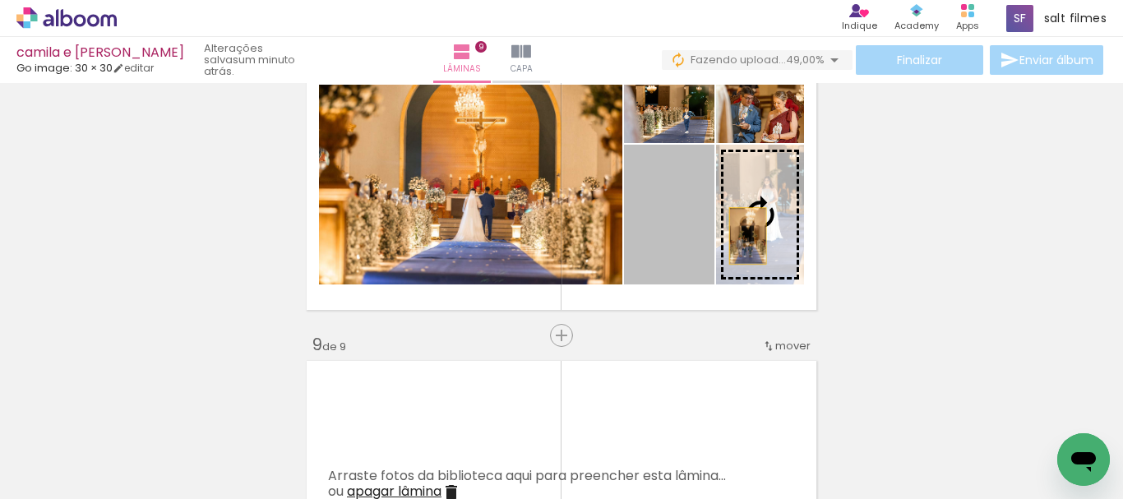
drag, startPoint x: 688, startPoint y: 240, endPoint x: 837, endPoint y: 234, distance: 149.0
click at [0, 0] on slot at bounding box center [0, 0] width 0 height 0
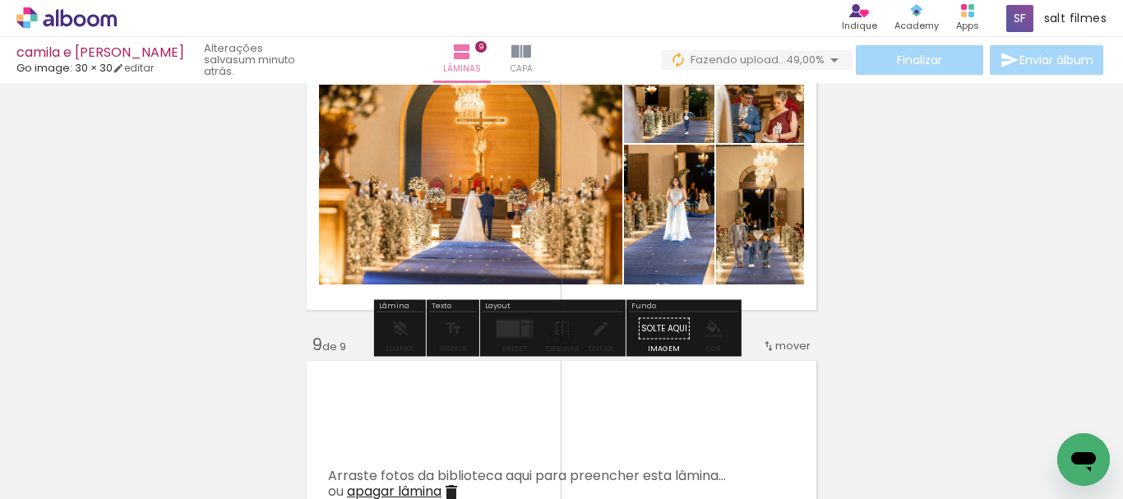
drag, startPoint x: 684, startPoint y: 131, endPoint x: 699, endPoint y: 132, distance: 14.9
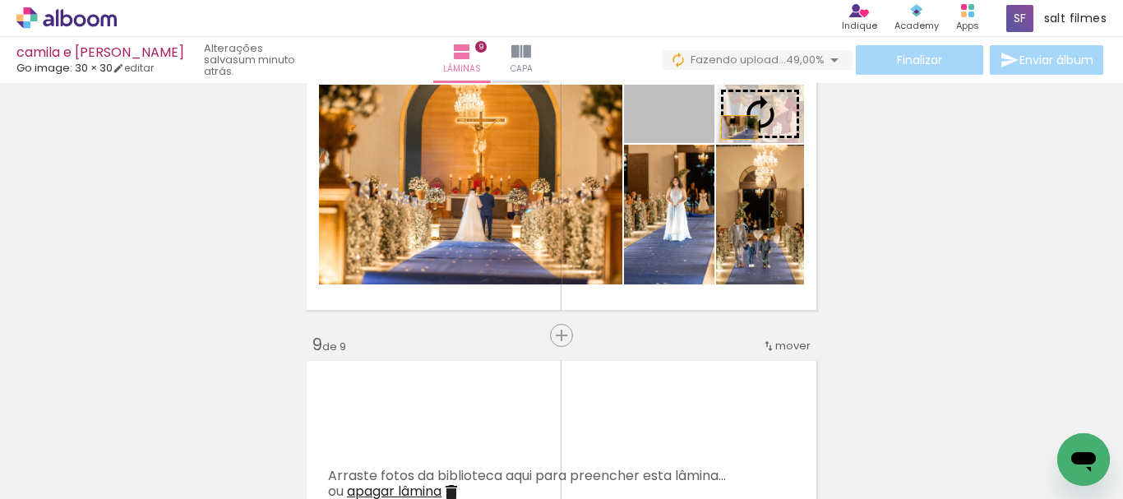
drag, startPoint x: 703, startPoint y: 129, endPoint x: 898, endPoint y: 126, distance: 194.9
click at [0, 0] on slot at bounding box center [0, 0] width 0 height 0
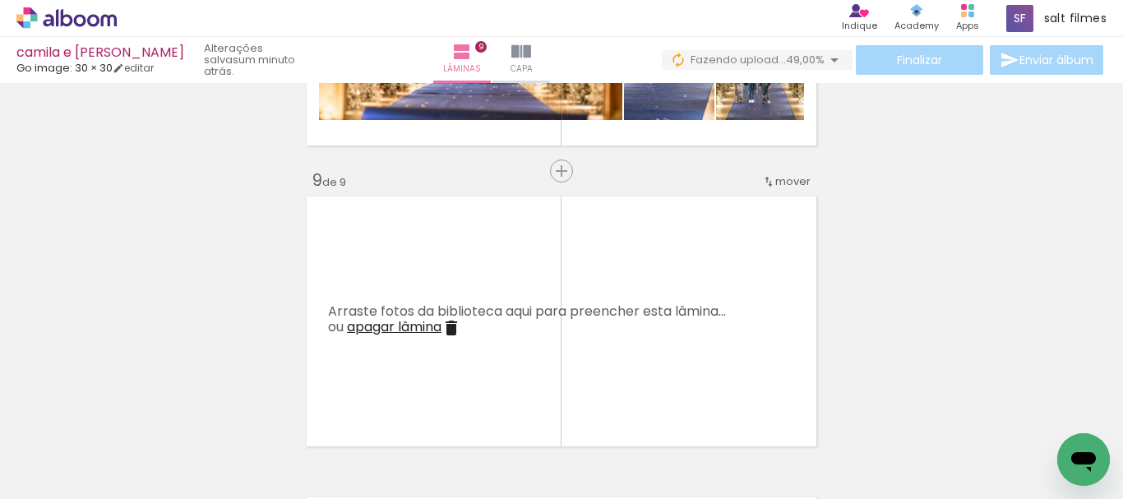
scroll to position [2430, 0]
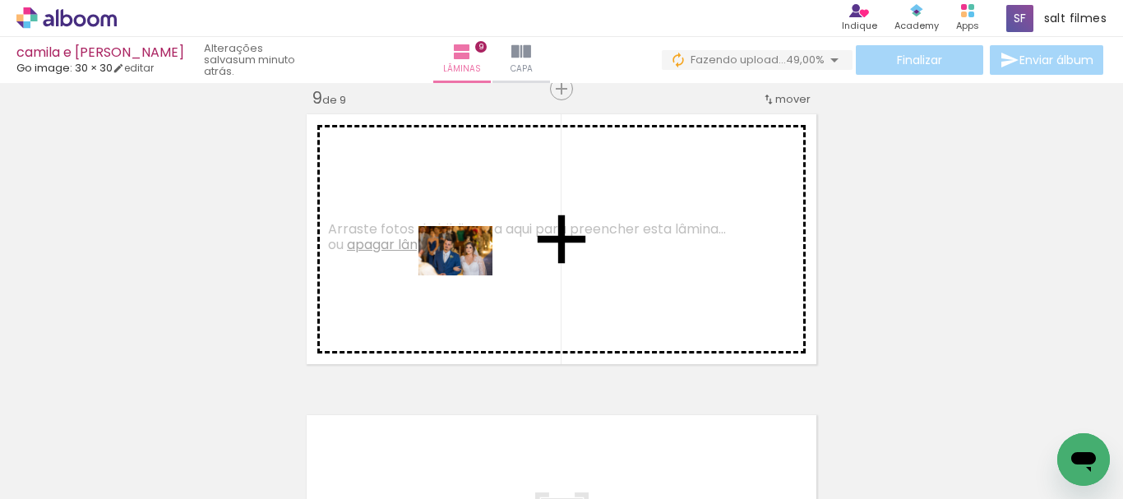
drag, startPoint x: 446, startPoint y: 384, endPoint x: 468, endPoint y: 276, distance: 110.8
click at [468, 276] on quentale-workspace at bounding box center [561, 249] width 1123 height 499
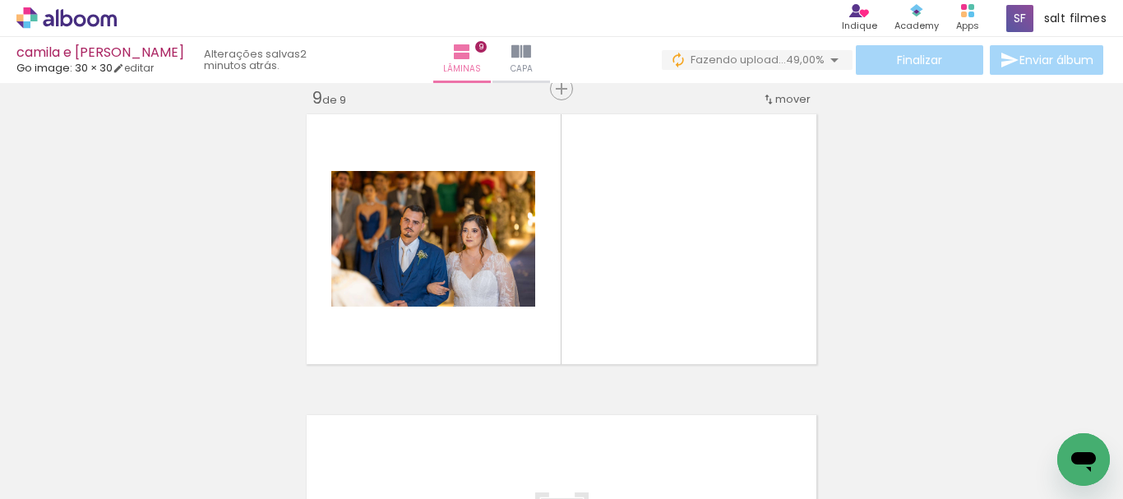
scroll to position [0, 701]
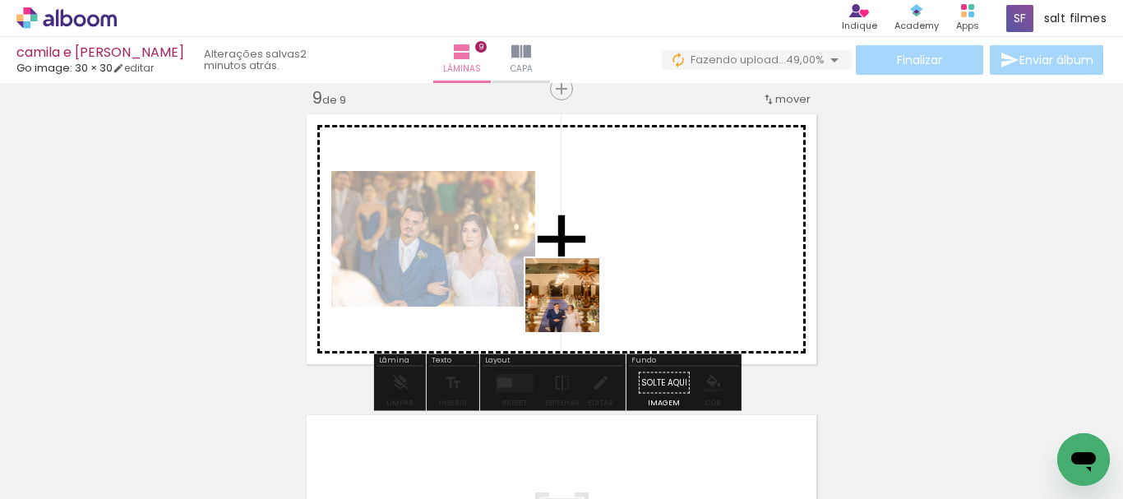
drag, startPoint x: 573, startPoint y: 317, endPoint x: 582, endPoint y: 280, distance: 38.1
click at [582, 280] on quentale-workspace at bounding box center [561, 249] width 1123 height 499
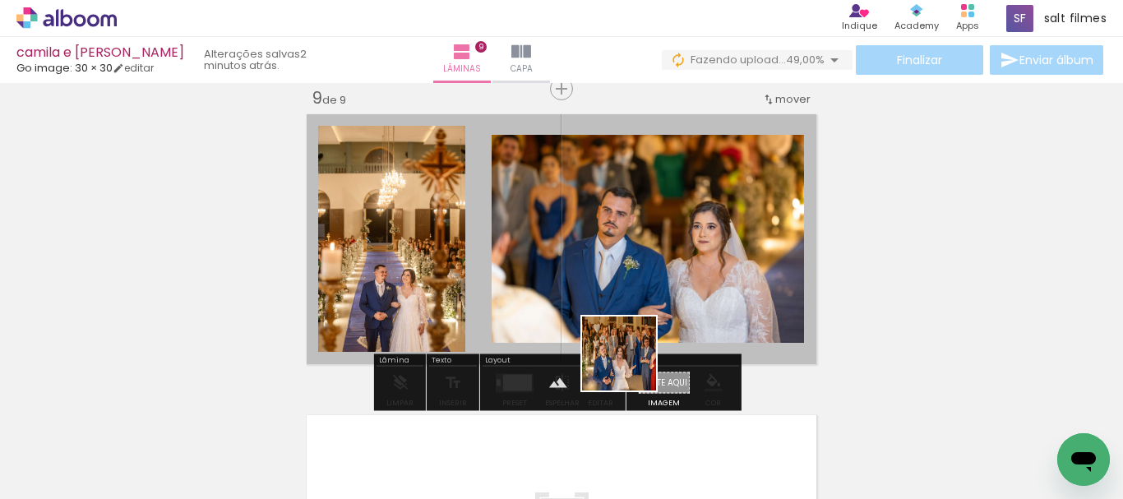
drag, startPoint x: 662, startPoint y: 447, endPoint x: 685, endPoint y: 247, distance: 202.0
click at [617, 310] on quentale-workspace at bounding box center [561, 249] width 1123 height 499
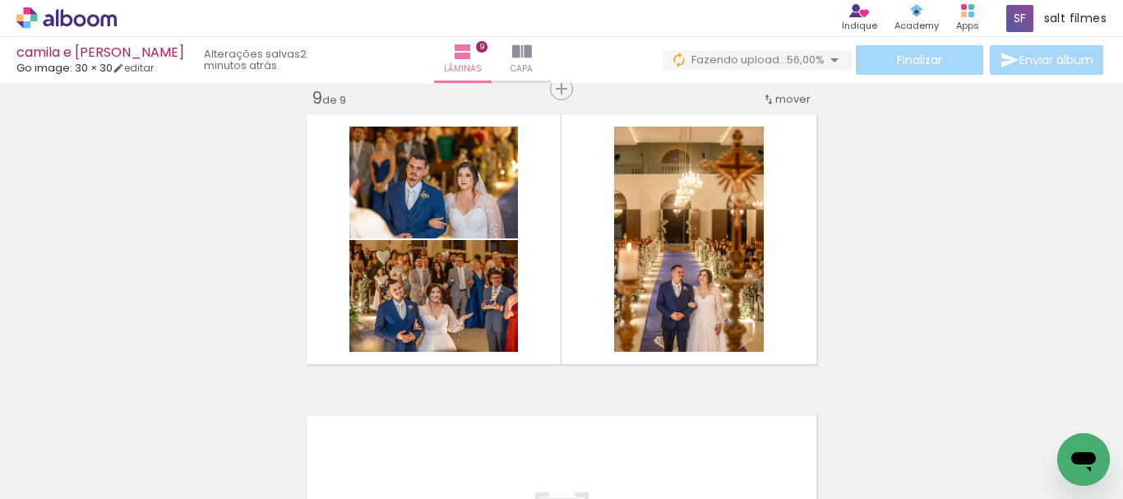
scroll to position [0, 5986]
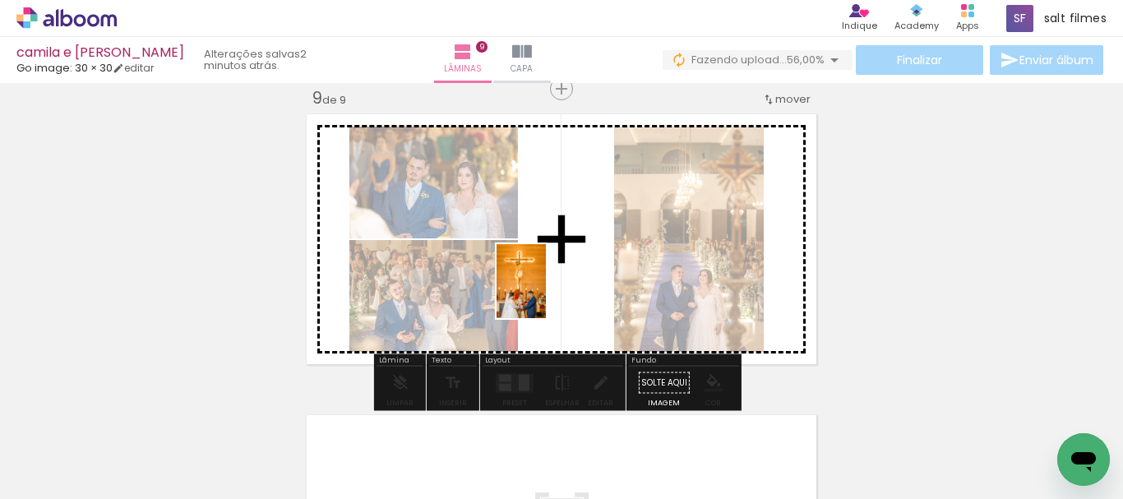
drag, startPoint x: 442, startPoint y: 383, endPoint x: 654, endPoint y: 379, distance: 212.2
click at [547, 293] on quentale-workspace at bounding box center [561, 249] width 1123 height 499
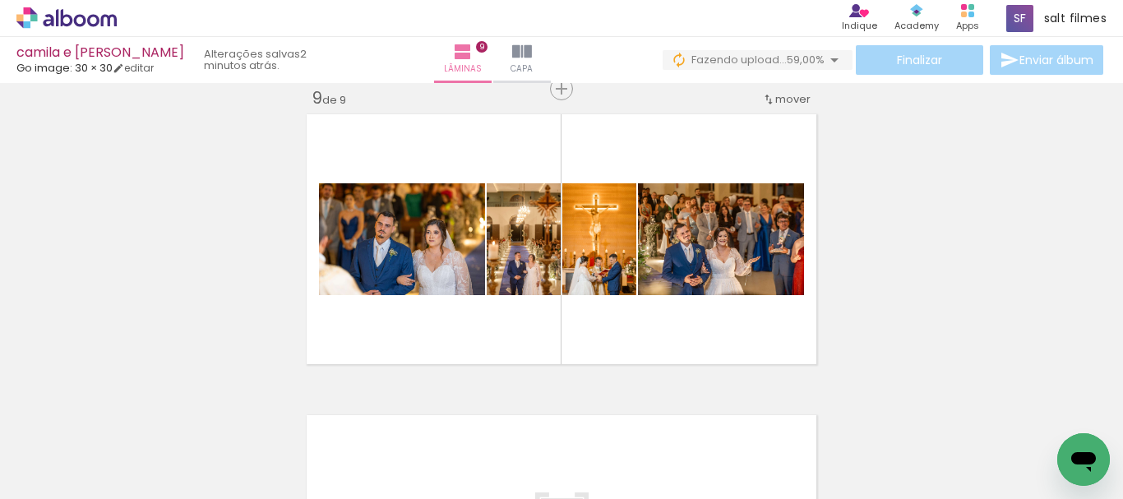
scroll to position [0, 5862]
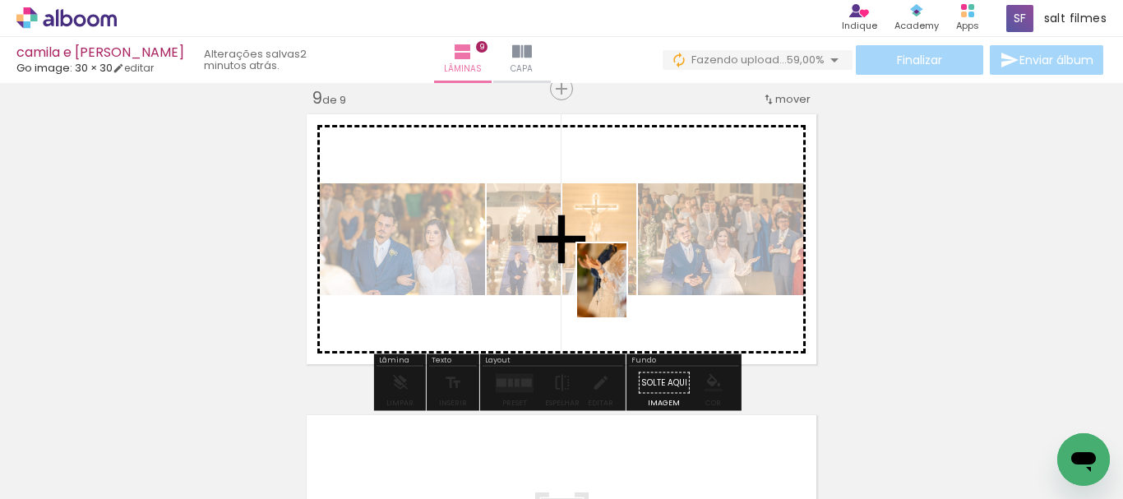
drag, startPoint x: 572, startPoint y: 439, endPoint x: 956, endPoint y: 326, distance: 399.7
click at [636, 266] on quentale-workspace at bounding box center [561, 249] width 1123 height 499
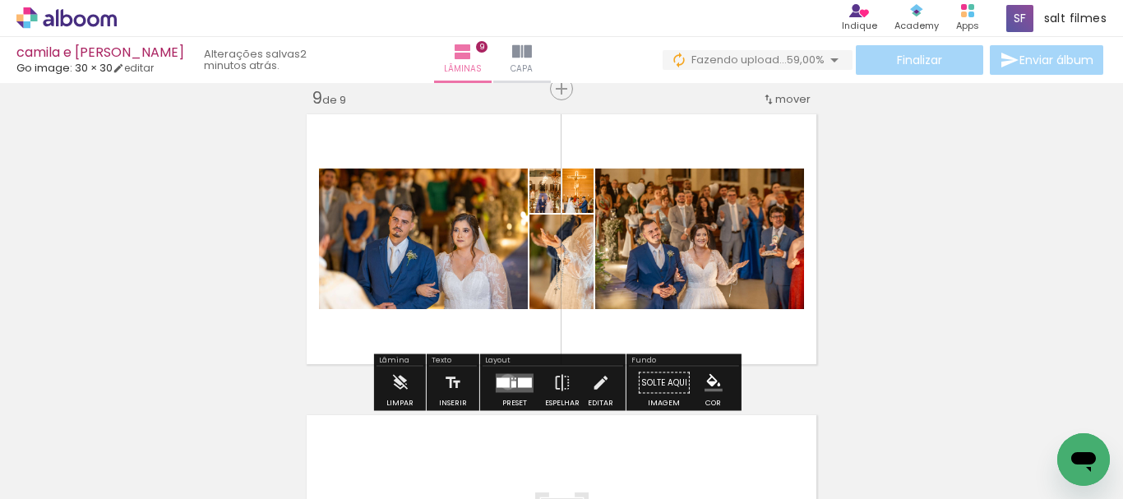
click at [506, 382] on div at bounding box center [503, 383] width 13 height 10
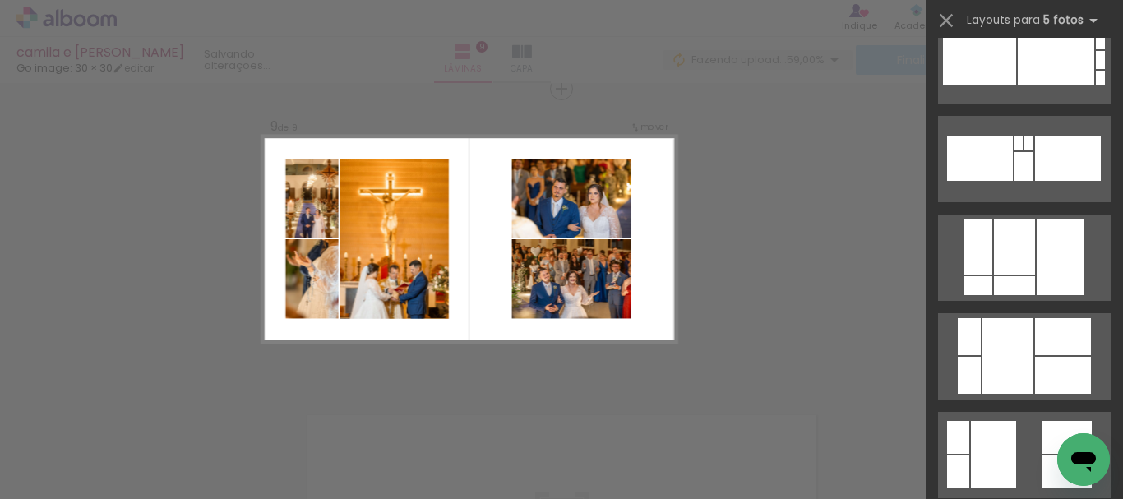
scroll to position [1069, 0]
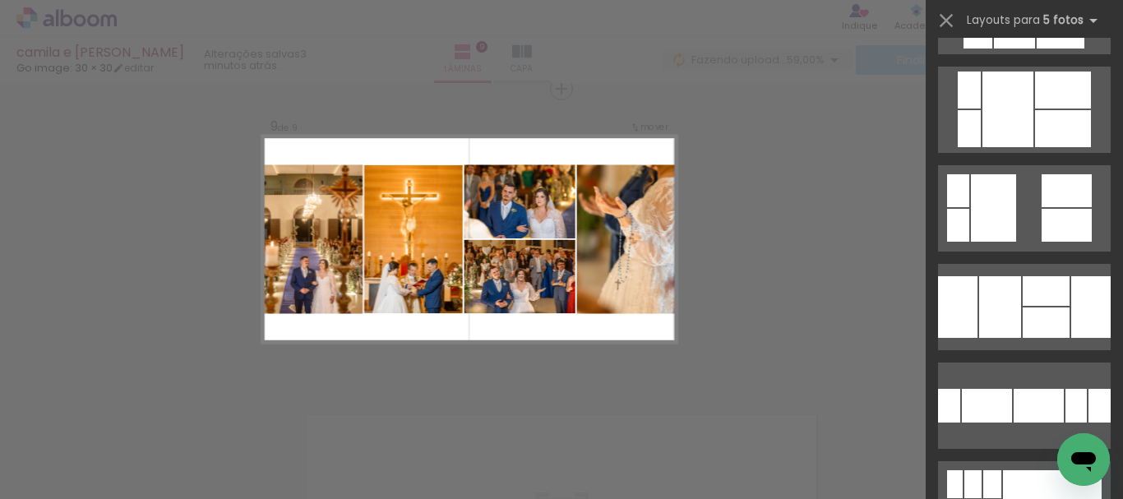
click at [1045, 389] on div at bounding box center [1039, 406] width 50 height 34
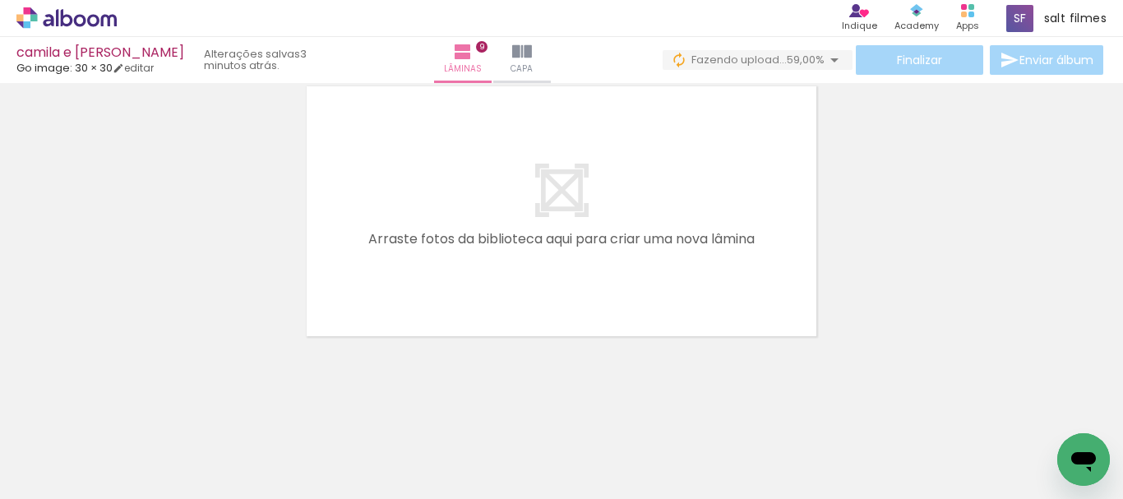
scroll to position [2761, 0]
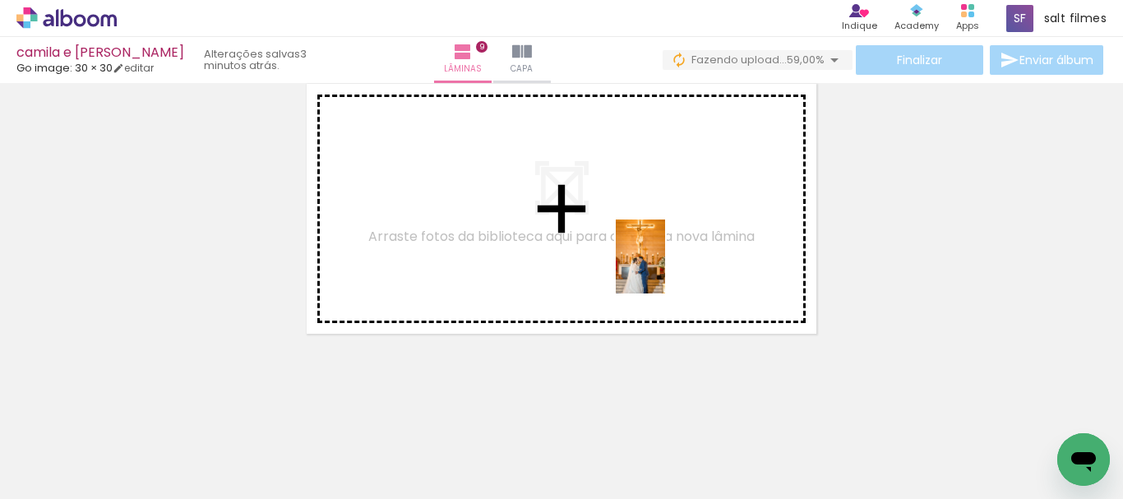
drag, startPoint x: 660, startPoint y: 368, endPoint x: 908, endPoint y: 484, distance: 273.8
click at [667, 261] on quentale-workspace at bounding box center [561, 249] width 1123 height 499
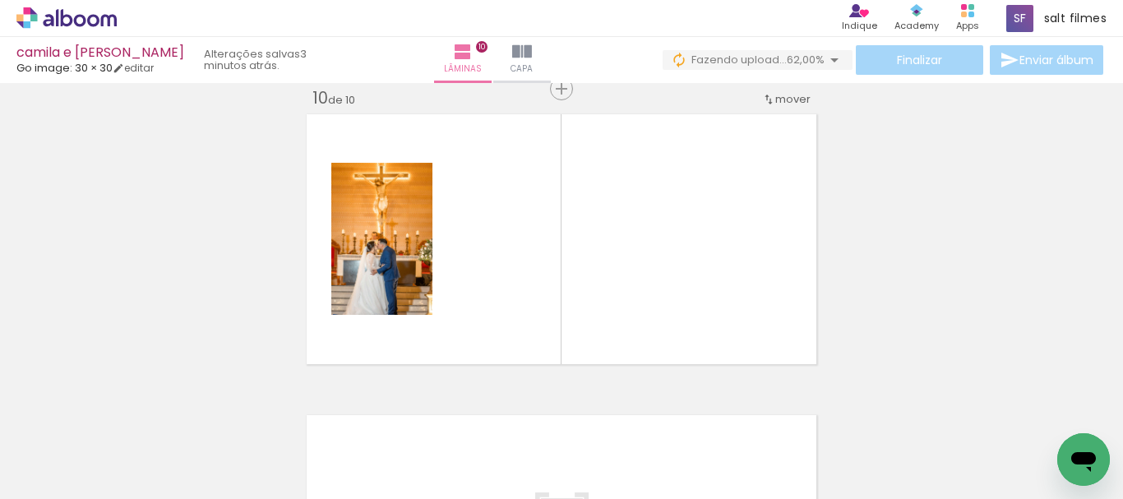
scroll to position [0, 1048]
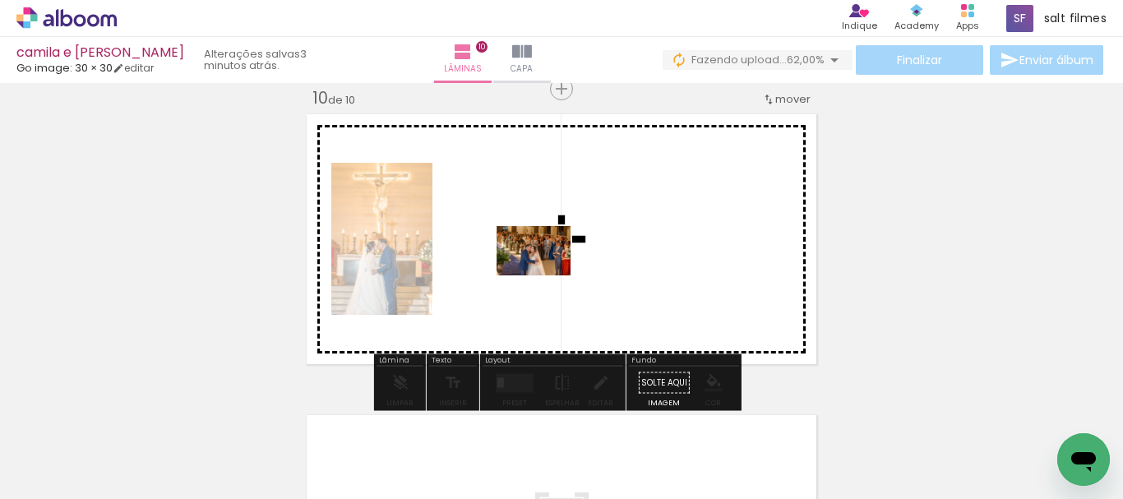
drag, startPoint x: 410, startPoint y: 451, endPoint x: 490, endPoint y: 477, distance: 84.8
click at [544, 276] on quentale-workspace at bounding box center [561, 249] width 1123 height 499
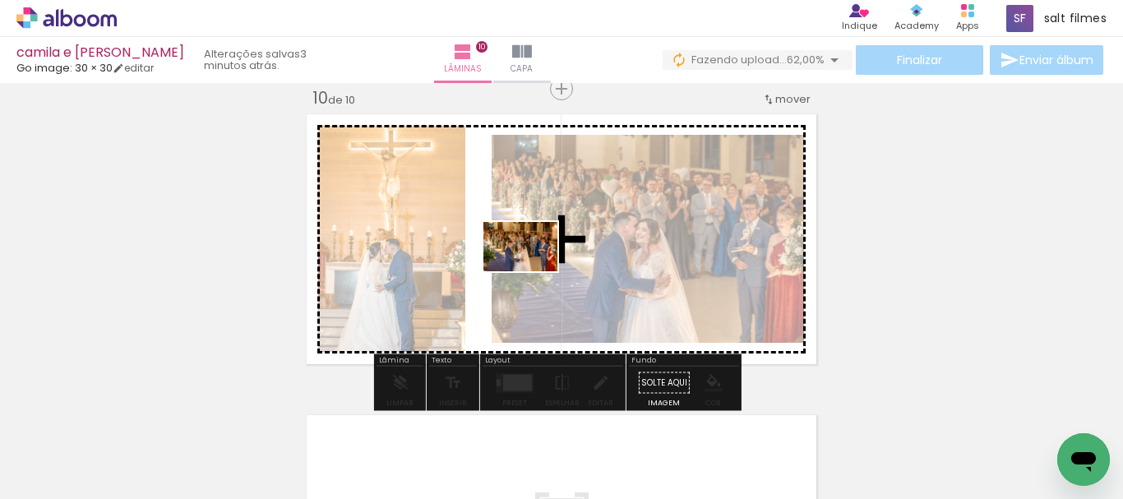
drag, startPoint x: 508, startPoint y: 431, endPoint x: 533, endPoint y: 271, distance: 161.5
click at [533, 271] on quentale-workspace at bounding box center [561, 249] width 1123 height 499
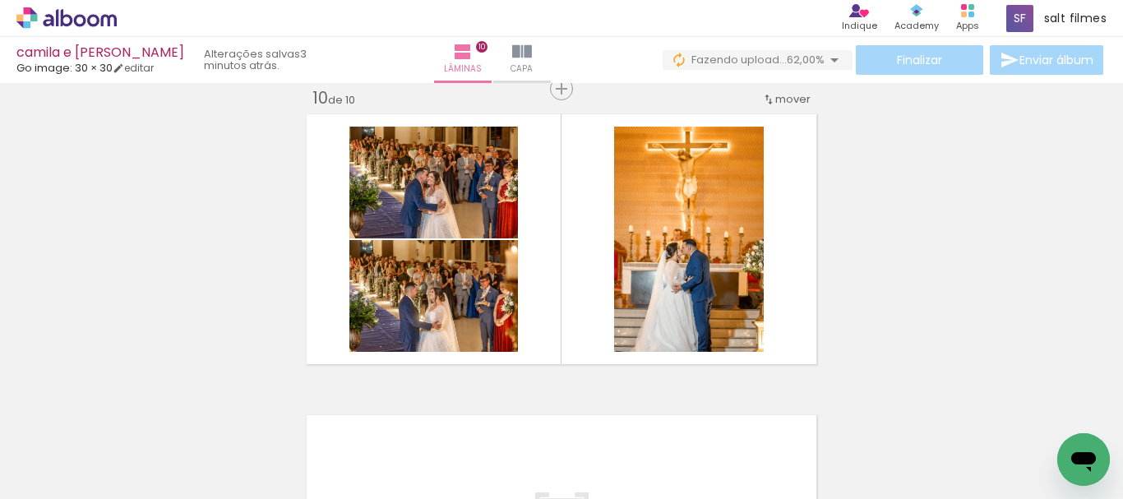
scroll to position [0, 1379]
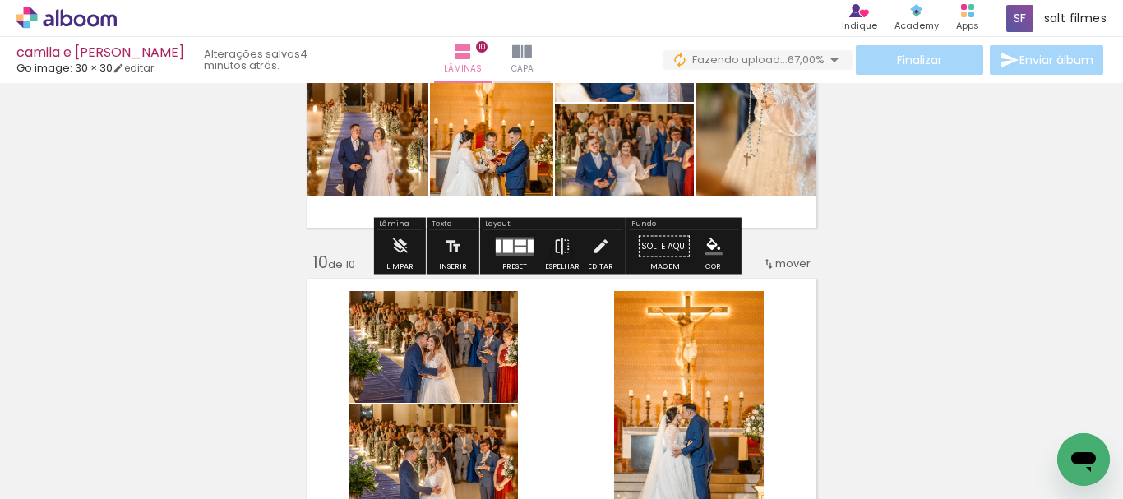
scroll to position [2648, 0]
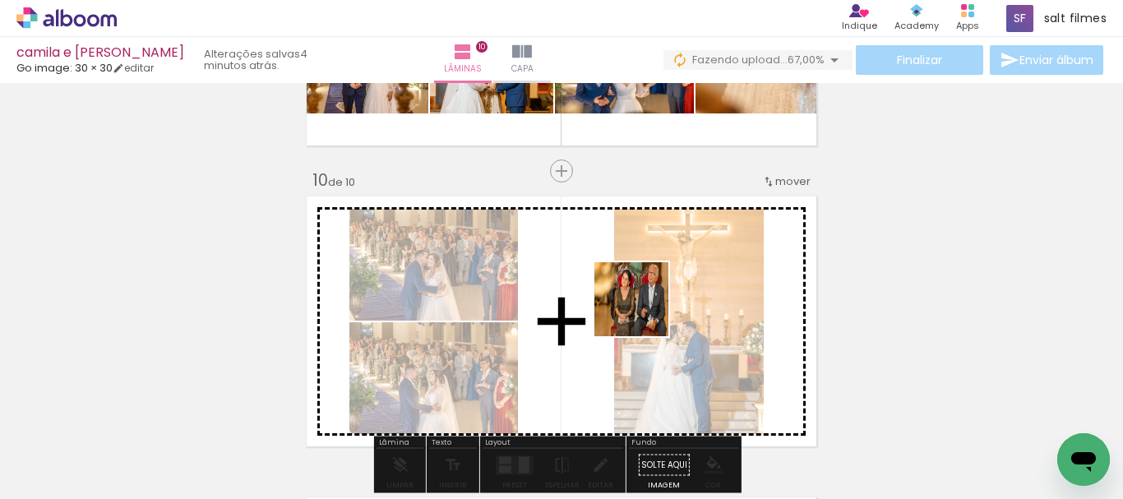
drag, startPoint x: 696, startPoint y: 434, endPoint x: 709, endPoint y: 431, distance: 13.6
click at [638, 305] on quentale-workspace at bounding box center [561, 249] width 1123 height 499
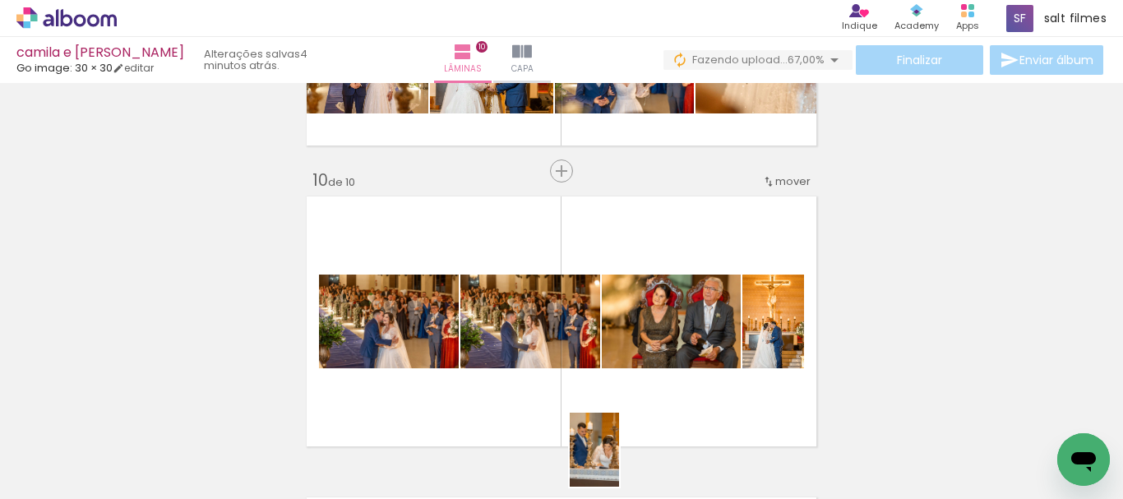
drag, startPoint x: 621, startPoint y: 425, endPoint x: 631, endPoint y: 446, distance: 22.8
click at [620, 466] on div at bounding box center [595, 443] width 54 height 81
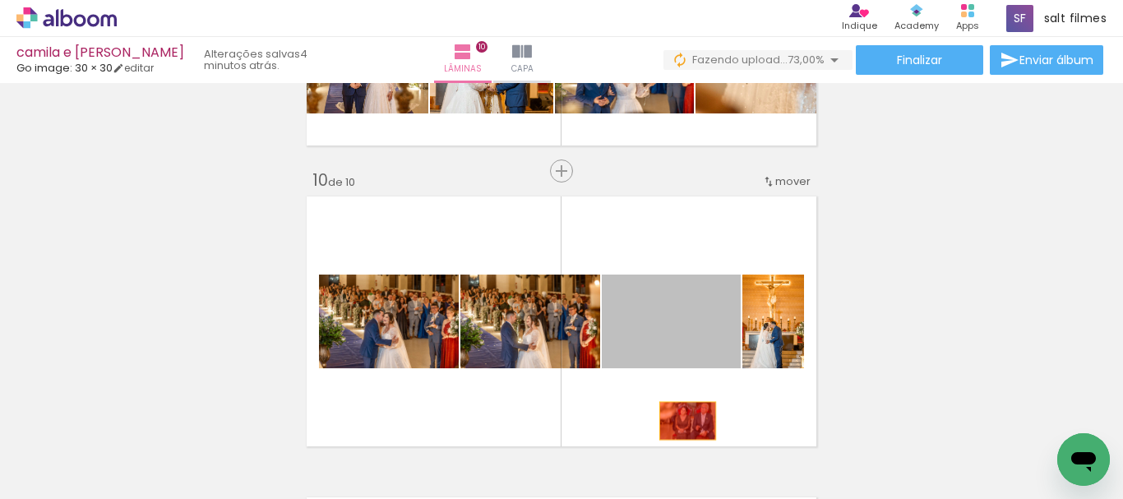
drag, startPoint x: 679, startPoint y: 405, endPoint x: 682, endPoint y: 443, distance: 37.9
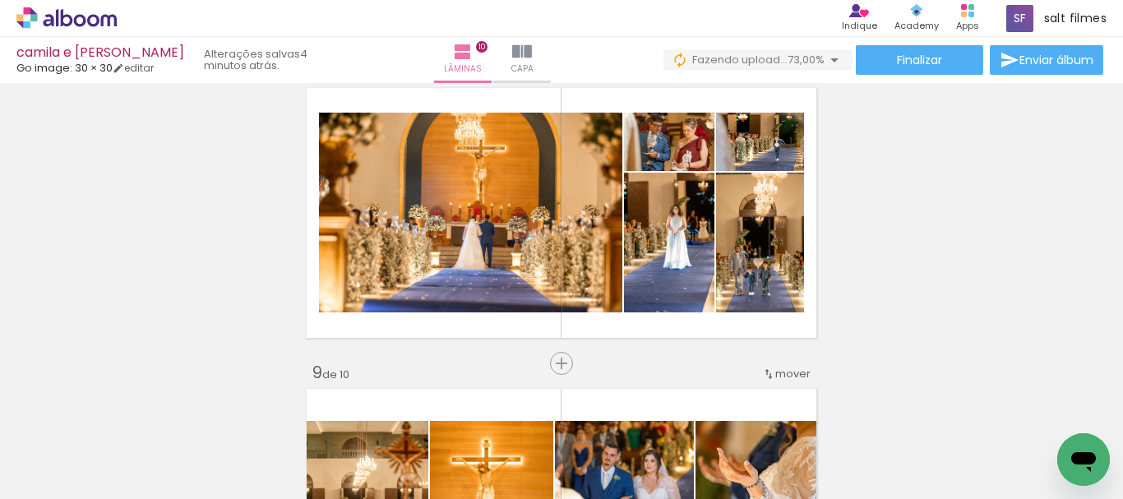
scroll to position [2237, 0]
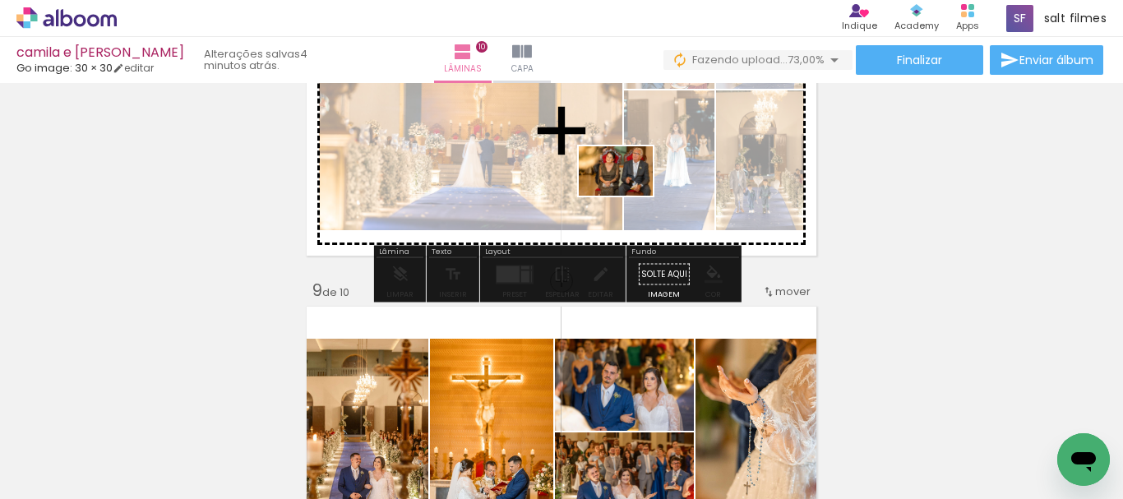
drag, startPoint x: 695, startPoint y: 439, endPoint x: 627, endPoint y: 192, distance: 256.8
click at [627, 192] on quentale-workspace at bounding box center [561, 249] width 1123 height 499
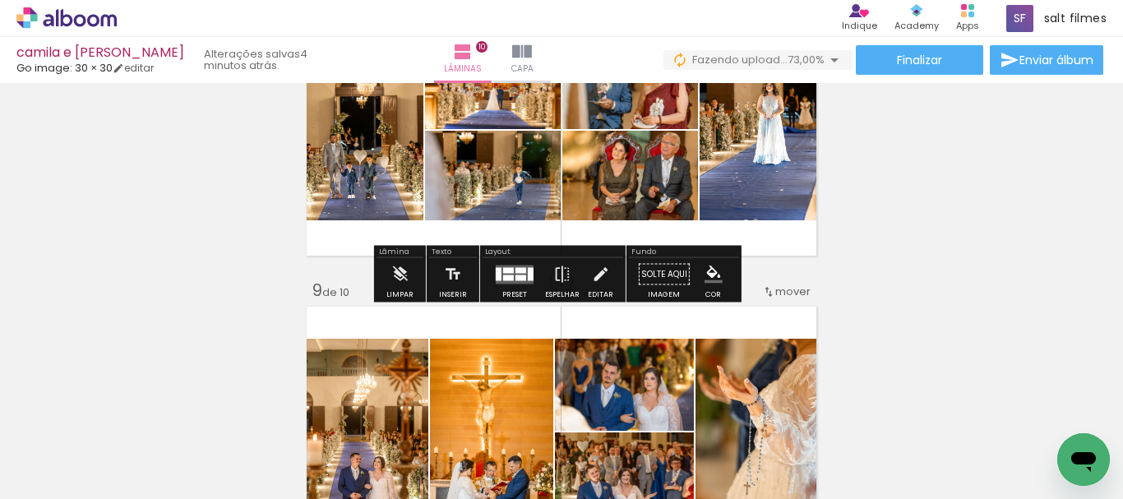
scroll to position [2155, 0]
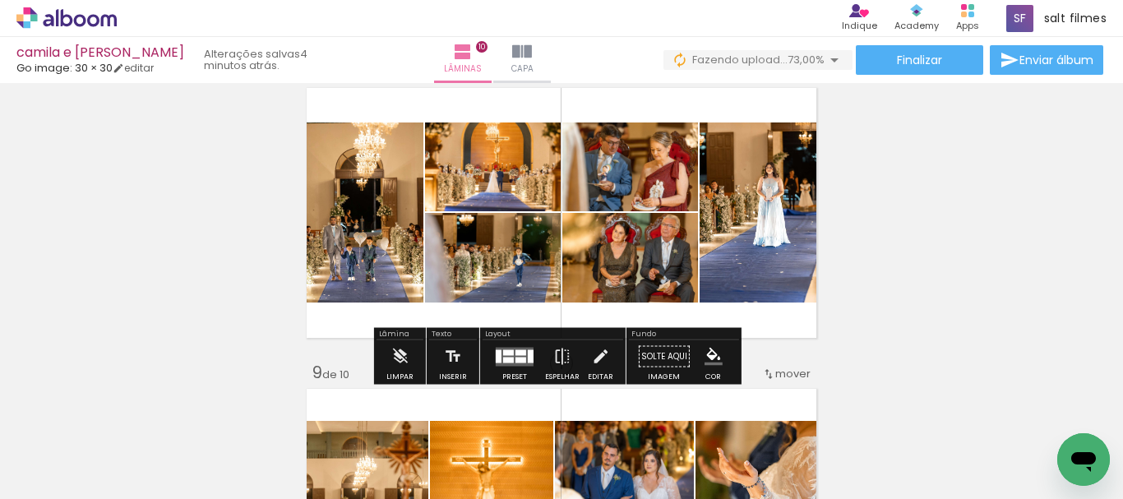
drag, startPoint x: 503, startPoint y: 358, endPoint x: 1061, endPoint y: 289, distance: 561.9
click at [505, 356] on quentale-layouter at bounding box center [515, 356] width 38 height 19
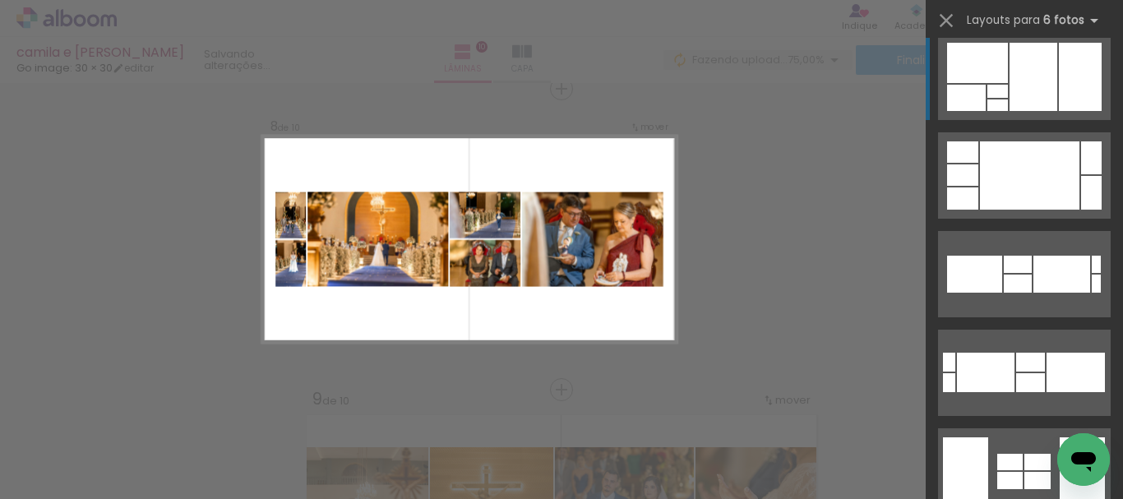
scroll to position [5099, 0]
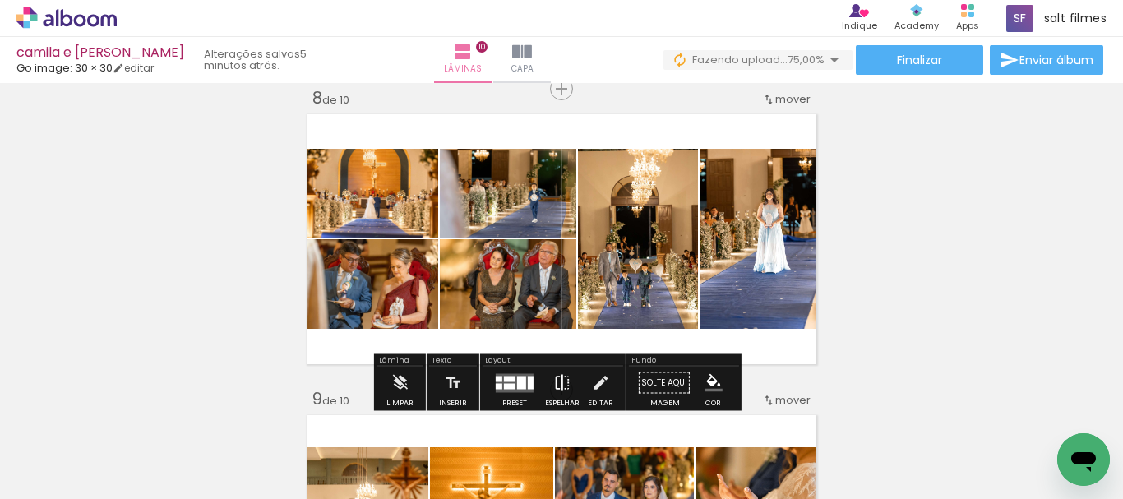
click at [554, 382] on iron-icon at bounding box center [563, 383] width 18 height 33
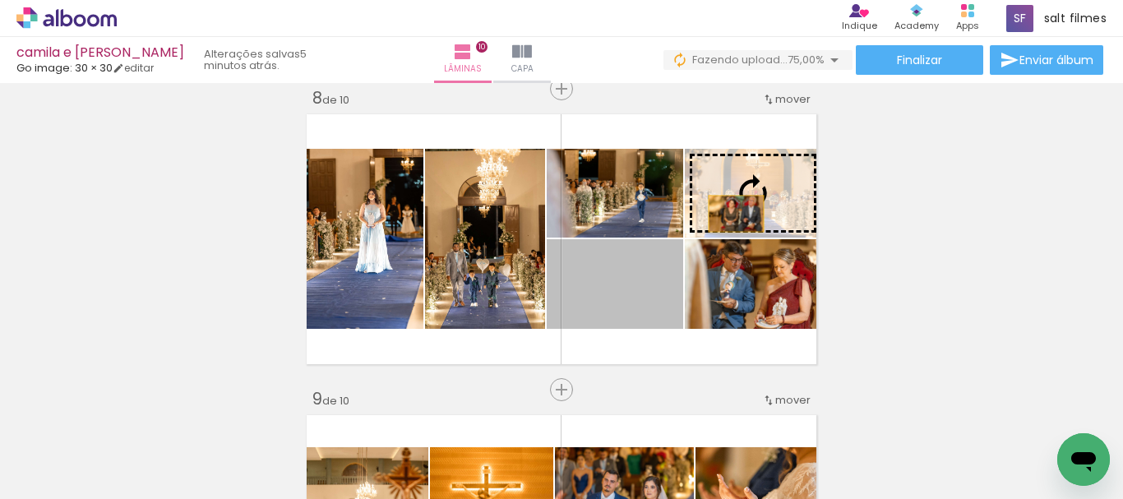
drag, startPoint x: 637, startPoint y: 284, endPoint x: 961, endPoint y: 202, distance: 335.1
click at [0, 0] on slot at bounding box center [0, 0] width 0 height 0
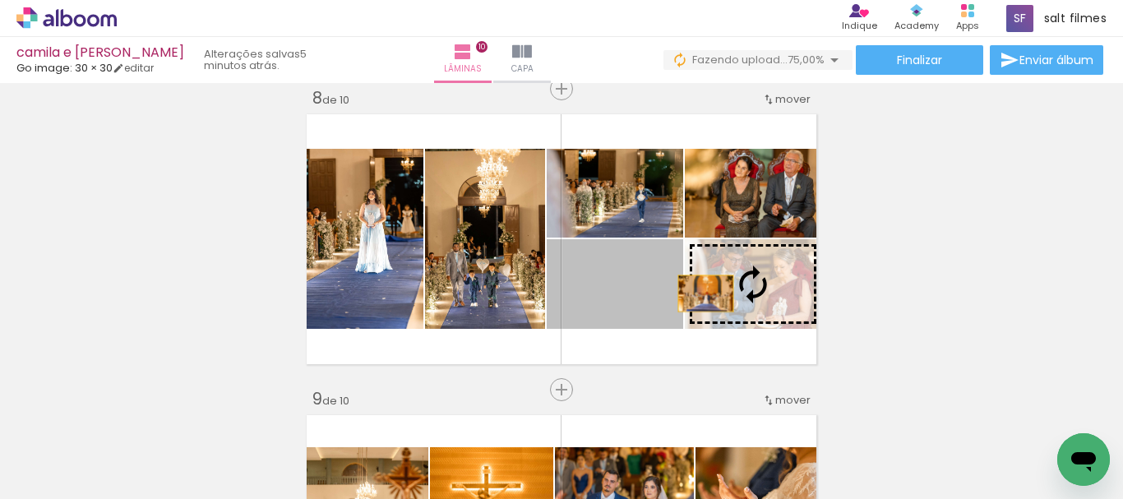
drag, startPoint x: 660, startPoint y: 294, endPoint x: 821, endPoint y: 299, distance: 161.3
click at [0, 0] on slot at bounding box center [0, 0] width 0 height 0
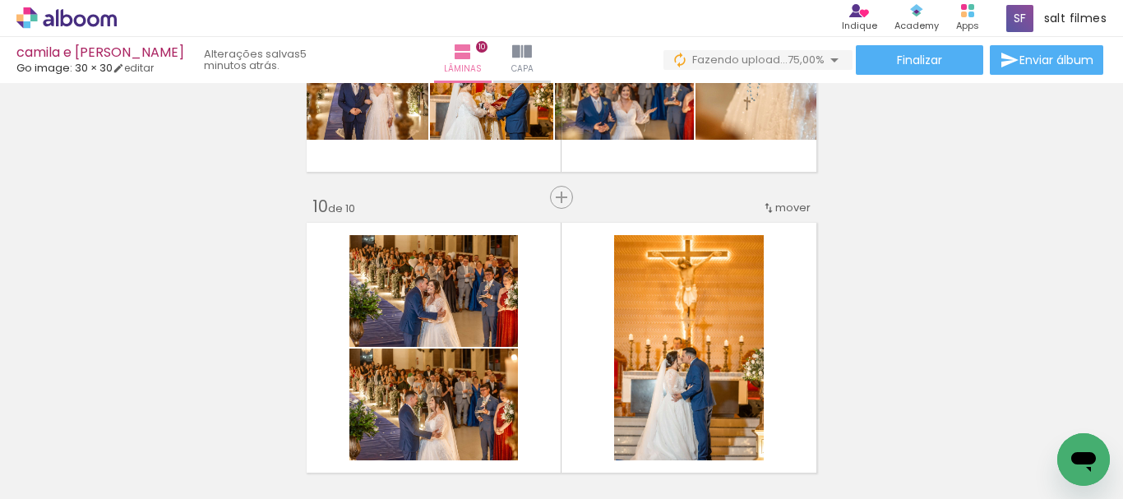
scroll to position [2704, 0]
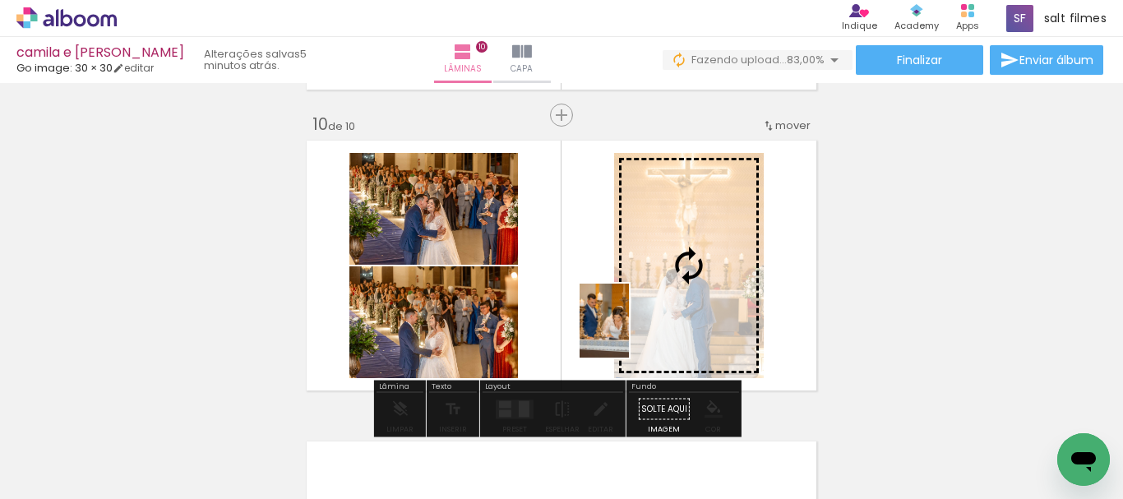
drag, startPoint x: 609, startPoint y: 461, endPoint x: 629, endPoint y: 333, distance: 129.0
click at [629, 333] on quentale-workspace at bounding box center [561, 249] width 1123 height 499
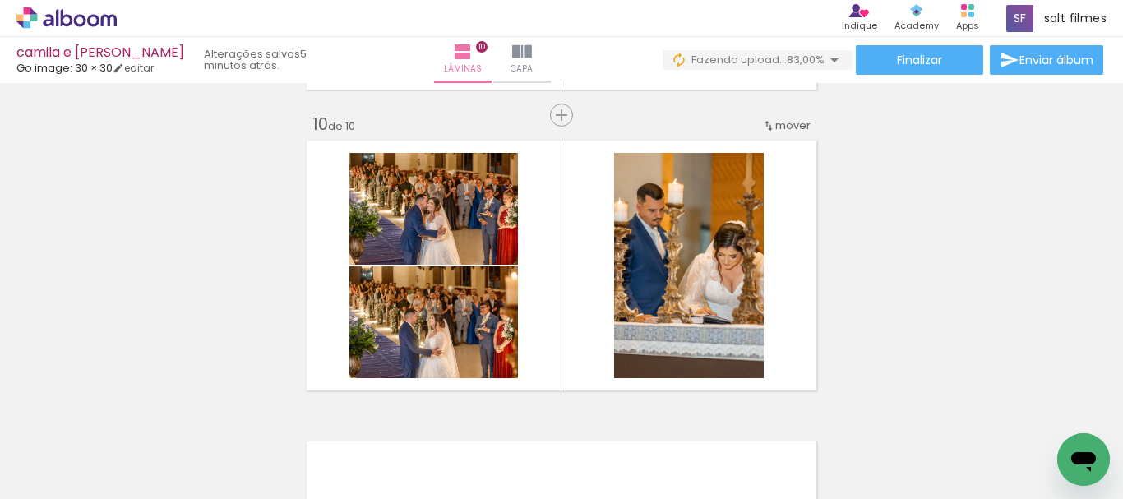
scroll to position [0, 1341]
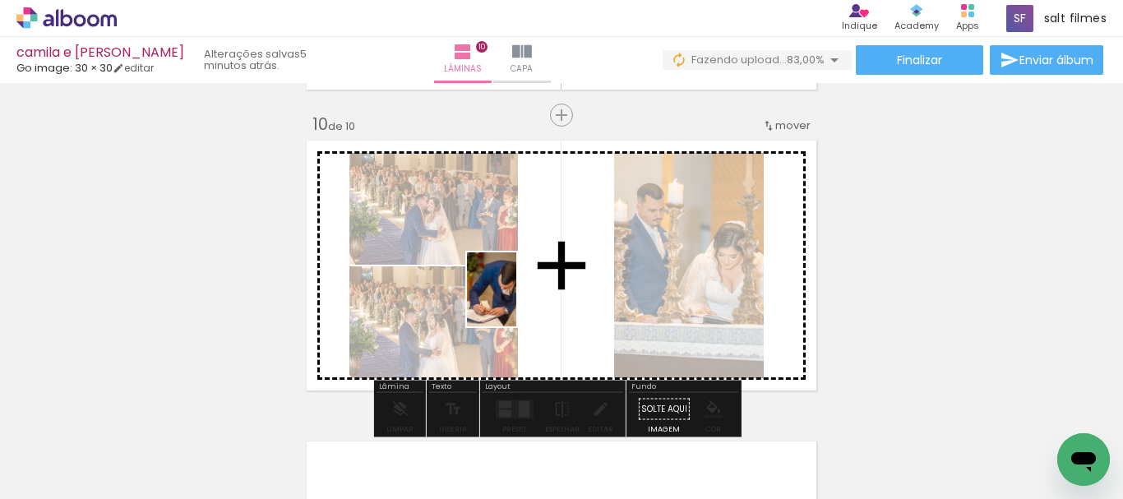
drag, startPoint x: 316, startPoint y: 464, endPoint x: 516, endPoint y: 302, distance: 257.9
click at [516, 302] on quentale-workspace at bounding box center [561, 249] width 1123 height 499
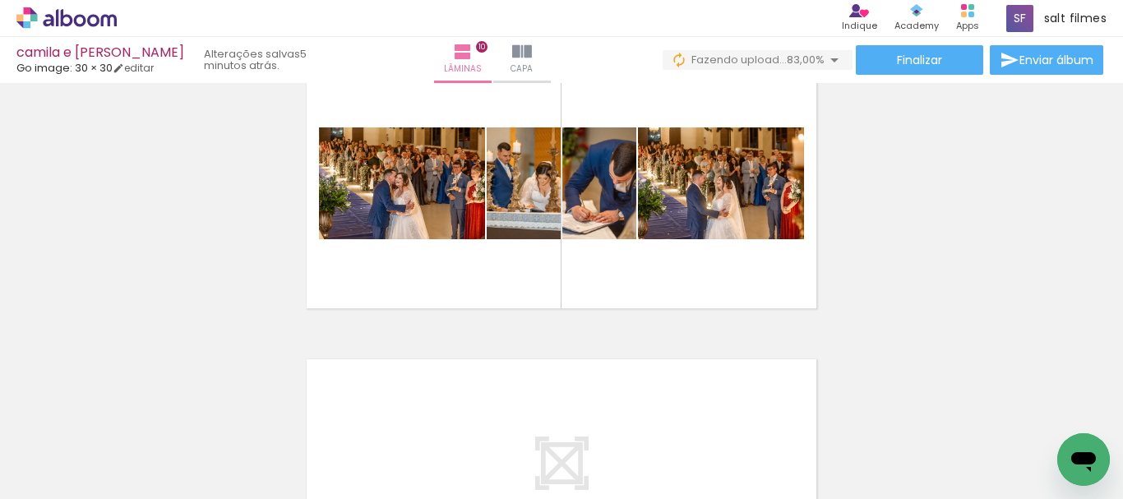
scroll to position [0, 5932]
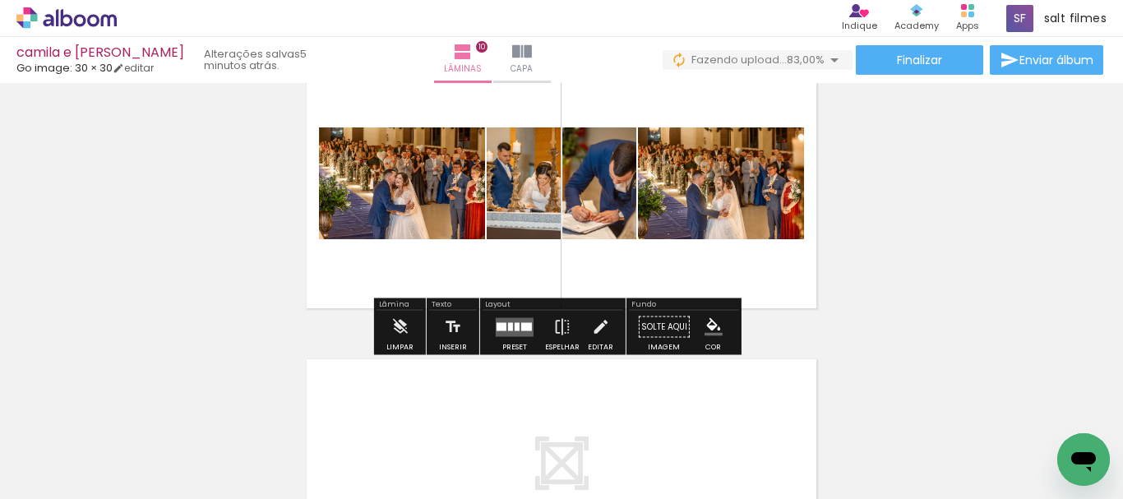
click at [515, 324] on div at bounding box center [517, 326] width 5 height 8
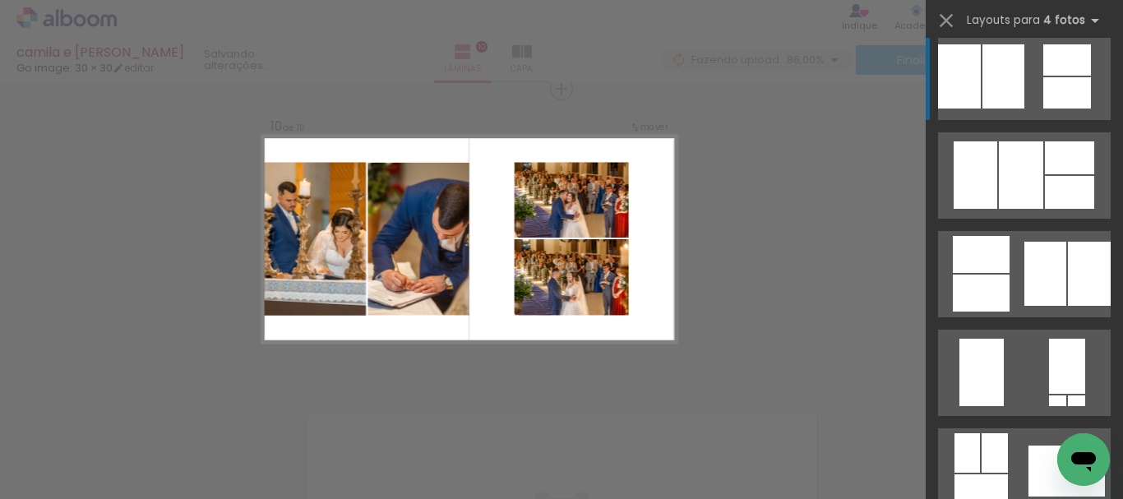
scroll to position [822, 0]
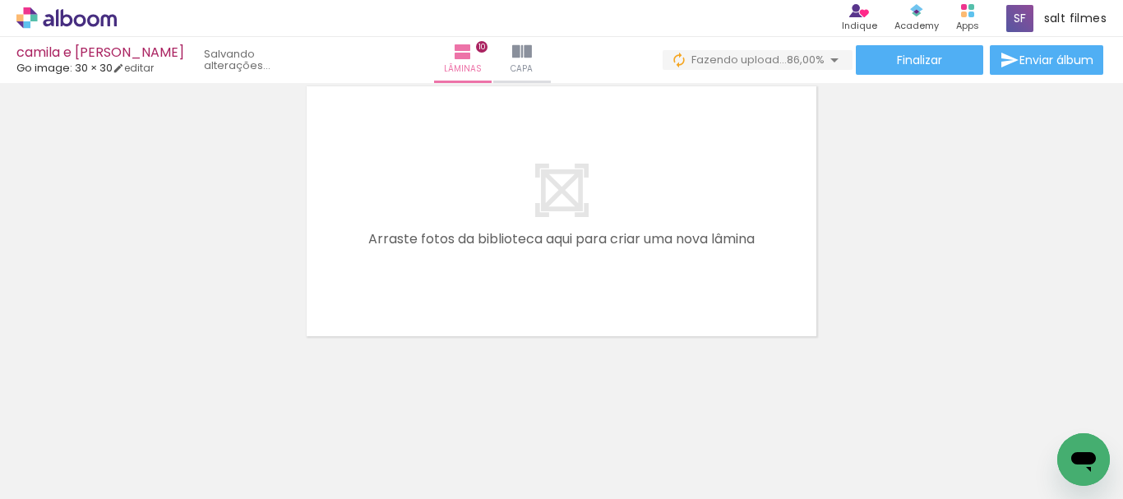
scroll to position [2731, 0]
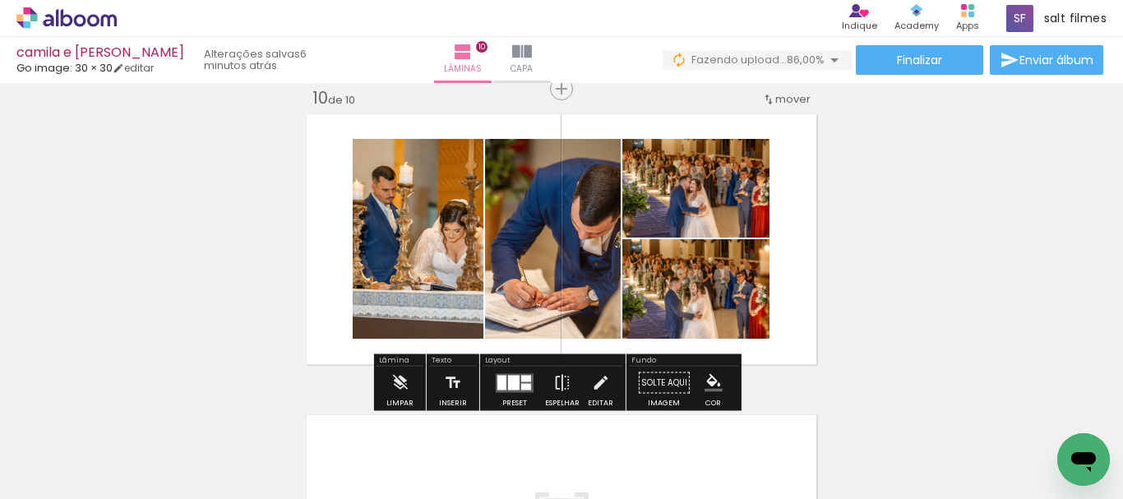
click at [508, 385] on div at bounding box center [514, 382] width 12 height 15
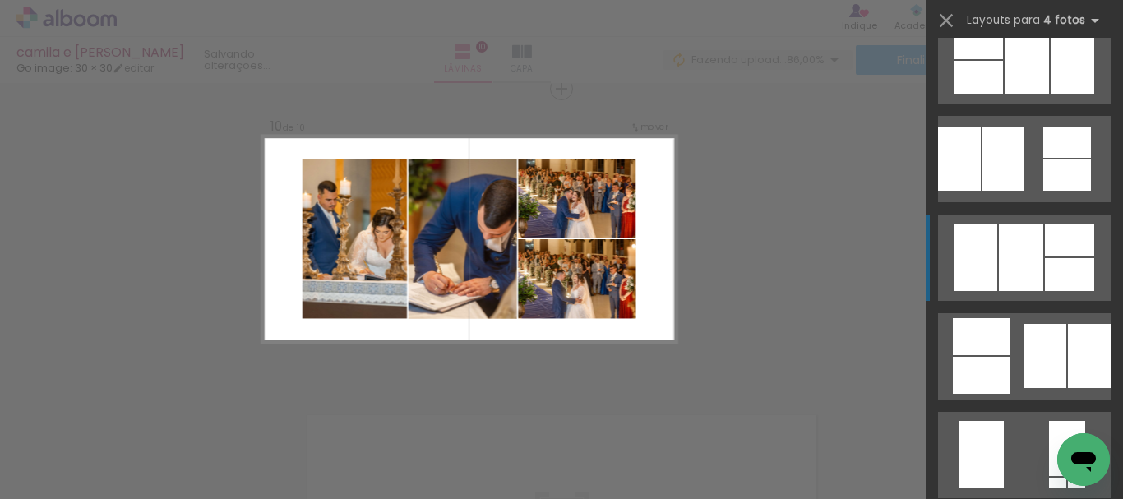
scroll to position [987, 0]
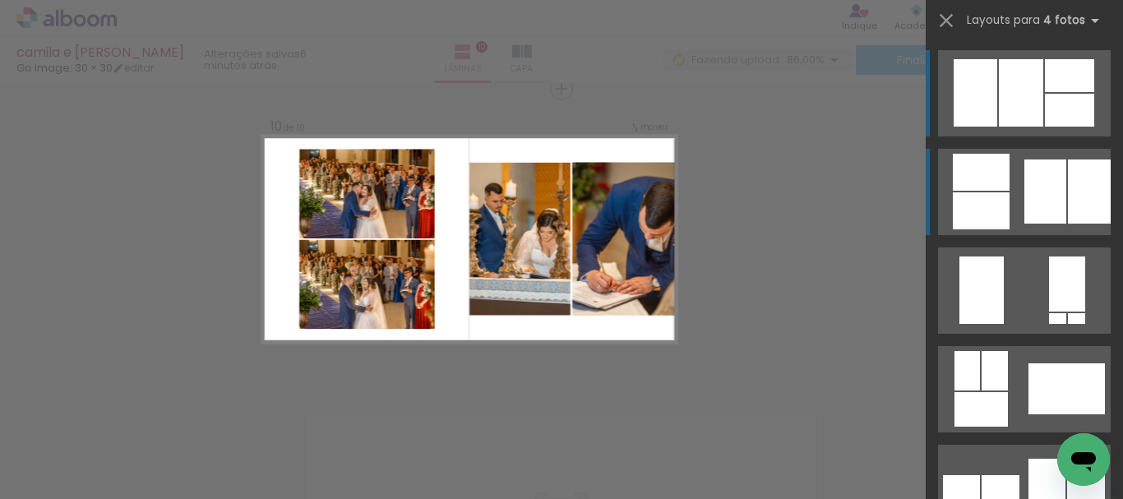
click at [1013, 445] on quentale-layouter at bounding box center [1024, 488] width 173 height 86
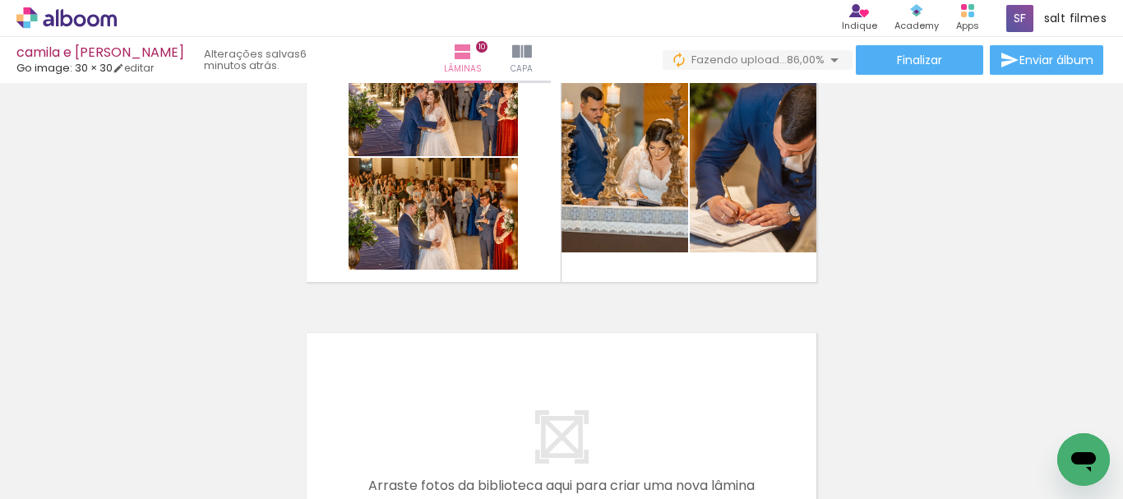
scroll to position [2895, 0]
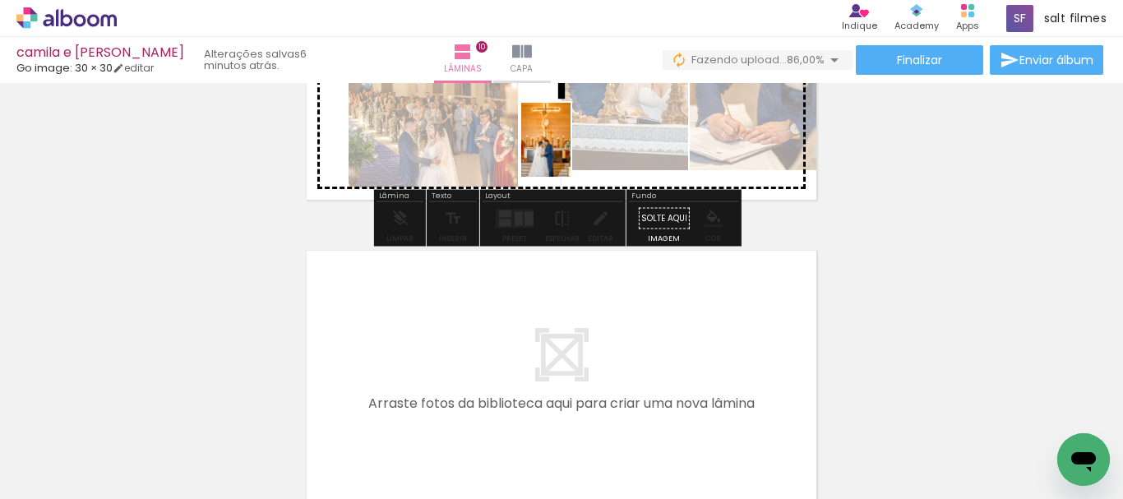
drag, startPoint x: 602, startPoint y: 428, endPoint x: 571, endPoint y: 152, distance: 278.1
click at [571, 152] on quentale-workspace at bounding box center [561, 249] width 1123 height 499
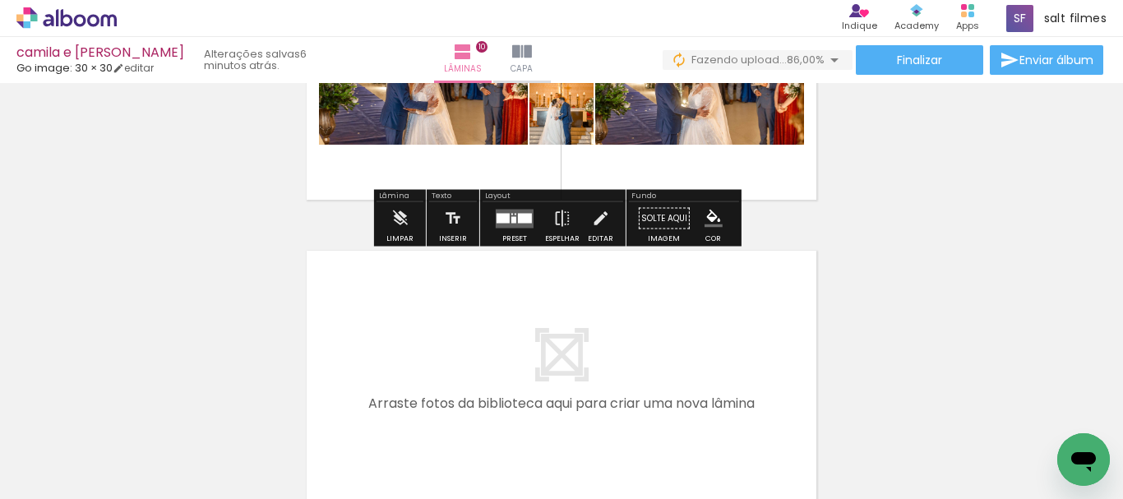
scroll to position [2731, 0]
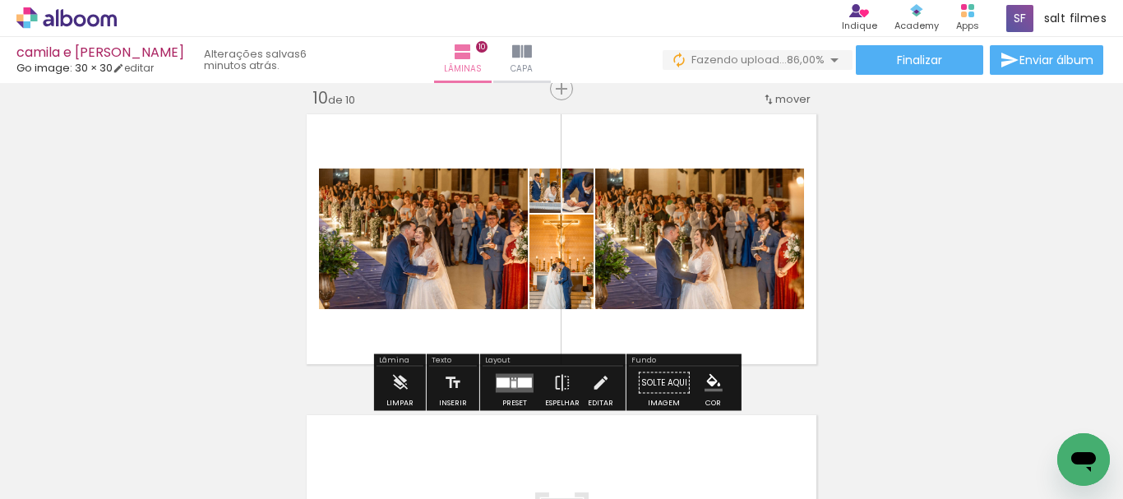
drag, startPoint x: 511, startPoint y: 383, endPoint x: 1123, endPoint y: 274, distance: 621.6
click at [512, 382] on div at bounding box center [514, 384] width 5 height 7
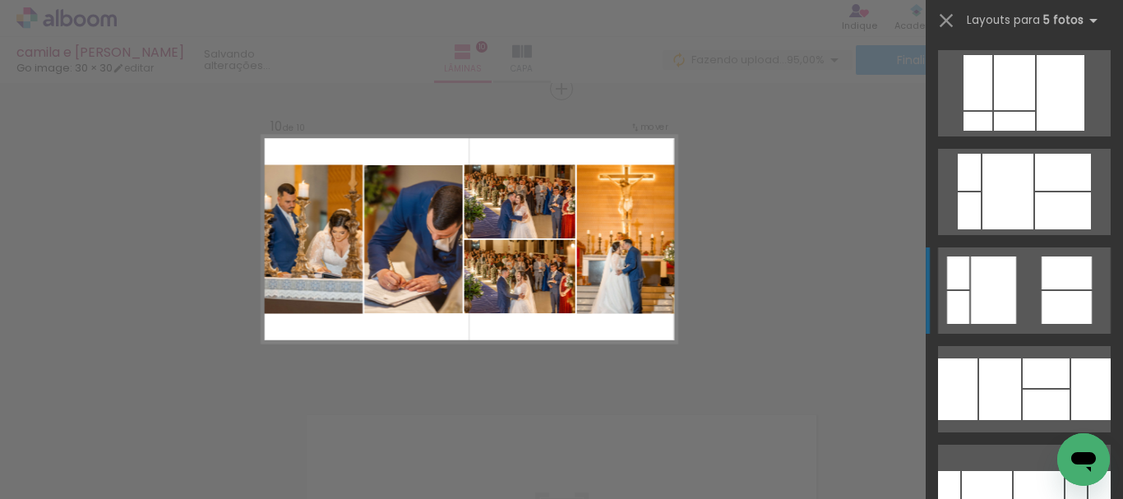
scroll to position [1069, 0]
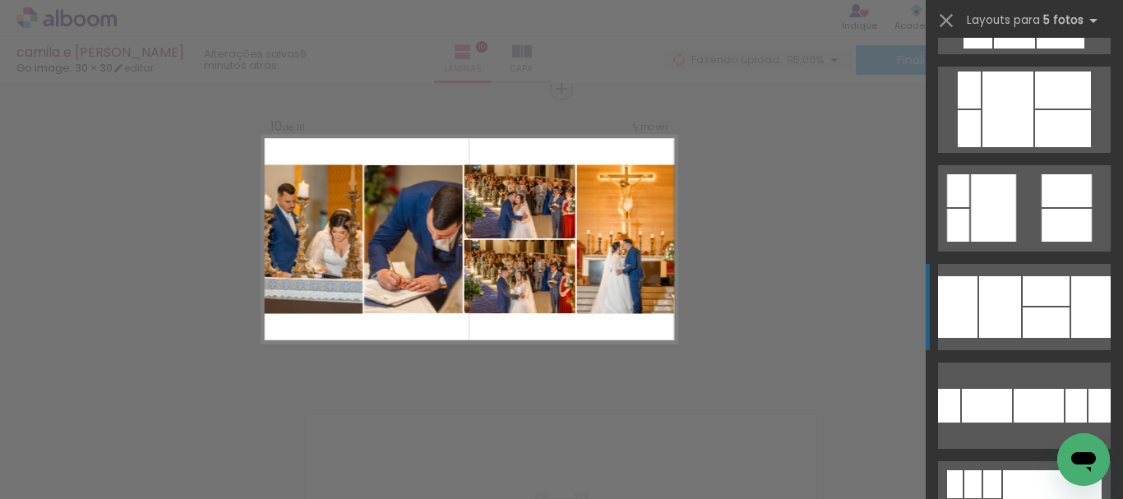
click at [1035, 389] on div at bounding box center [1039, 406] width 50 height 34
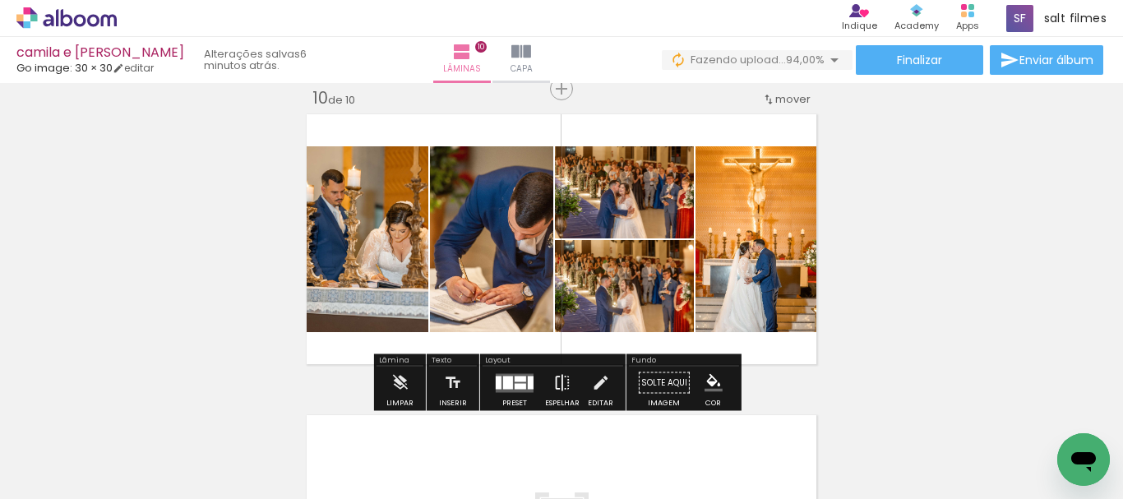
click at [556, 382] on iron-icon at bounding box center [563, 383] width 18 height 33
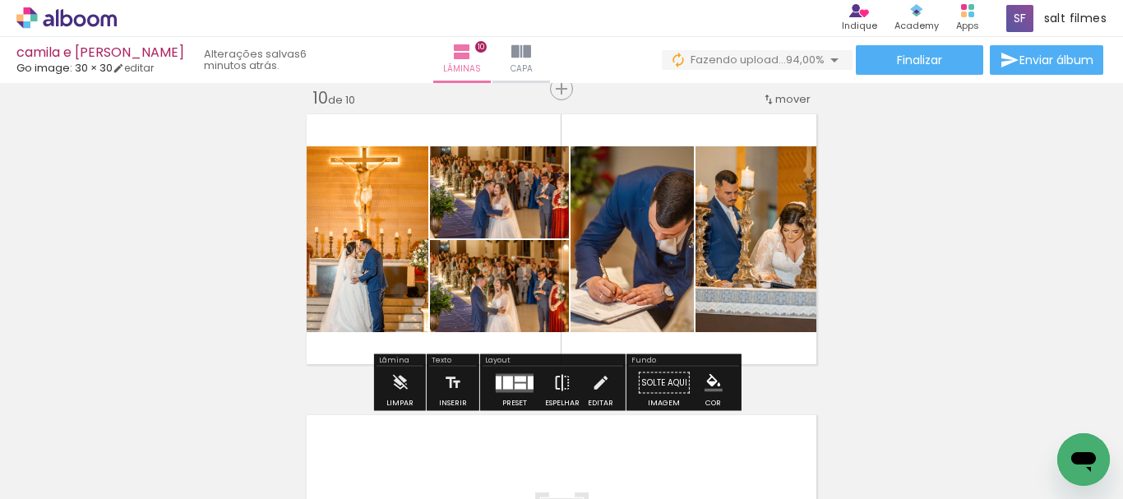
click at [554, 377] on iron-icon at bounding box center [563, 383] width 18 height 33
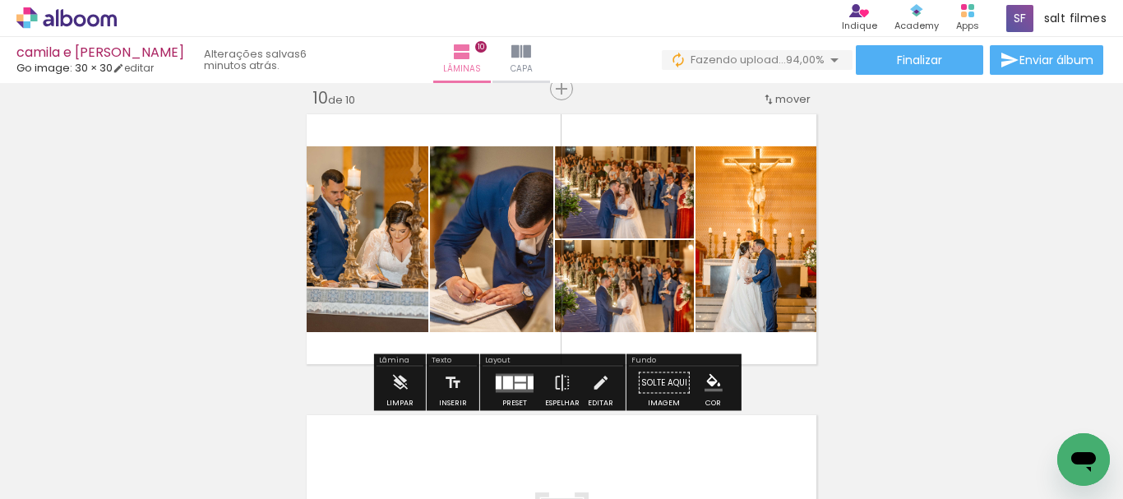
click at [508, 382] on div at bounding box center [508, 382] width 10 height 13
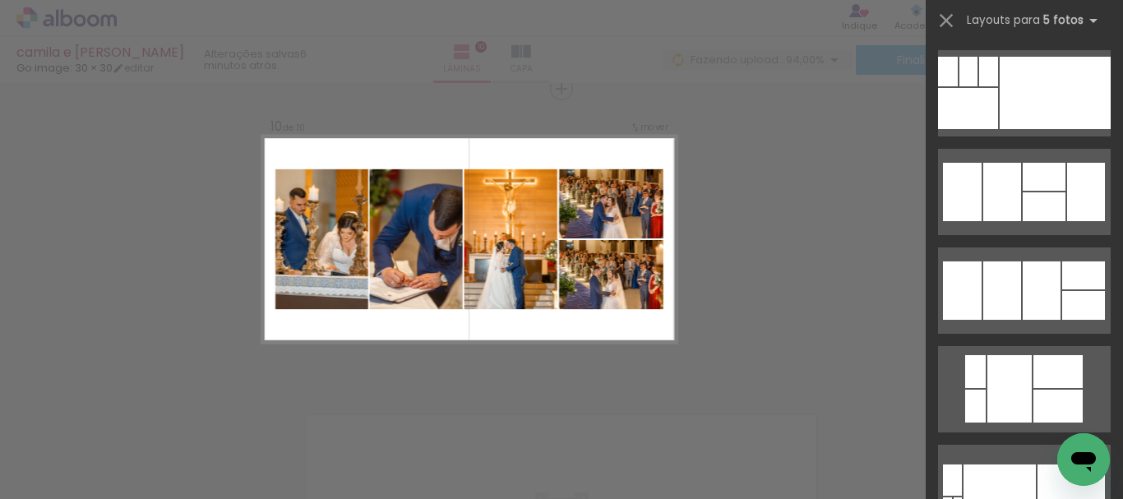
scroll to position [1859, 0]
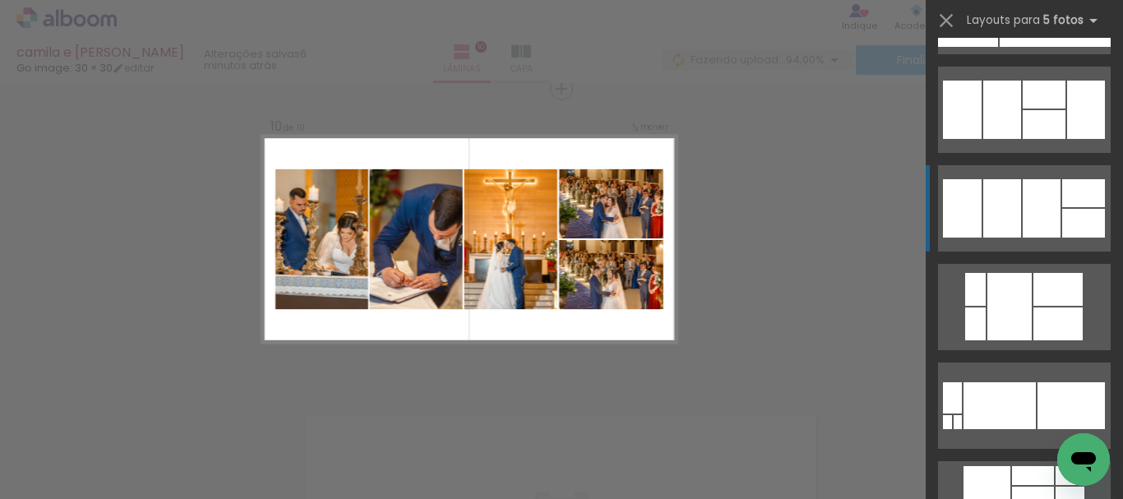
click at [1043, 109] on div at bounding box center [1044, 95] width 43 height 28
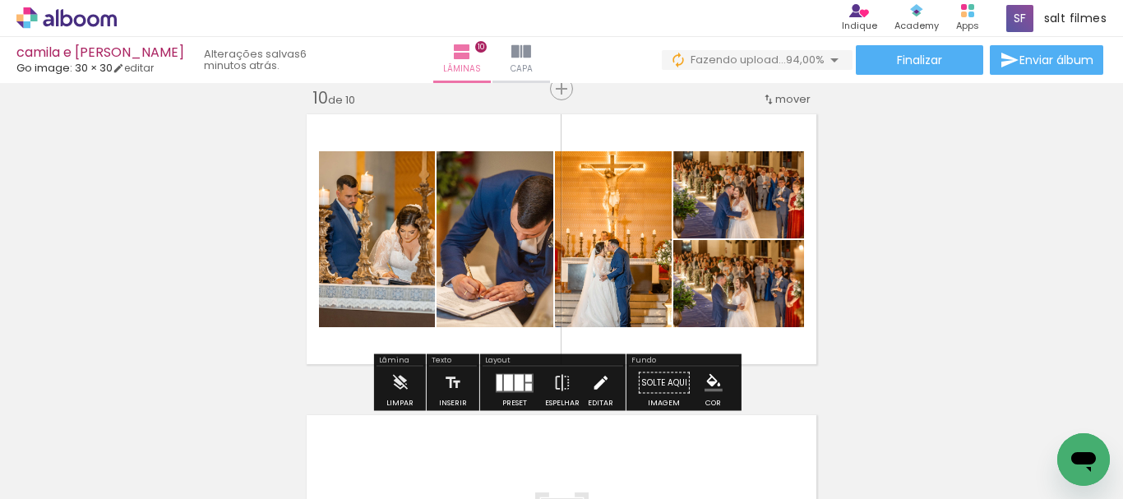
drag, startPoint x: 553, startPoint y: 380, endPoint x: 605, endPoint y: 368, distance: 54.1
click at [554, 379] on iron-icon at bounding box center [563, 383] width 18 height 33
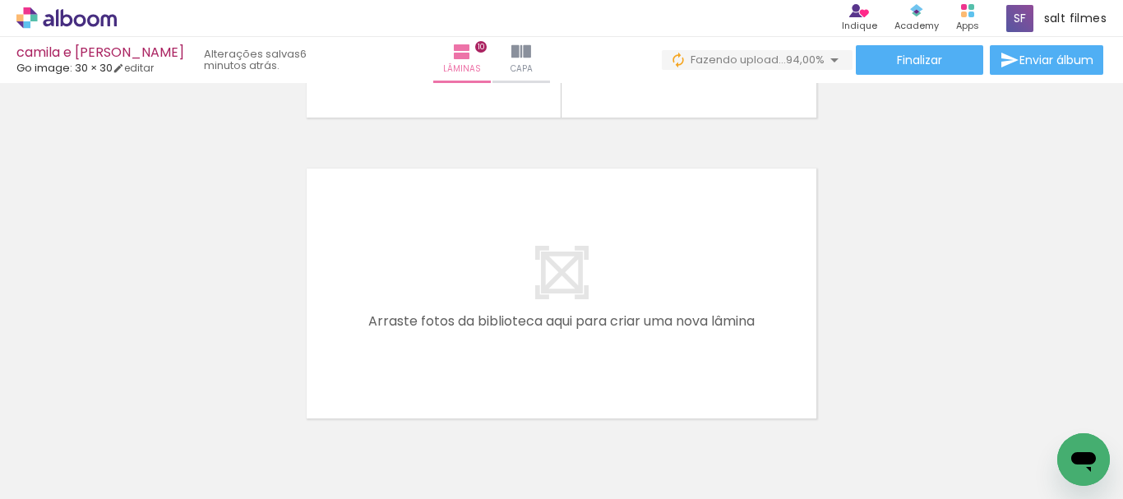
scroll to position [3060, 0]
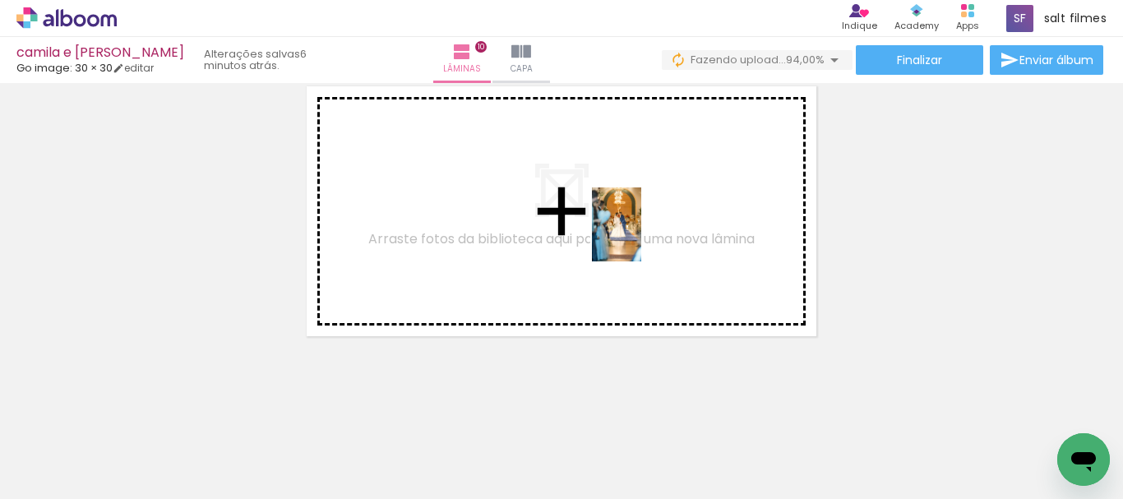
drag, startPoint x: 873, startPoint y: 432, endPoint x: 895, endPoint y: 410, distance: 31.4
click at [638, 249] on quentale-workspace at bounding box center [561, 249] width 1123 height 499
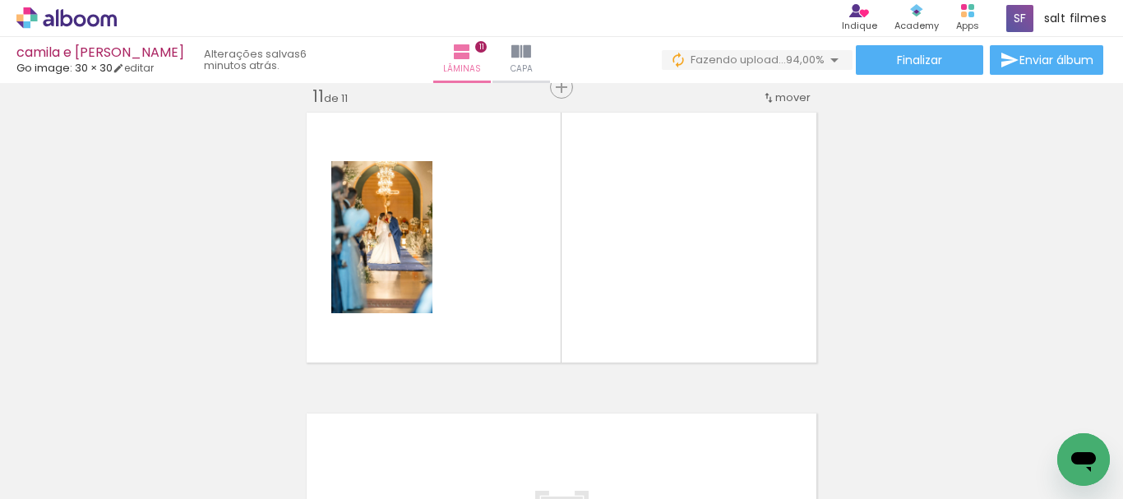
scroll to position [3032, 0]
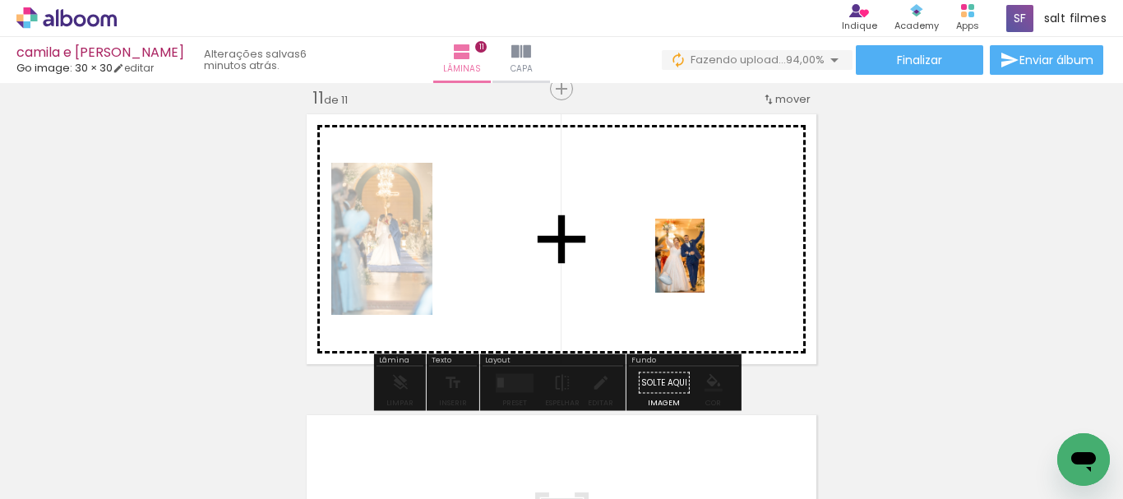
drag, startPoint x: 947, startPoint y: 420, endPoint x: 617, endPoint y: 468, distance: 334.0
click at [664, 252] on quentale-workspace at bounding box center [561, 249] width 1123 height 499
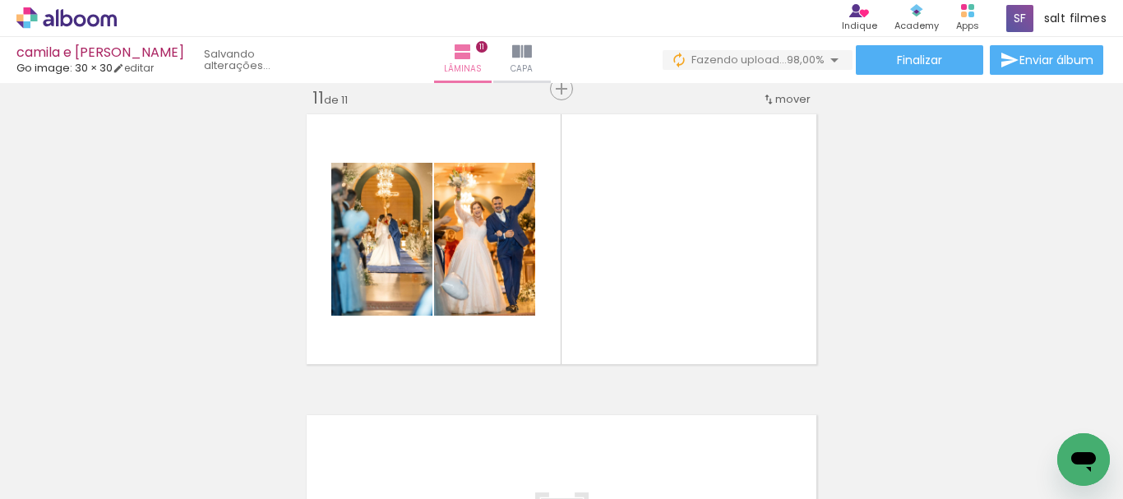
scroll to position [0, 6610]
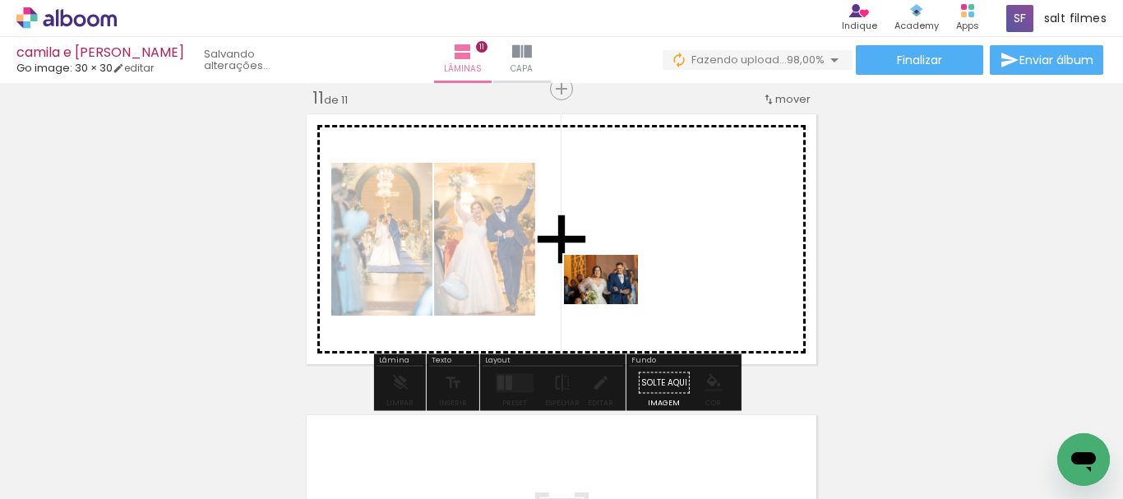
drag, startPoint x: 387, startPoint y: 454, endPoint x: 631, endPoint y: 291, distance: 293.6
click at [631, 291] on quentale-workspace at bounding box center [561, 249] width 1123 height 499
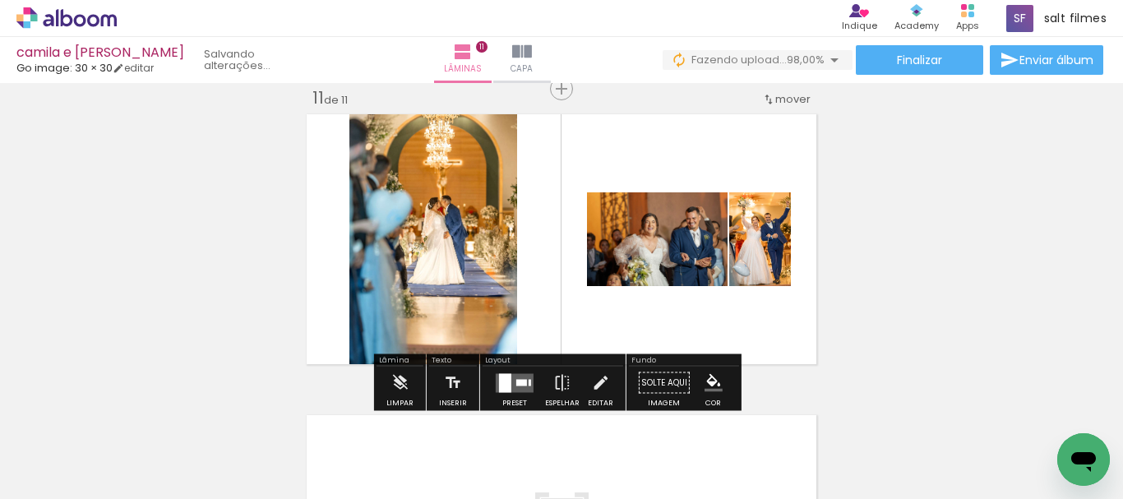
drag, startPoint x: 509, startPoint y: 382, endPoint x: 855, endPoint y: 201, distance: 389.9
click at [509, 381] on quentale-layouter at bounding box center [515, 382] width 38 height 19
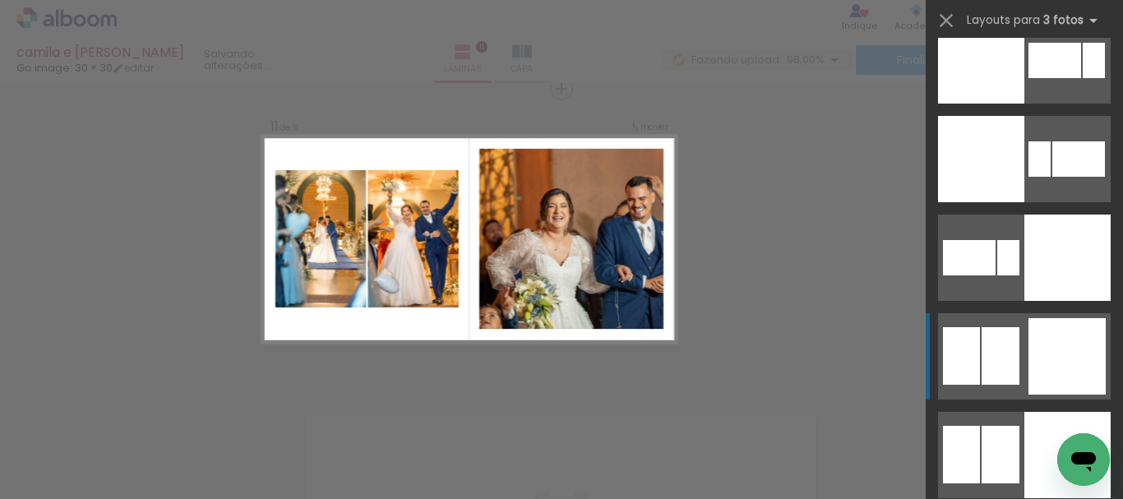
scroll to position [3866, 0]
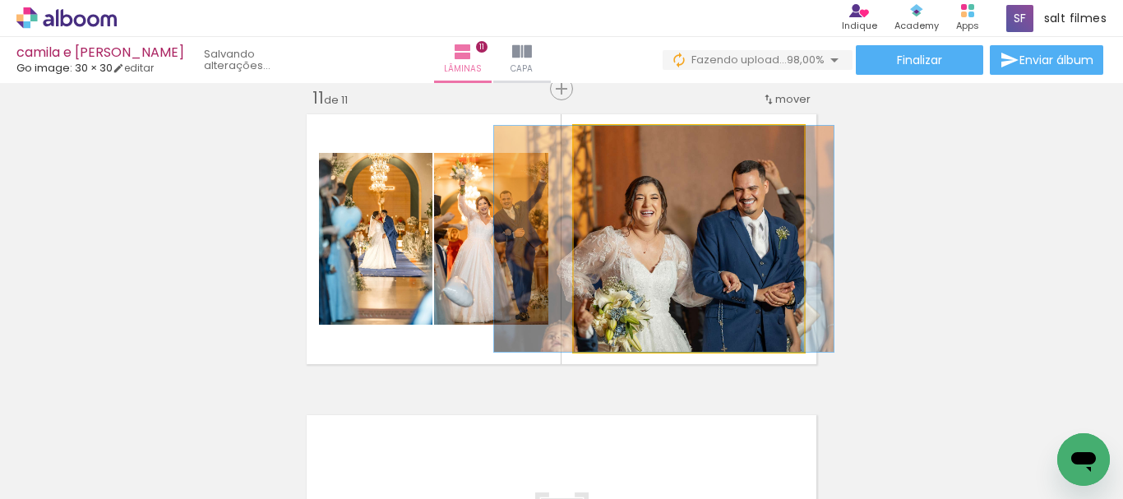
drag, startPoint x: 647, startPoint y: 257, endPoint x: 623, endPoint y: 256, distance: 24.7
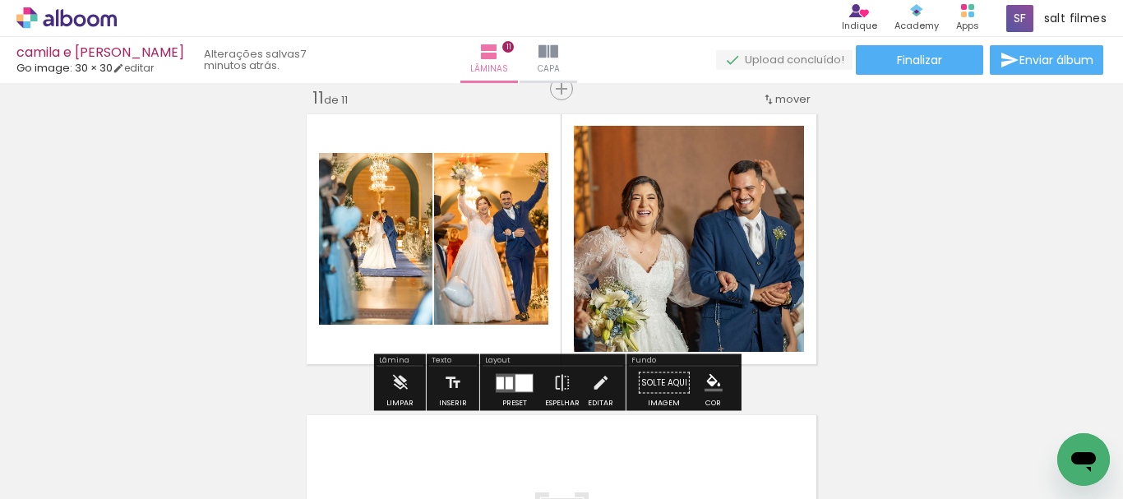
click at [506, 380] on div at bounding box center [509, 383] width 7 height 12
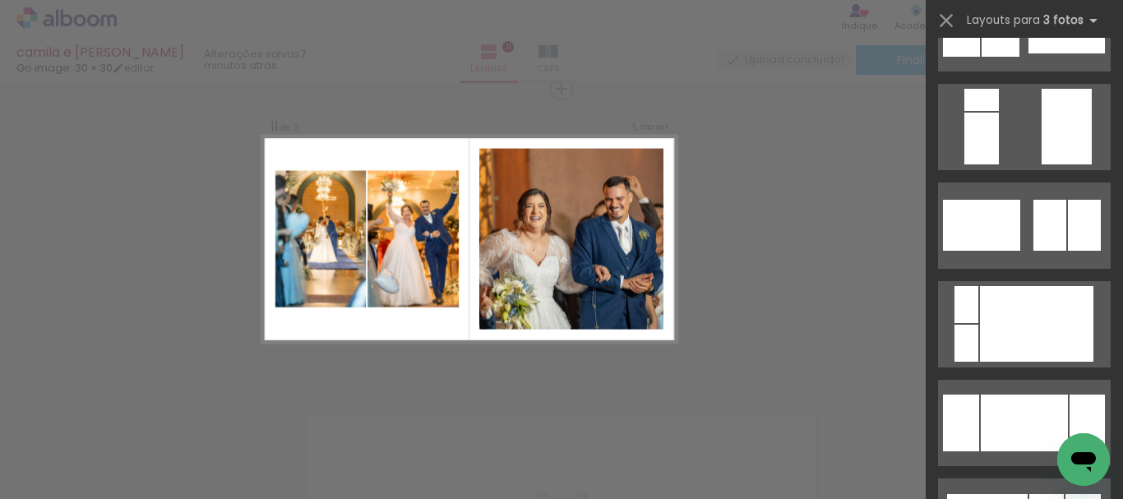
scroll to position [0, 0]
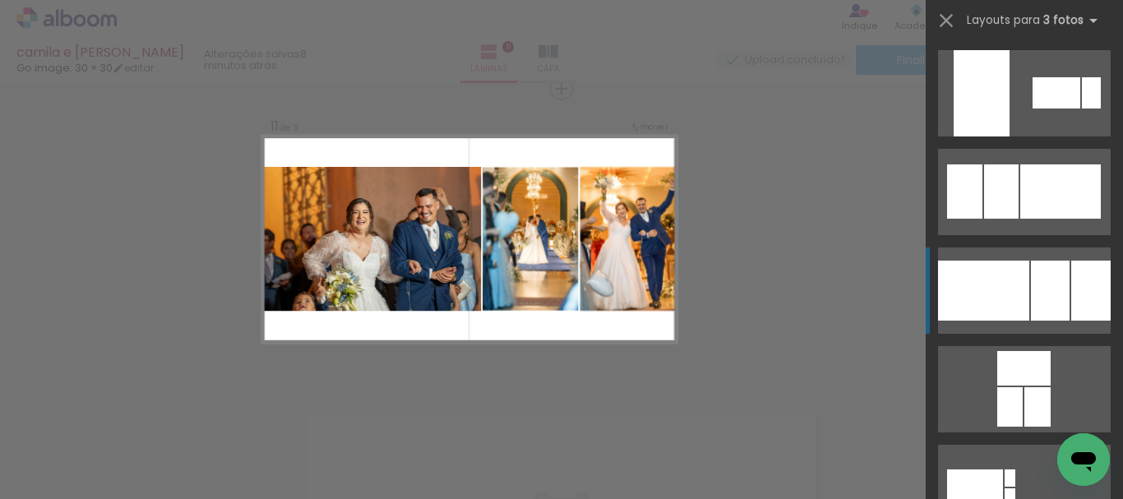
click at [1013, 270] on div at bounding box center [983, 291] width 91 height 60
click at [1008, 276] on div at bounding box center [983, 291] width 91 height 60
click at [1009, 285] on div at bounding box center [983, 291] width 91 height 60
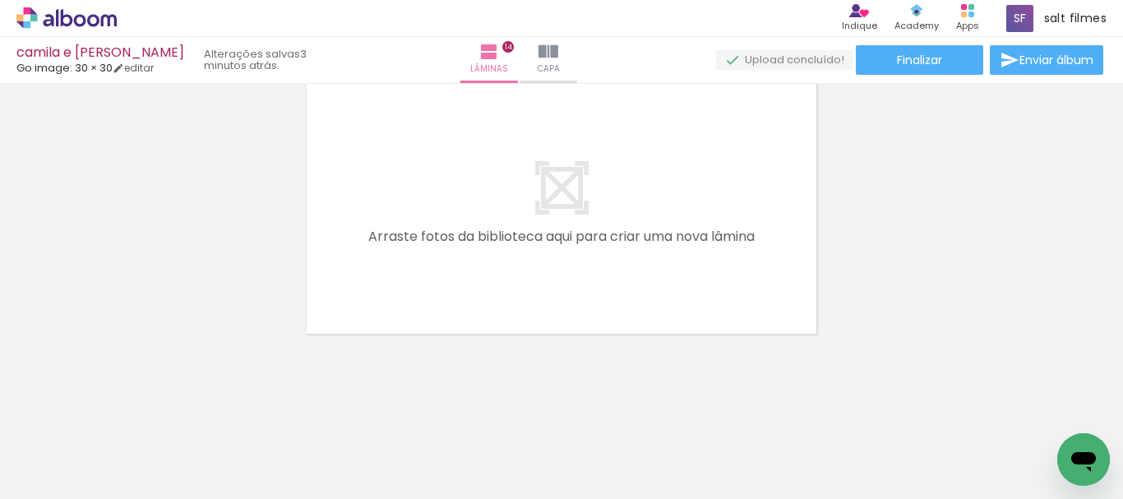
scroll to position [0, 8174]
click at [76, 472] on span "Adicionar Fotos" at bounding box center [58, 477] width 49 height 18
click at [0, 0] on input "file" at bounding box center [0, 0] width 0 height 0
click at [549, 460] on div at bounding box center [541, 444] width 81 height 54
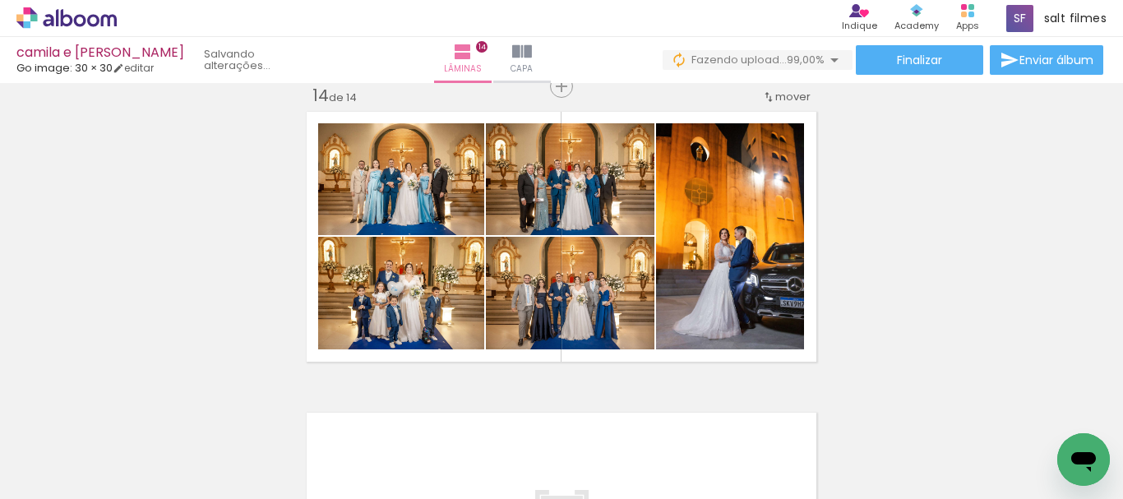
scroll to position [4102, 0]
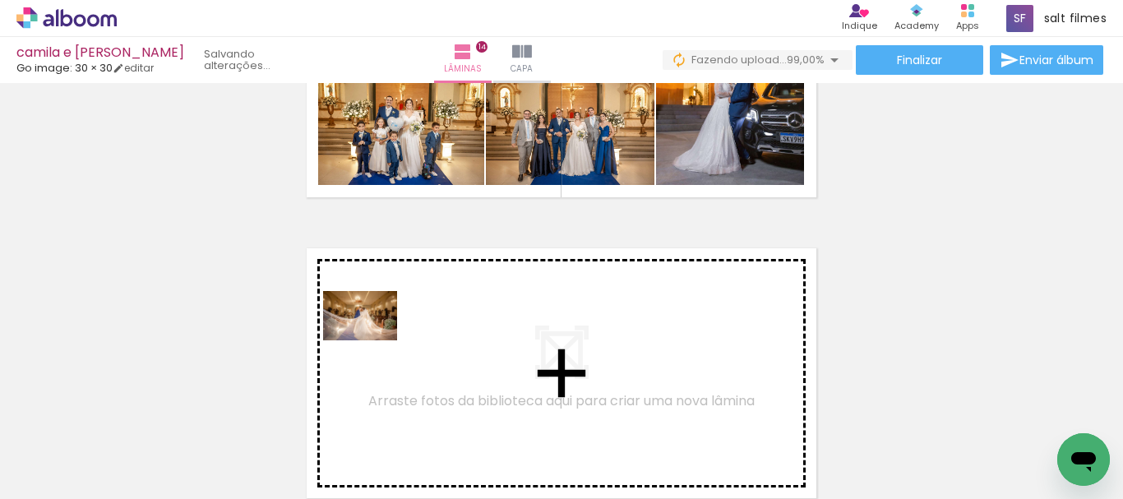
drag, startPoint x: 263, startPoint y: 440, endPoint x: 412, endPoint y: 415, distance: 150.9
click at [377, 340] on quentale-workspace at bounding box center [561, 249] width 1123 height 499
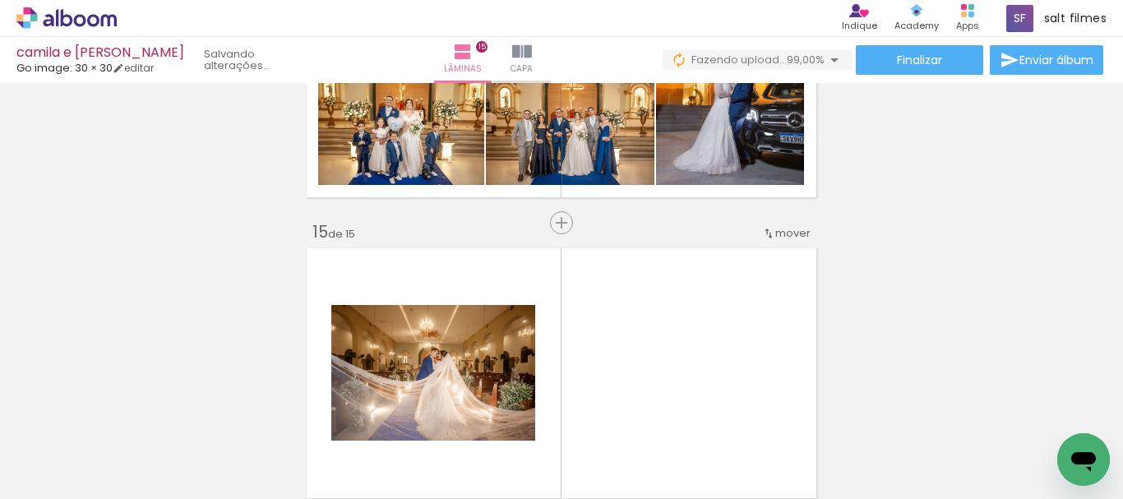
scroll to position [4236, 0]
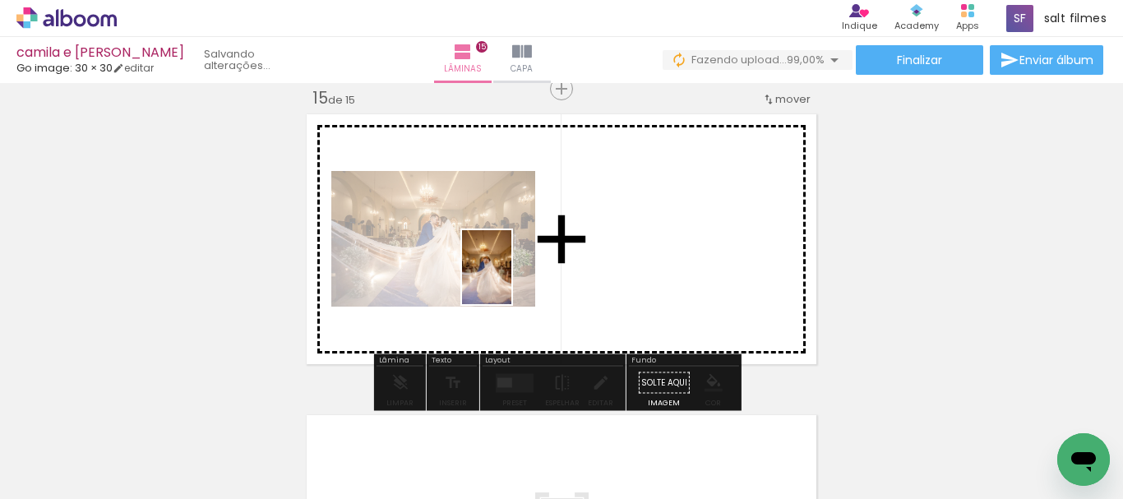
drag, startPoint x: 363, startPoint y: 433, endPoint x: 741, endPoint y: 265, distance: 413.9
click at [517, 276] on quentale-workspace at bounding box center [561, 249] width 1123 height 499
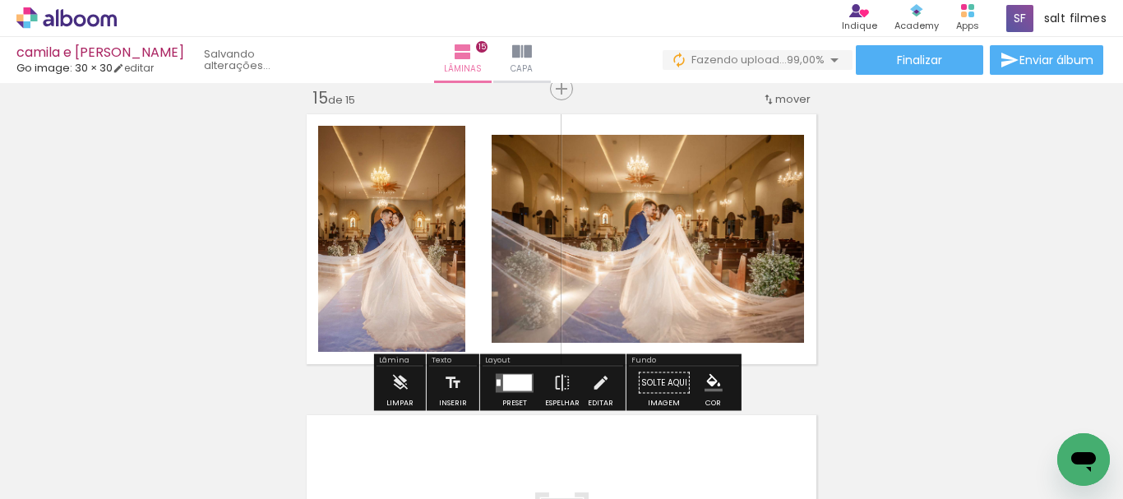
click at [503, 387] on div at bounding box center [517, 382] width 29 height 16
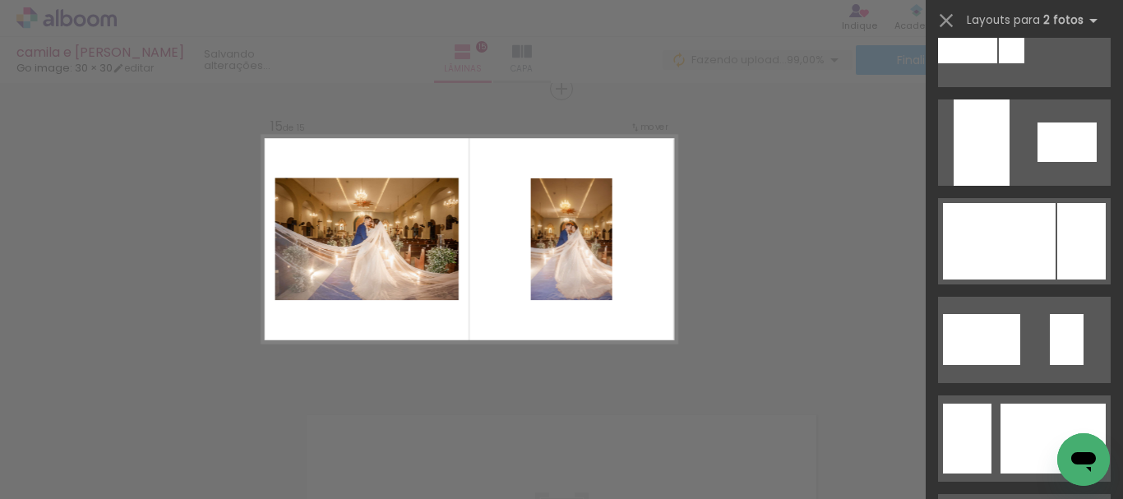
scroll to position [822, 0]
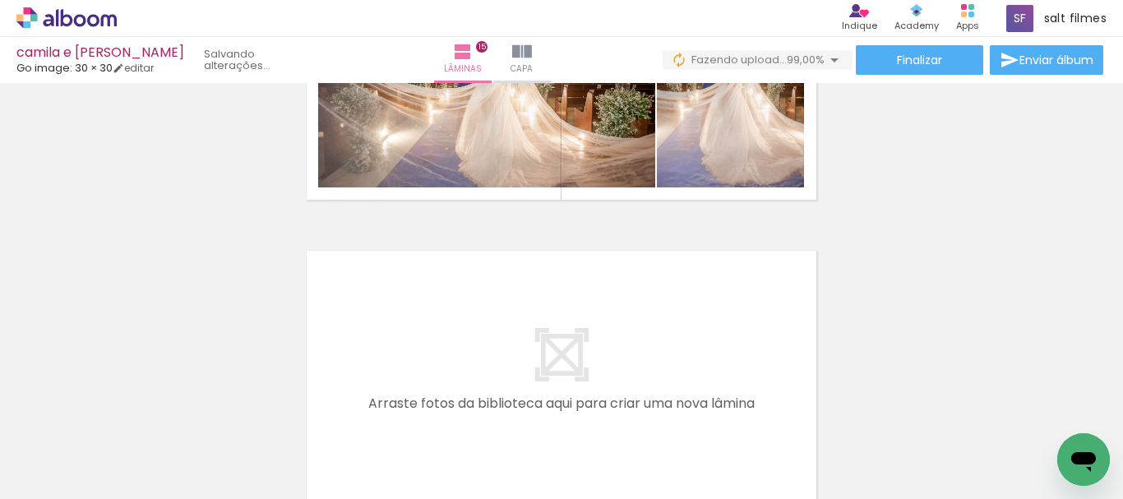
scroll to position [4482, 0]
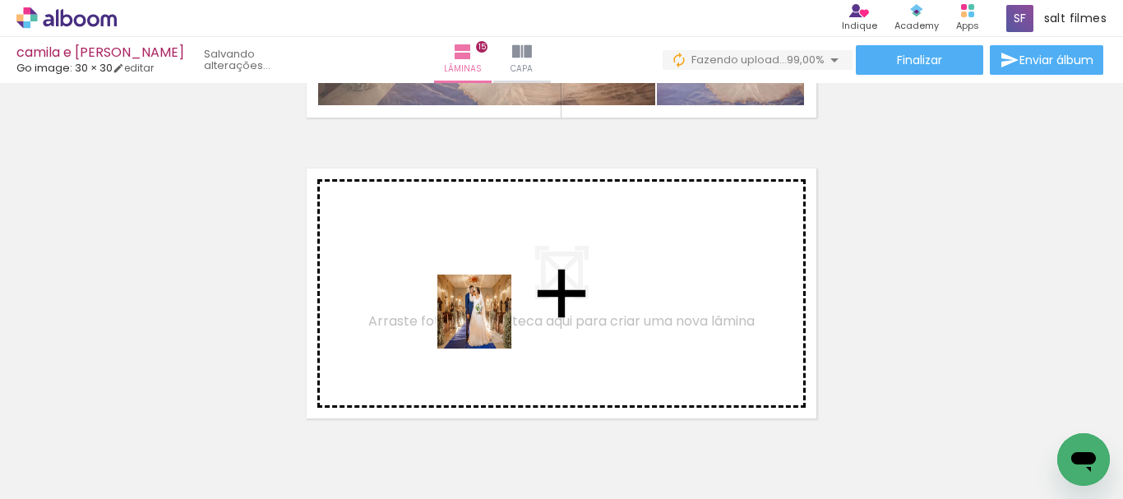
drag, startPoint x: 484, startPoint y: 363, endPoint x: 562, endPoint y: 435, distance: 106.5
click at [491, 305] on quentale-workspace at bounding box center [561, 249] width 1123 height 499
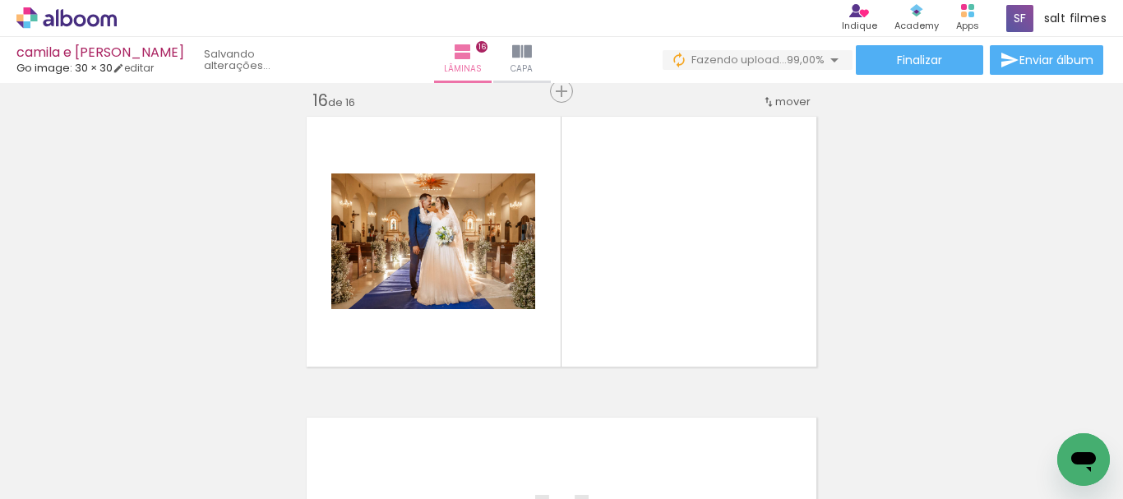
scroll to position [4537, 0]
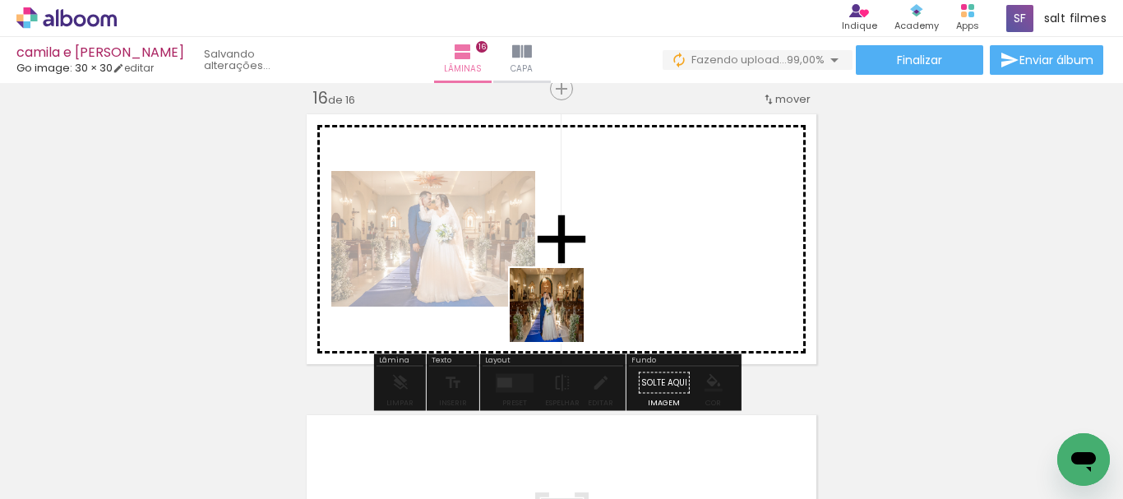
drag, startPoint x: 551, startPoint y: 440, endPoint x: 569, endPoint y: 303, distance: 138.5
click at [569, 303] on quentale-workspace at bounding box center [561, 249] width 1123 height 499
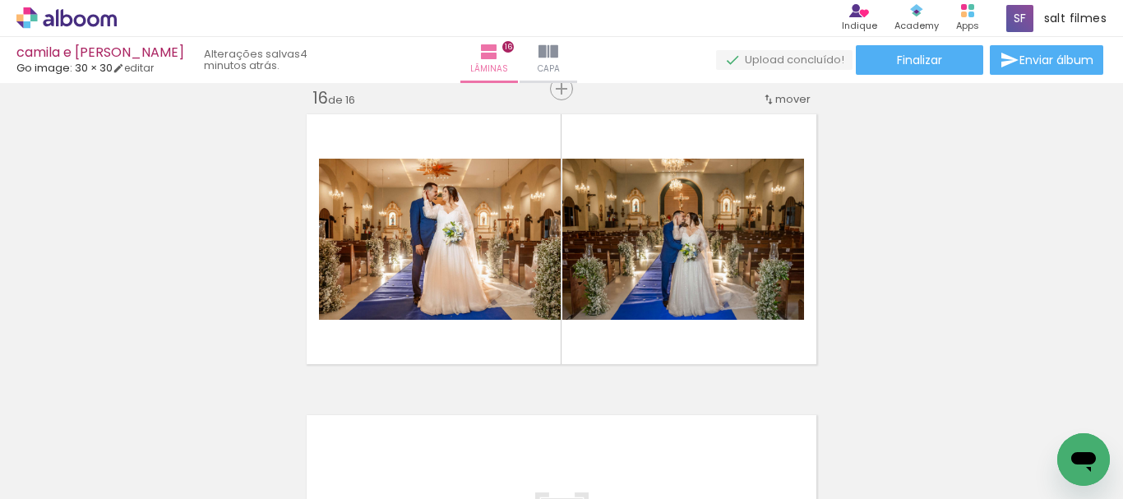
scroll to position [0, 7596]
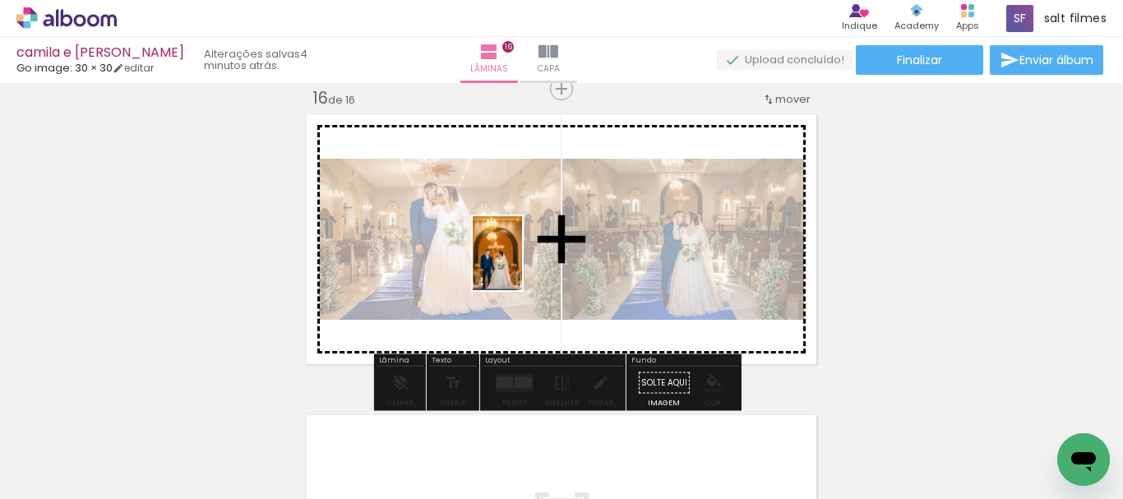
drag, startPoint x: 504, startPoint y: 337, endPoint x: 522, endPoint y: 266, distance: 73.8
click at [522, 266] on quentale-workspace at bounding box center [561, 249] width 1123 height 499
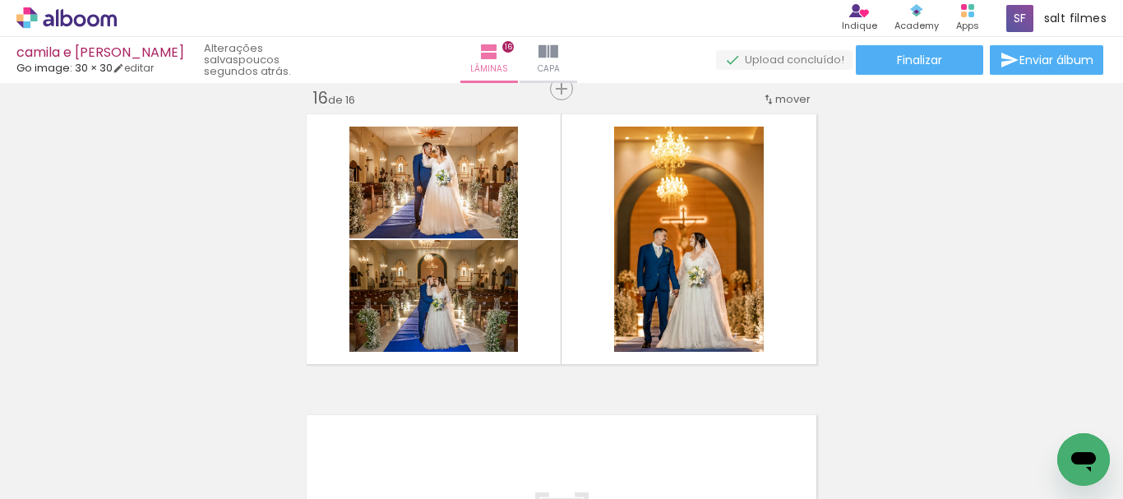
scroll to position [0, 2064]
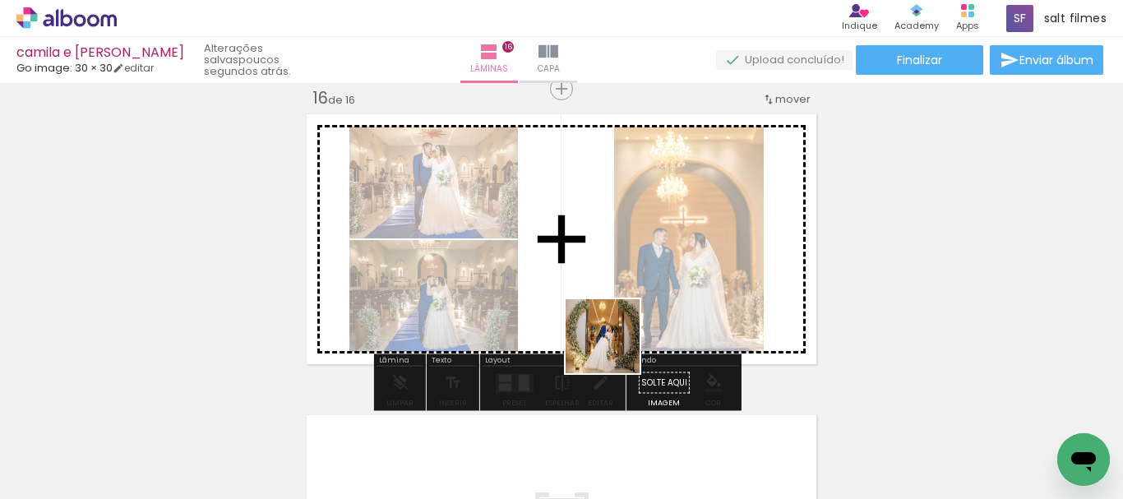
drag, startPoint x: 588, startPoint y: 433, endPoint x: 527, endPoint y: 484, distance: 78.9
click at [651, 271] on quentale-workspace at bounding box center [561, 249] width 1123 height 499
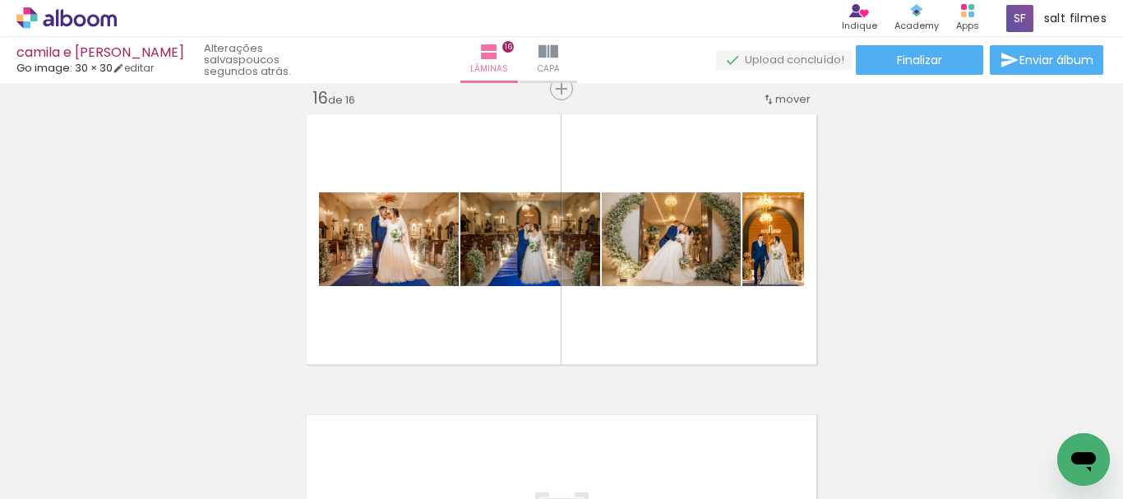
scroll to position [0, 7596]
